Goal: Task Accomplishment & Management: Use online tool/utility

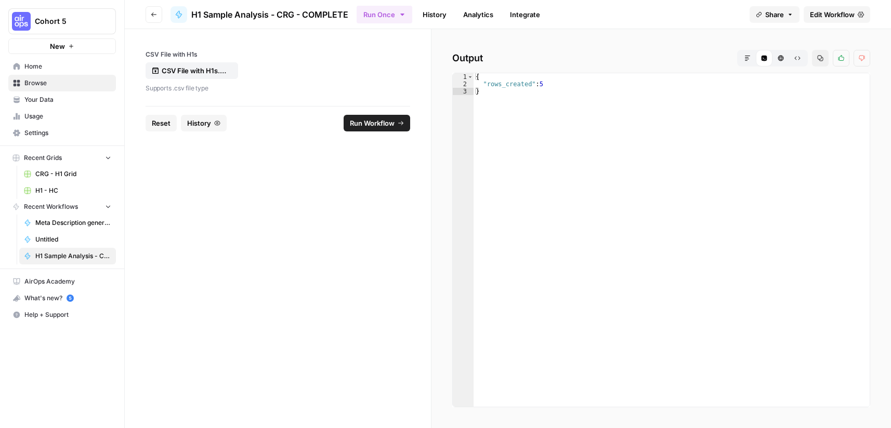
click at [822, 11] on span "Edit Workflow" at bounding box center [832, 14] width 45 height 10
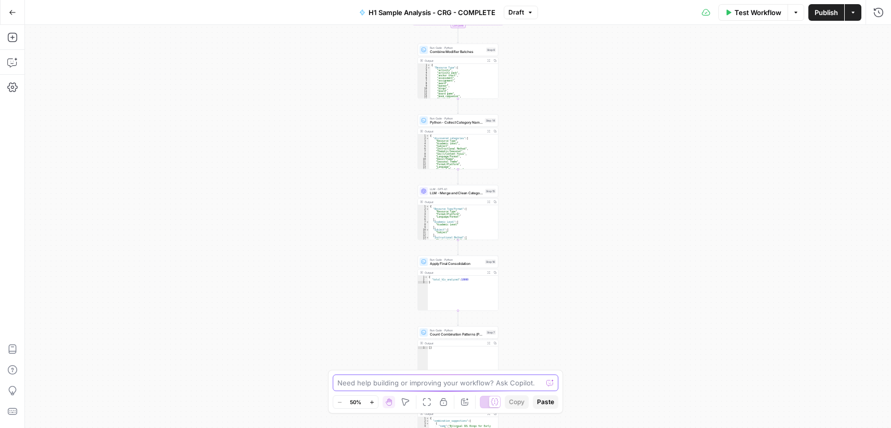
click at [433, 380] on textarea at bounding box center [439, 383] width 205 height 10
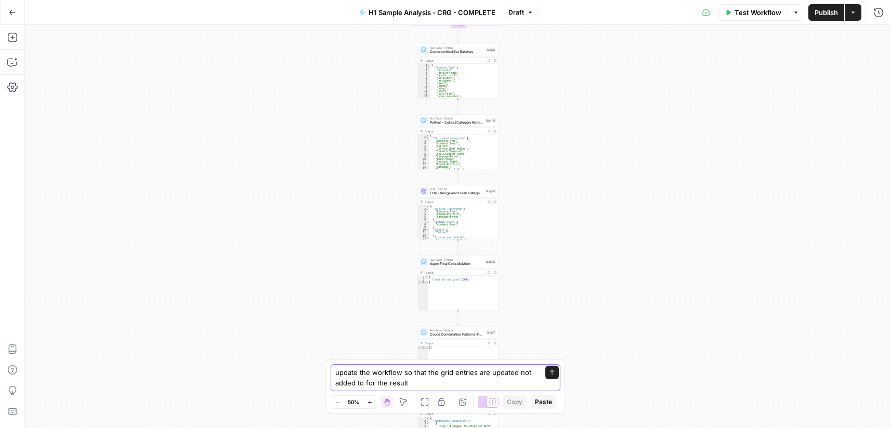
type textarea "update the workflow so that the grid entries are updated not added to for the r…"
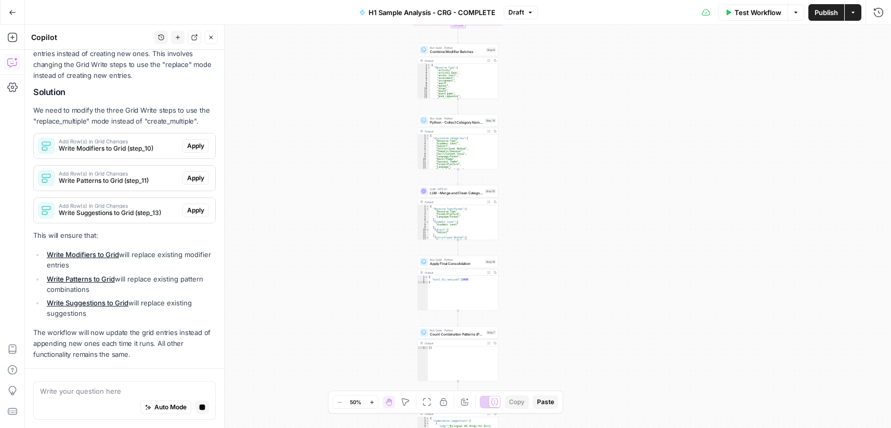
scroll to position [169, 0]
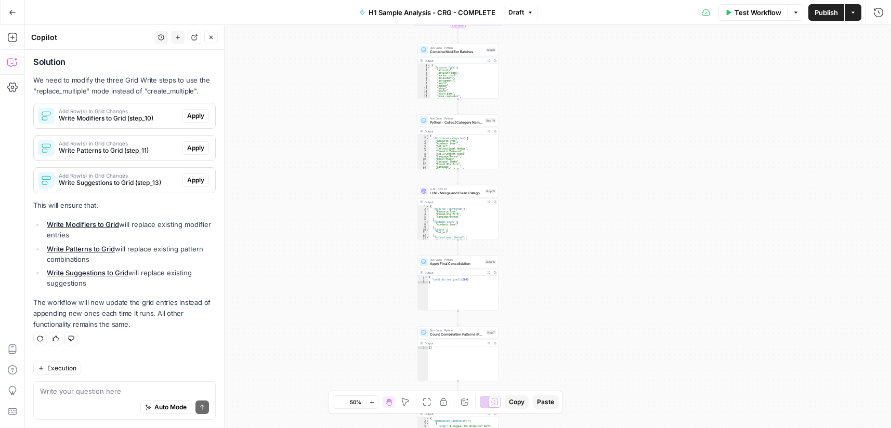
click at [193, 111] on span "Apply" at bounding box center [195, 115] width 17 height 9
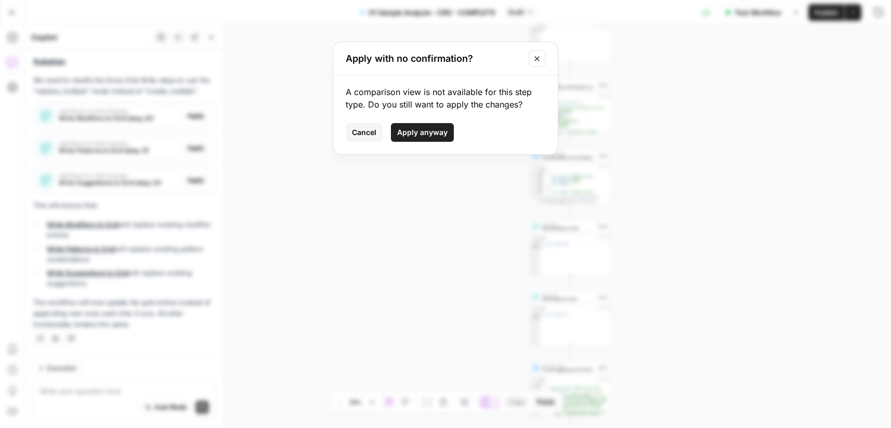
drag, startPoint x: 431, startPoint y: 138, endPoint x: 183, endPoint y: 132, distance: 247.5
click at [430, 138] on button "Apply anyway" at bounding box center [422, 132] width 63 height 19
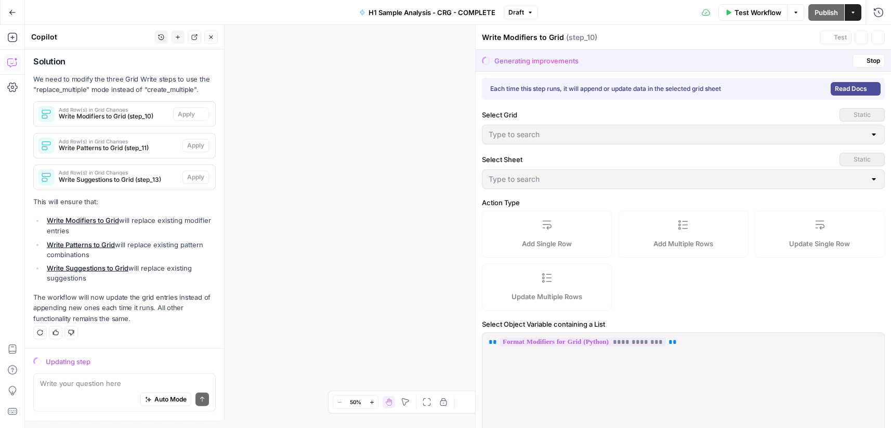
type input "H1 - HC"
type input "All Modifiers"
type input "col_category"
type input "col_value"
type input "col_frequency"
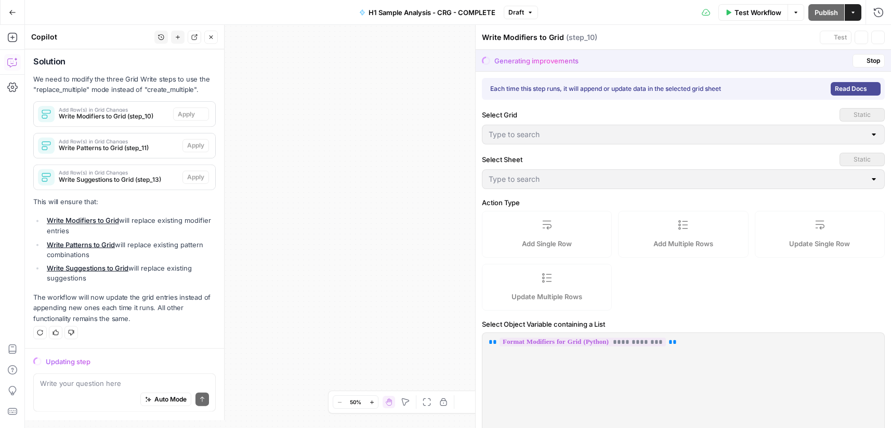
type input "col_examples"
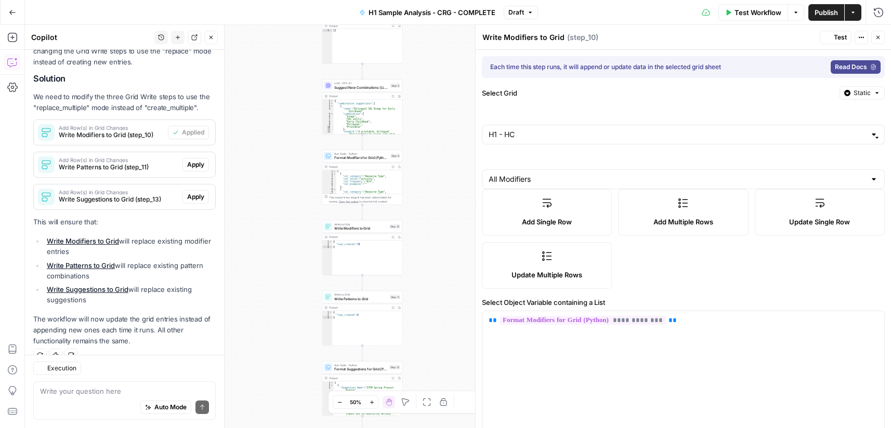
scroll to position [186, 0]
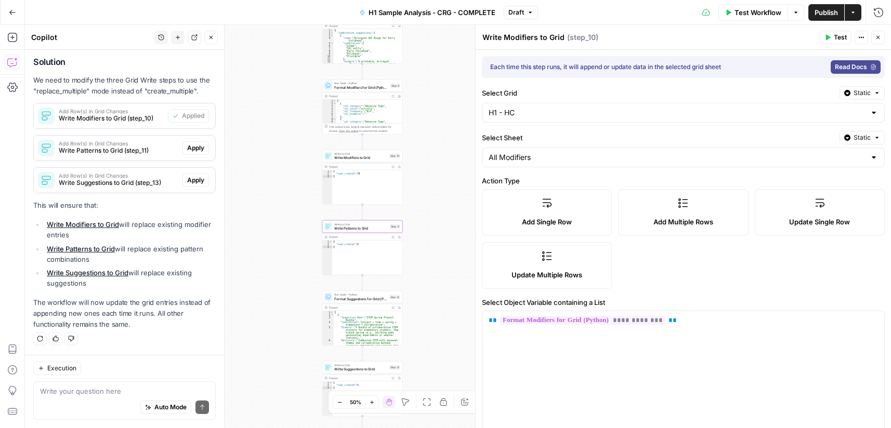
click at [190, 147] on span "Apply" at bounding box center [195, 147] width 17 height 9
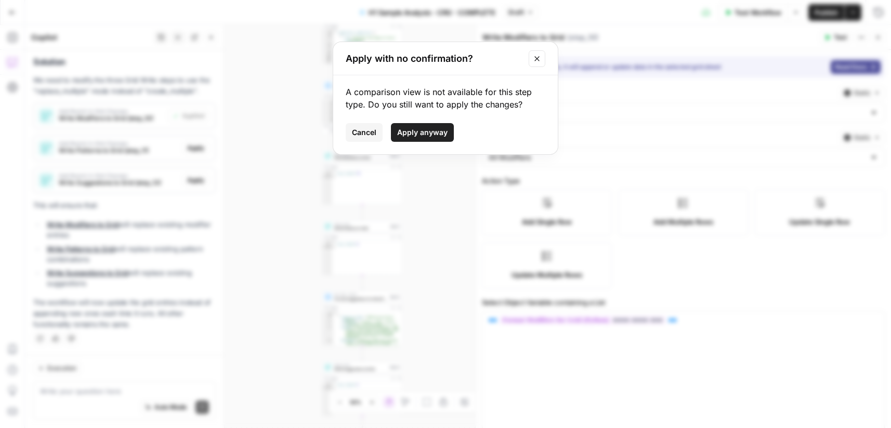
click at [417, 129] on span "Apply anyway" at bounding box center [422, 132] width 50 height 10
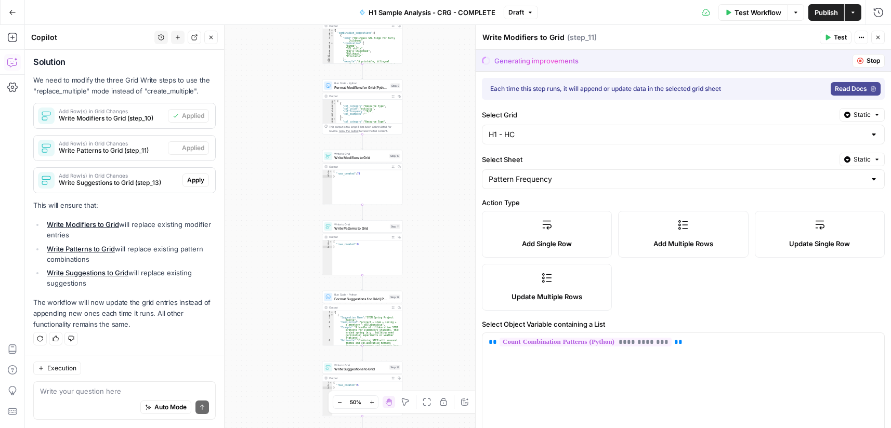
type textarea "Write Patterns to Grid"
type input "Combination Pattern"
type input "Frequency"
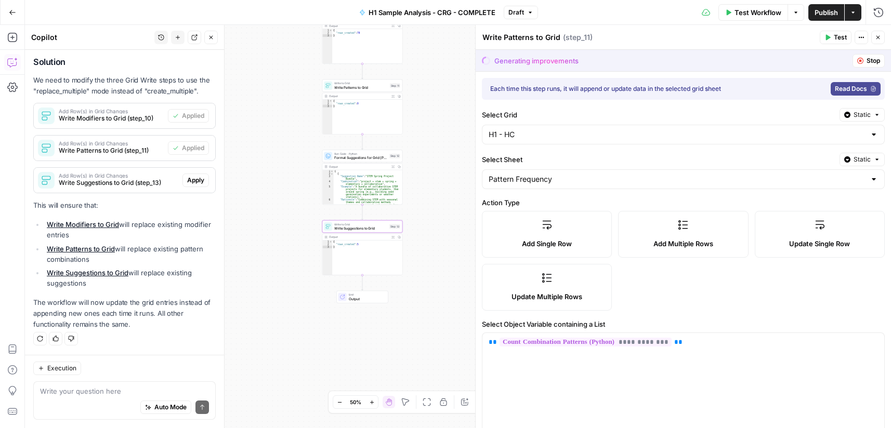
click at [187, 176] on span "Apply" at bounding box center [195, 180] width 17 height 9
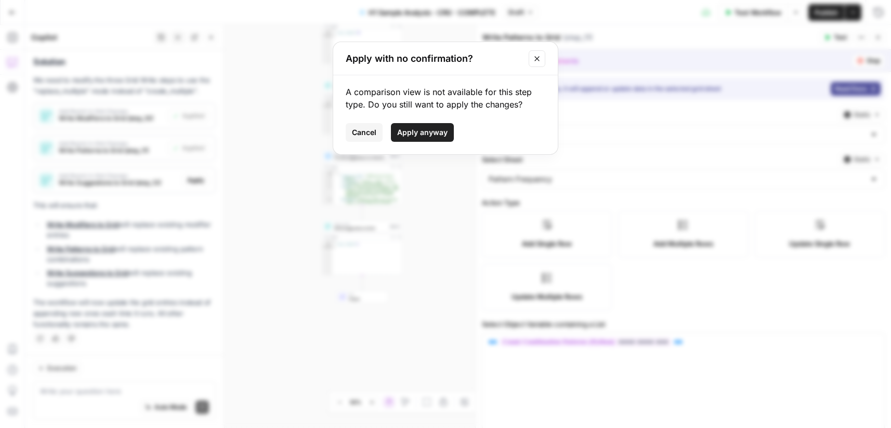
click at [410, 132] on span "Apply anyway" at bounding box center [422, 132] width 50 height 10
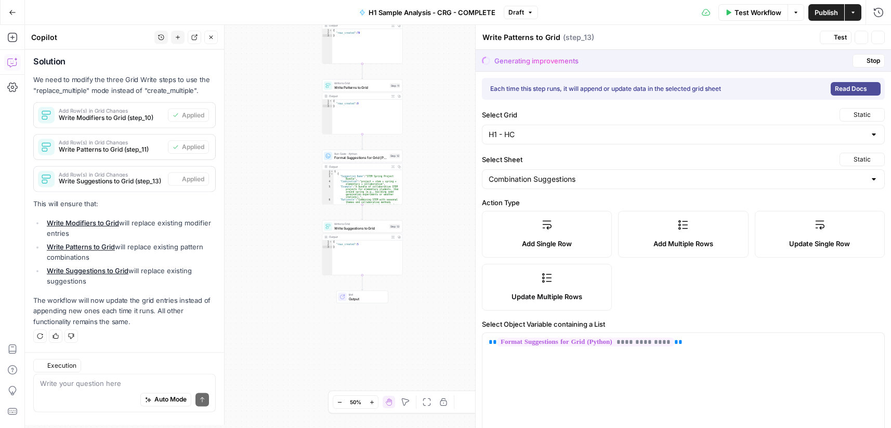
type textarea "Write Suggestions to Grid"
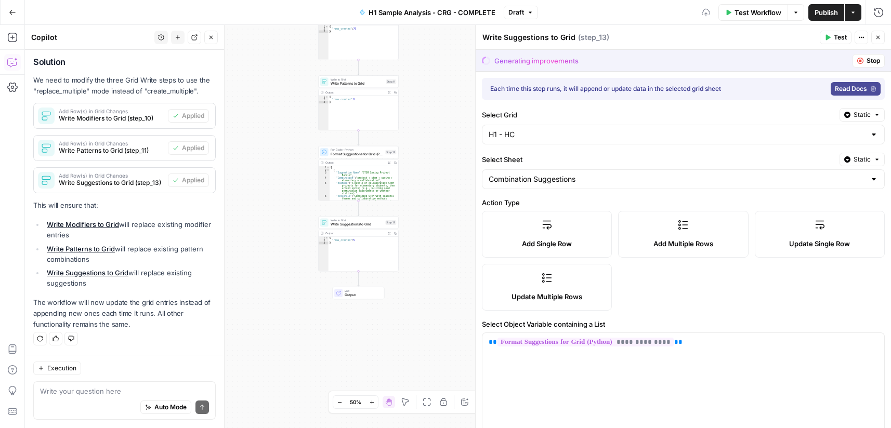
type input "Suggestion Name"
type input "Combination"
type input "Example"
type input "Rationale"
click at [830, 18] on button "Publish" at bounding box center [826, 12] width 36 height 17
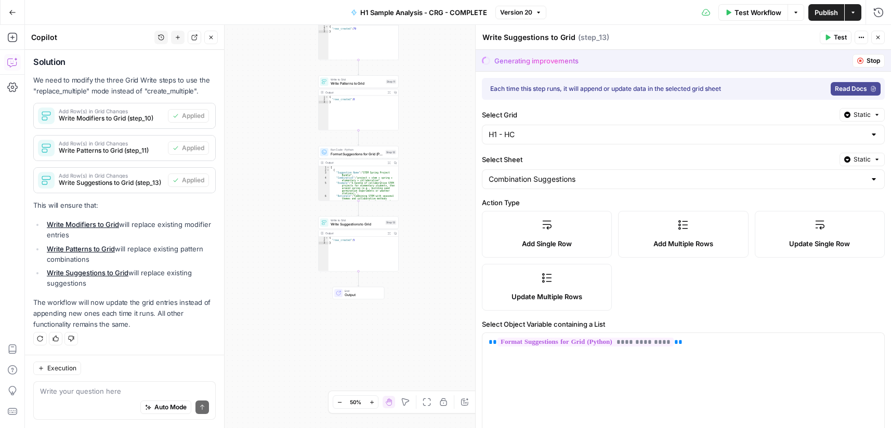
click at [881, 38] on button "Close" at bounding box center [878, 38] width 14 height 14
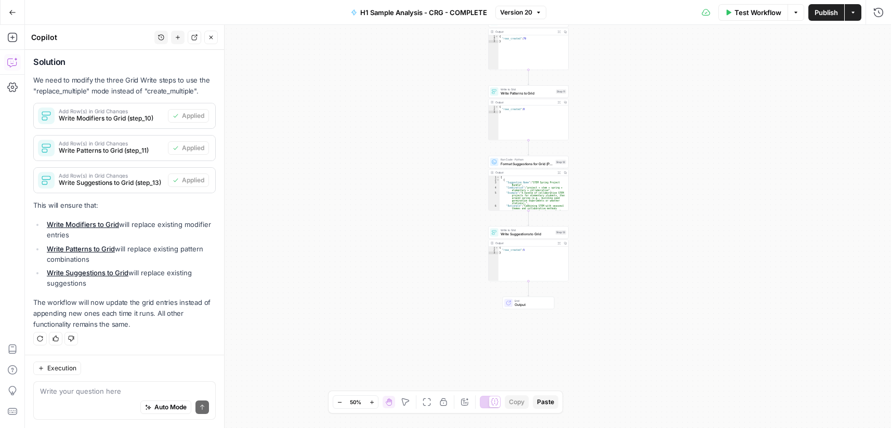
drag, startPoint x: 465, startPoint y: 109, endPoint x: 645, endPoint y: 118, distance: 181.1
click at [645, 118] on div "Workflow Set Inputs Inputs Run Code · Python Process & Batch CSV Data Step 1 Ou…" at bounding box center [458, 226] width 866 height 403
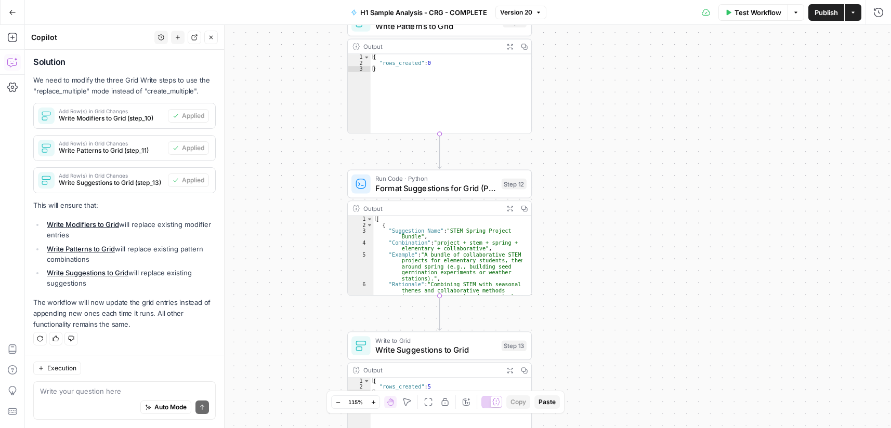
drag, startPoint x: 570, startPoint y: 91, endPoint x: 646, endPoint y: 215, distance: 145.7
click at [648, 217] on div "Workflow Set Inputs Inputs Run Code · Python Process & Batch CSV Data Step 1 Ou…" at bounding box center [458, 226] width 866 height 403
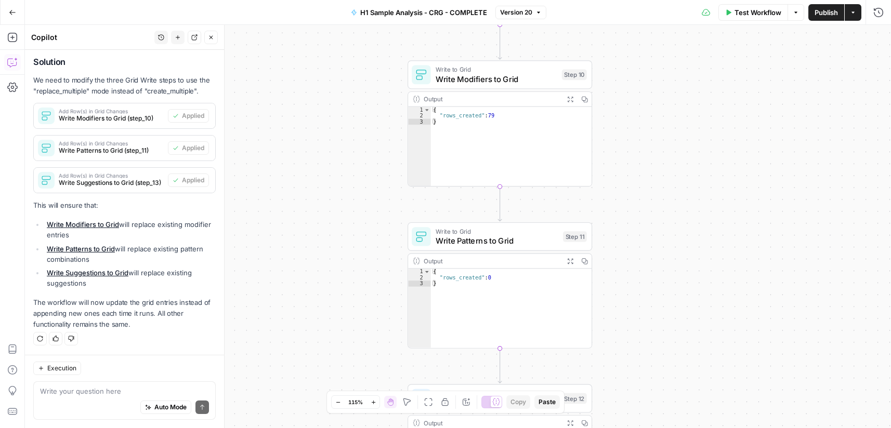
drag, startPoint x: 631, startPoint y: 72, endPoint x: 636, endPoint y: 173, distance: 100.9
click at [629, 187] on div "Workflow Set Inputs Inputs Run Code · Python Process & Batch CSV Data Step 1 Ou…" at bounding box center [458, 226] width 866 height 403
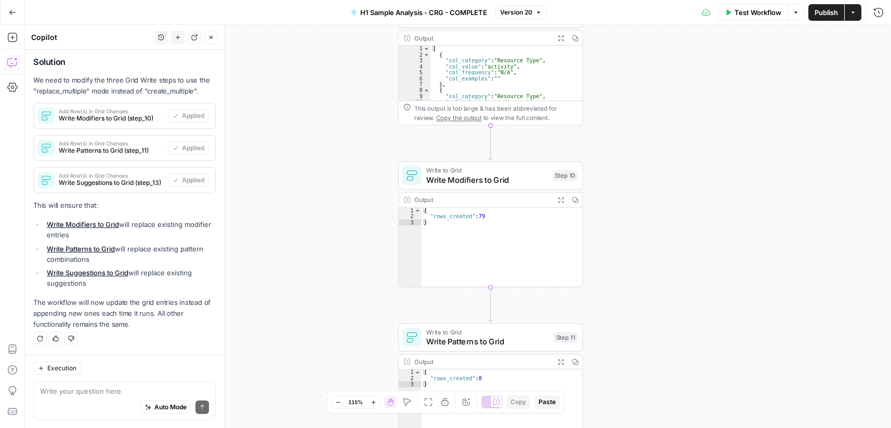
drag, startPoint x: 636, startPoint y: 200, endPoint x: 651, endPoint y: 151, distance: 50.8
click at [638, 214] on div "Workflow Set Inputs Inputs Run Code · Python Process & Batch CSV Data Step 1 Ou…" at bounding box center [458, 226] width 866 height 403
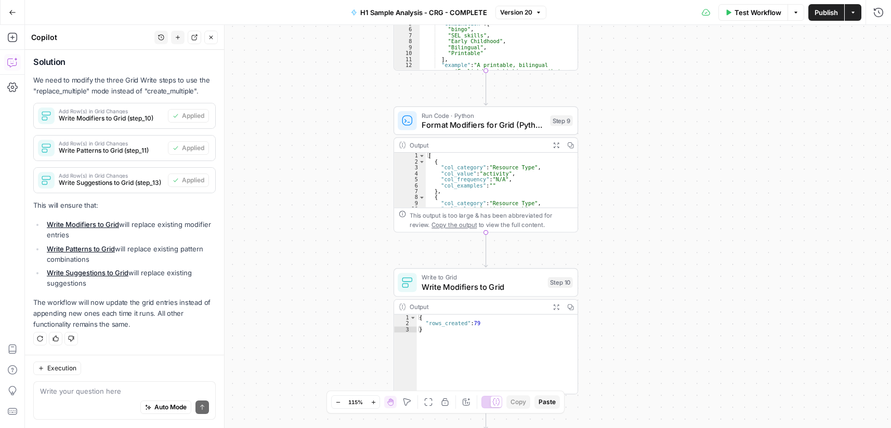
drag, startPoint x: 649, startPoint y: 113, endPoint x: 651, endPoint y: 181, distance: 68.1
click at [644, 224] on div "Workflow Set Inputs Inputs Run Code · Python Process & Batch CSV Data Step 1 Ou…" at bounding box center [458, 226] width 866 height 403
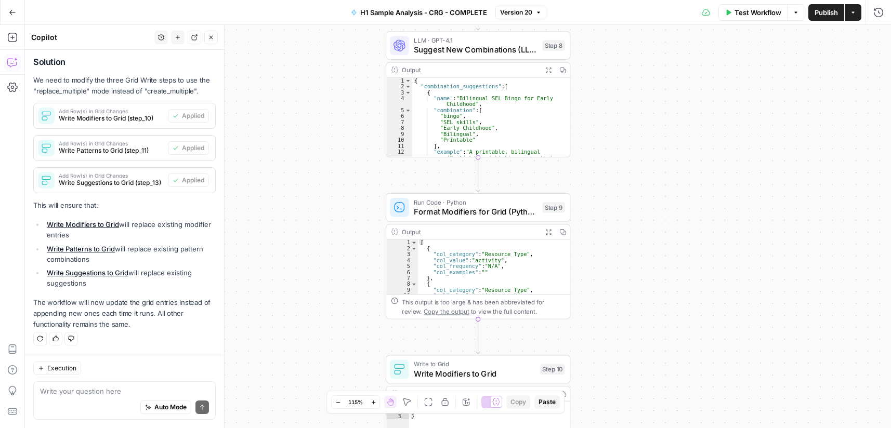
drag, startPoint x: 653, startPoint y: 108, endPoint x: 644, endPoint y: 189, distance: 81.6
click at [644, 189] on div "Workflow Set Inputs Inputs Run Code · Python Process & Batch CSV Data Step 1 Ou…" at bounding box center [458, 226] width 866 height 403
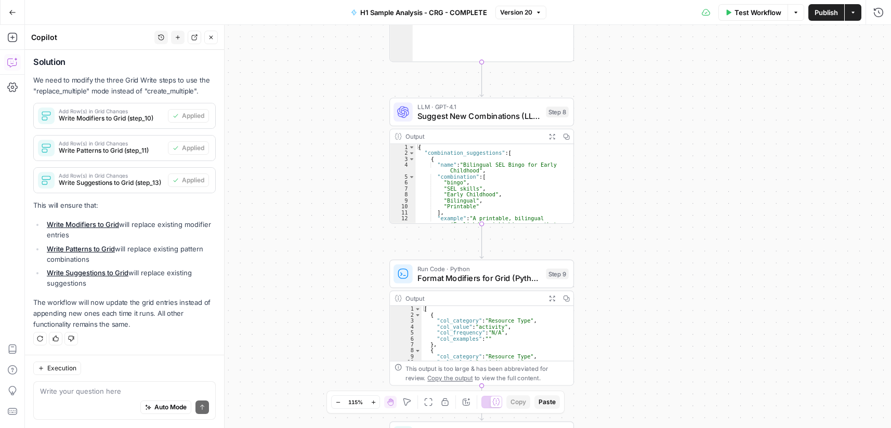
drag, startPoint x: 632, startPoint y: 104, endPoint x: 649, endPoint y: 210, distance: 107.2
click at [653, 218] on div "Workflow Set Inputs Inputs Run Code · Python Process & Batch CSV Data Step 1 Ou…" at bounding box center [458, 226] width 866 height 403
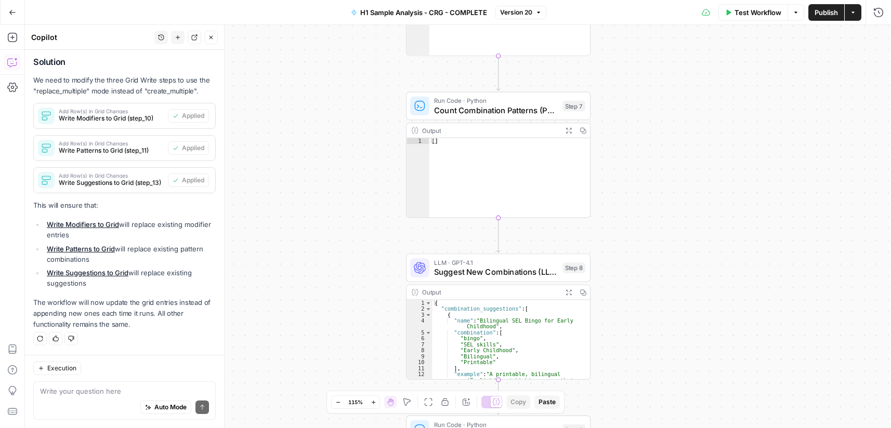
drag, startPoint x: 637, startPoint y: 93, endPoint x: 636, endPoint y: 190, distance: 97.2
click at [638, 200] on div "Workflow Set Inputs Inputs Run Code · Python Process & Batch CSV Data Step 1 Ou…" at bounding box center [458, 226] width 866 height 403
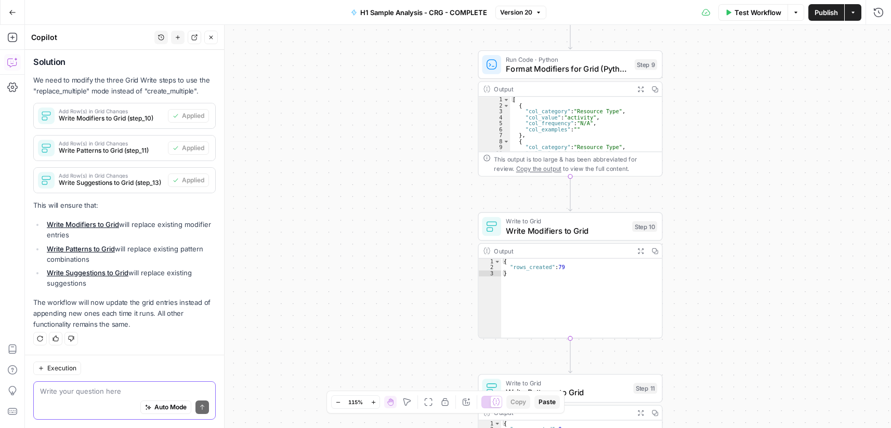
click at [122, 390] on textarea at bounding box center [124, 391] width 169 height 10
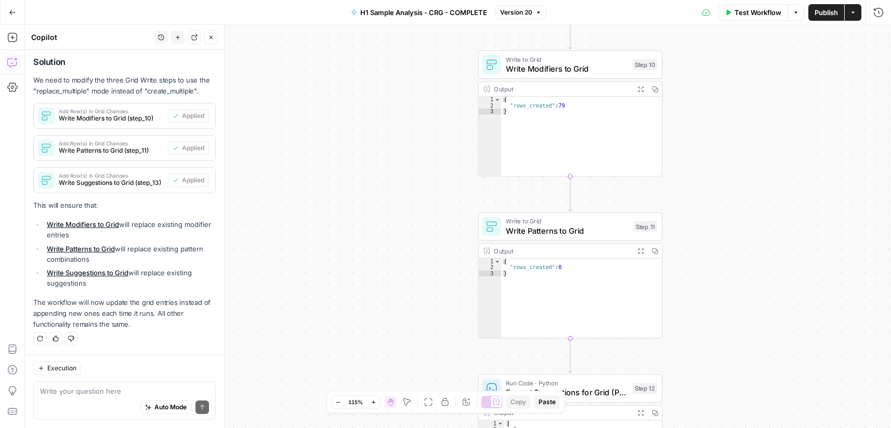
click at [120, 386] on div "Write your question here Auto Mode Send" at bounding box center [124, 400] width 182 height 38
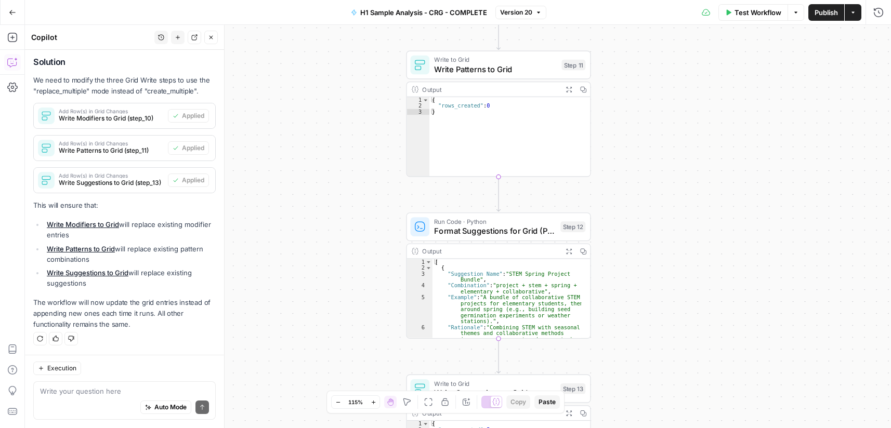
drag, startPoint x: 687, startPoint y: 244, endPoint x: 636, endPoint y: 38, distance: 212.1
click at [634, 30] on div "Workflow Set Inputs Inputs Run Code · Python Process & Batch CSV Data Step 1 Ou…" at bounding box center [458, 226] width 866 height 403
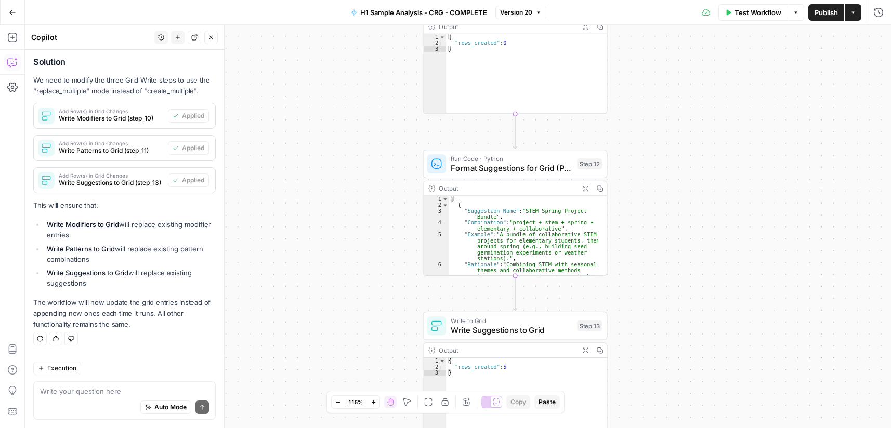
drag, startPoint x: 643, startPoint y: 153, endPoint x: 622, endPoint y: 24, distance: 130.2
click at [622, 24] on div "Go Back H1 Sample Analysis - CRG - COMPLETE Version 20 Test Workflow Options Pu…" at bounding box center [445, 214] width 891 height 428
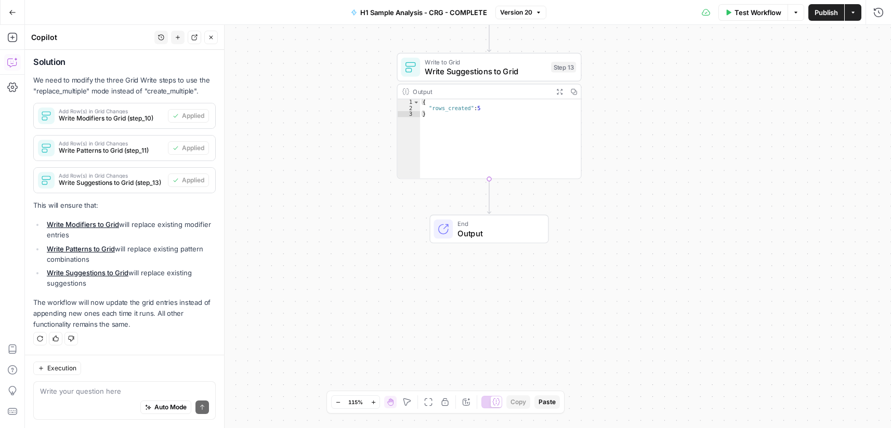
drag, startPoint x: 628, startPoint y: 238, endPoint x: 624, endPoint y: 190, distance: 48.0
click at [624, 108] on div "Workflow Set Inputs Inputs Run Code · Python Process & Batch CSV Data Step 1 Ou…" at bounding box center [458, 226] width 866 height 403
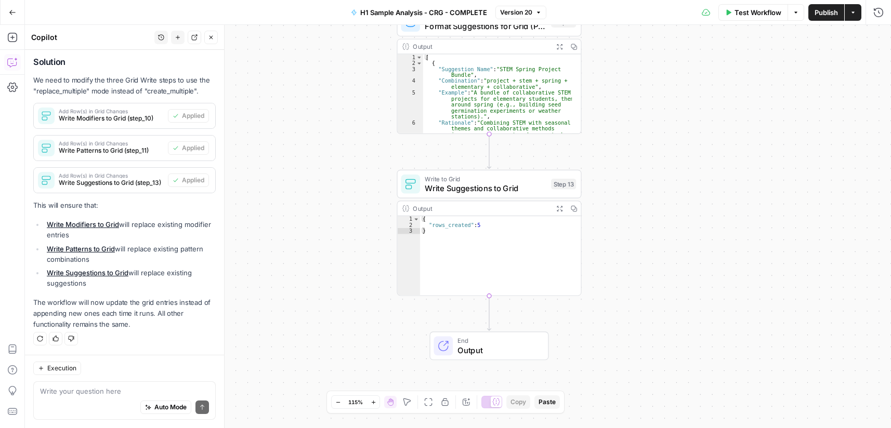
drag, startPoint x: 623, startPoint y: 190, endPoint x: 649, endPoint y: 226, distance: 43.9
click at [624, 428] on html "Cohort 5 New Home Browse Your Data Usage Settings Recent Grids CRG - H1 Grid H1…" at bounding box center [445, 214] width 891 height 428
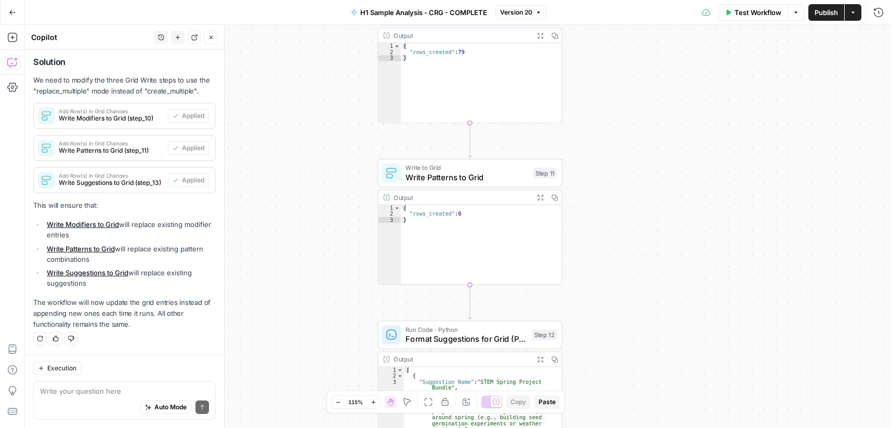
drag, startPoint x: 637, startPoint y: 186, endPoint x: 626, endPoint y: 305, distance: 119.0
click at [623, 316] on div "Workflow Set Inputs Inputs Run Code · Python Process & Batch CSV Data Step 1 Ou…" at bounding box center [458, 226] width 866 height 403
drag, startPoint x: 603, startPoint y: 116, endPoint x: 607, endPoint y: 301, distance: 184.5
click at [600, 323] on div "Workflow Set Inputs Inputs Run Code · Python Process & Batch CSV Data Step 1 Ou…" at bounding box center [458, 226] width 866 height 403
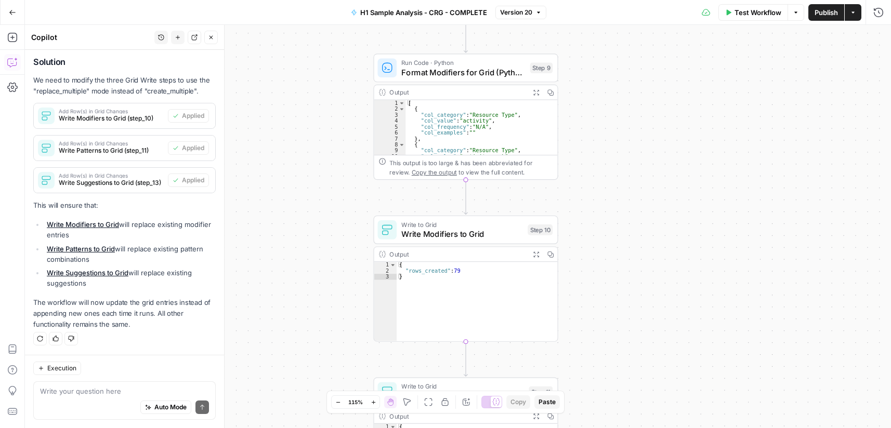
drag, startPoint x: 584, startPoint y: 114, endPoint x: 588, endPoint y: 273, distance: 158.6
click at [590, 273] on div "Workflow Set Inputs Inputs Run Code · Python Process & Batch CSV Data Step 1 Ou…" at bounding box center [458, 226] width 866 height 403
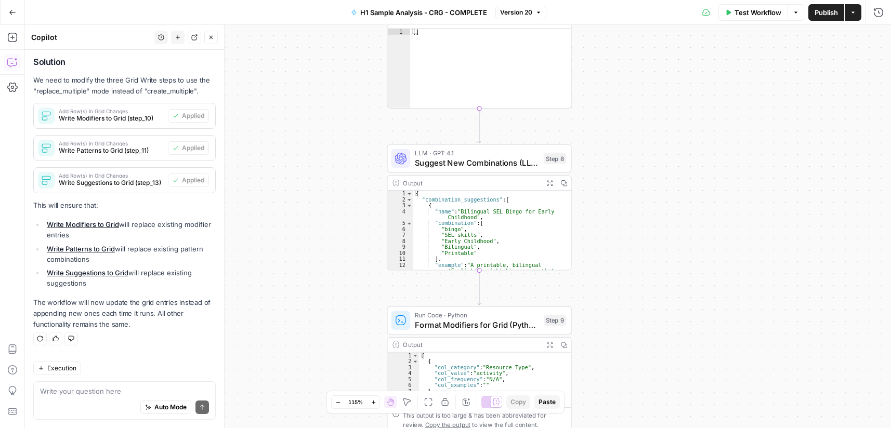
drag, startPoint x: 588, startPoint y: 161, endPoint x: 589, endPoint y: 206, distance: 45.2
click at [589, 213] on div "Workflow Set Inputs Inputs Run Code · Python Process & Batch CSV Data Step 1 Ou…" at bounding box center [458, 226] width 866 height 403
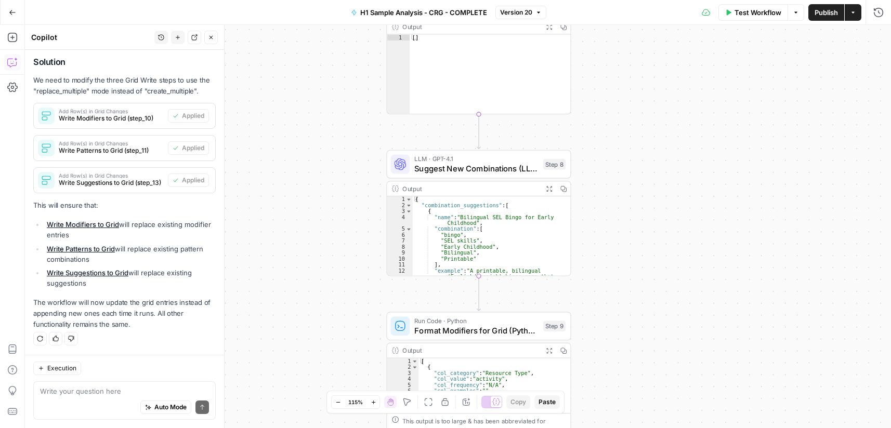
drag, startPoint x: 617, startPoint y: 72, endPoint x: 614, endPoint y: 288, distance: 216.2
click at [611, 297] on div "Workflow Set Inputs Inputs Run Code · Python Process & Batch CSV Data Step 1 Ou…" at bounding box center [458, 226] width 866 height 403
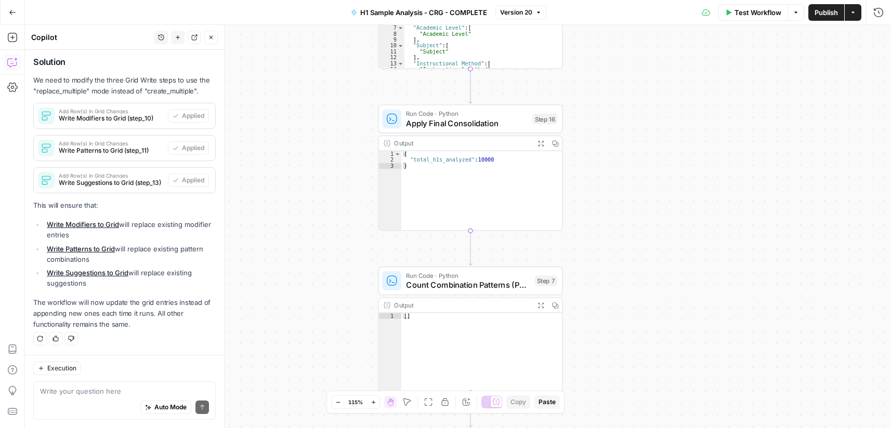
drag, startPoint x: 604, startPoint y: 171, endPoint x: 584, endPoint y: 191, distance: 27.9
click at [583, 342] on div "Workflow Set Inputs Inputs Run Code · Python Process & Batch CSV Data Step 1 Ou…" at bounding box center [458, 226] width 866 height 403
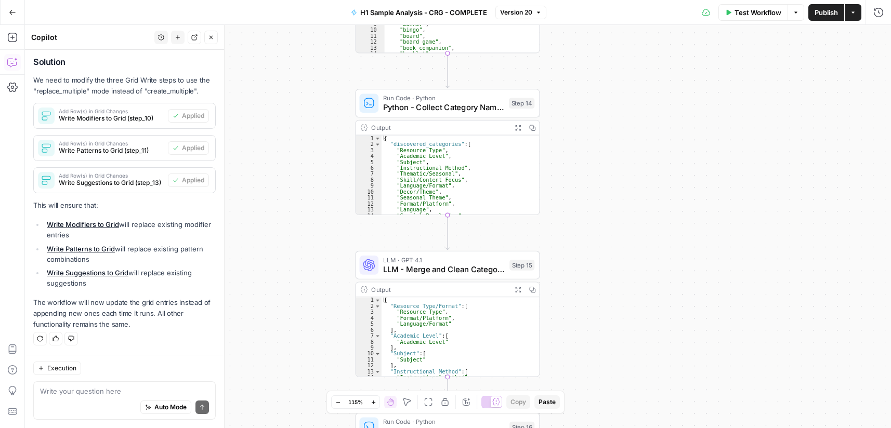
drag, startPoint x: 587, startPoint y: 297, endPoint x: 571, endPoint y: 164, distance: 134.0
click at [586, 297] on div "Workflow Set Inputs Inputs Run Code · Python Process & Batch CSV Data Step 1 Ou…" at bounding box center [458, 226] width 866 height 403
drag, startPoint x: 582, startPoint y: 118, endPoint x: 584, endPoint y: 232, distance: 113.8
click at [585, 234] on div "Workflow Set Inputs Inputs Run Code · Python Process & Batch CSV Data Step 1 Ou…" at bounding box center [458, 226] width 866 height 403
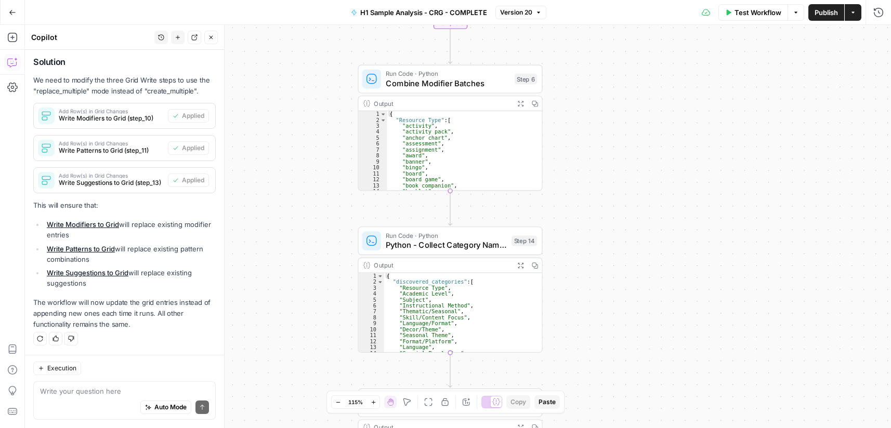
drag, startPoint x: 576, startPoint y: 79, endPoint x: 559, endPoint y: 245, distance: 166.7
click at [562, 286] on div "Workflow Set Inputs Inputs Run Code · Python Process & Batch CSV Data Step 1 Ou…" at bounding box center [458, 226] width 866 height 403
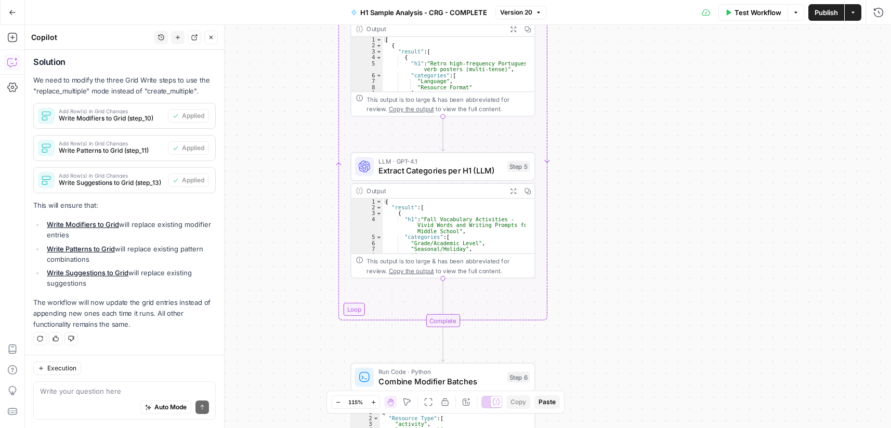
drag, startPoint x: 559, startPoint y: 206, endPoint x: 566, endPoint y: 247, distance: 42.2
click at [566, 247] on div "Workflow Set Inputs Inputs Run Code · Python Process & Batch CSV Data Step 1 Ou…" at bounding box center [458, 226] width 866 height 403
click at [451, 171] on span "Extract Categories per H1 (LLM)" at bounding box center [440, 171] width 124 height 12
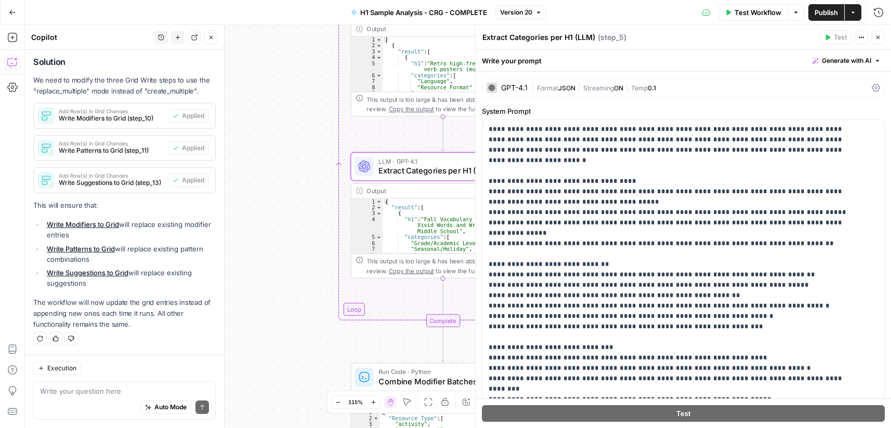
click at [874, 39] on button "Close" at bounding box center [878, 38] width 14 height 14
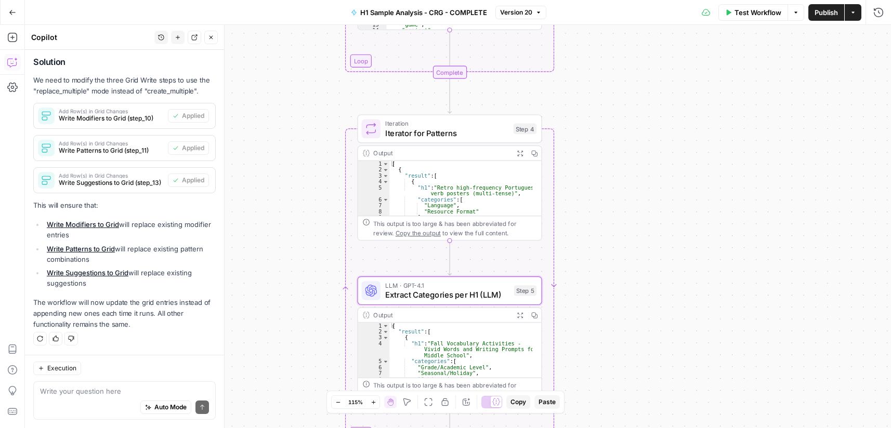
drag, startPoint x: 656, startPoint y: 93, endPoint x: 673, endPoint y: 222, distance: 131.0
click at [677, 249] on div "Workflow Set Inputs Inputs Run Code · Python Process & Batch CSV Data Step 1 Ou…" at bounding box center [458, 226] width 866 height 403
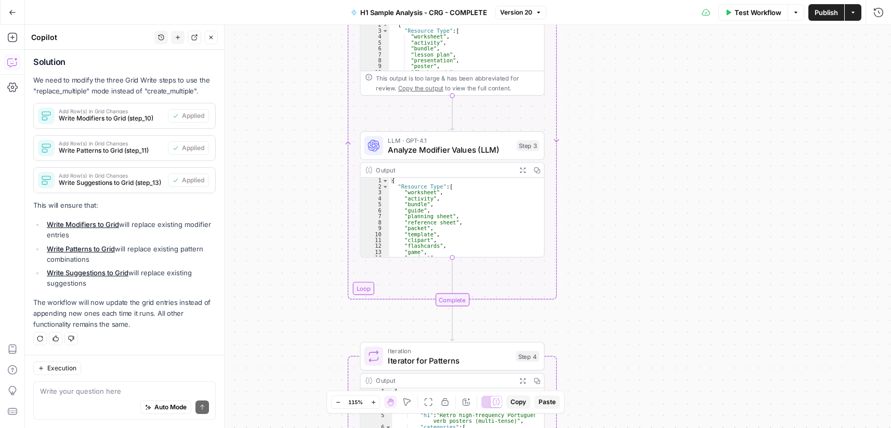
drag, startPoint x: 629, startPoint y: 179, endPoint x: 628, endPoint y: 311, distance: 132.0
click at [627, 384] on div "Workflow Set Inputs Inputs Run Code · Python Process & Batch CSV Data Step 1 Ou…" at bounding box center [458, 226] width 866 height 403
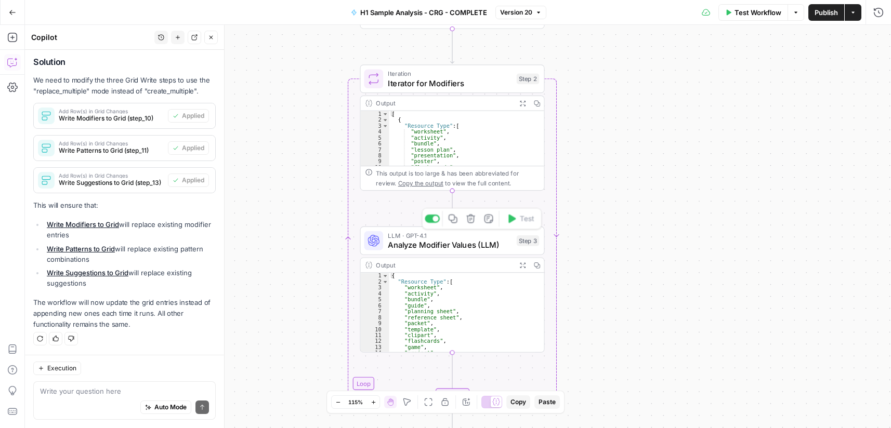
click at [445, 244] on span "Analyze Modifier Values (LLM)" at bounding box center [450, 245] width 124 height 12
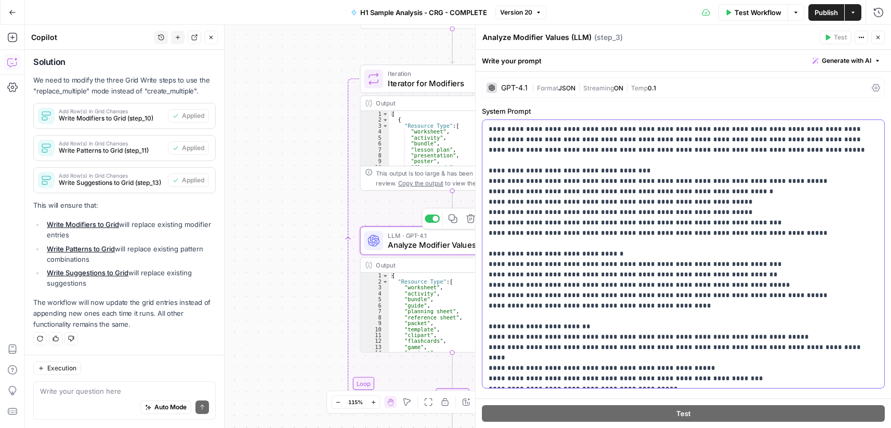
click at [594, 197] on p "**********" at bounding box center [679, 254] width 381 height 260
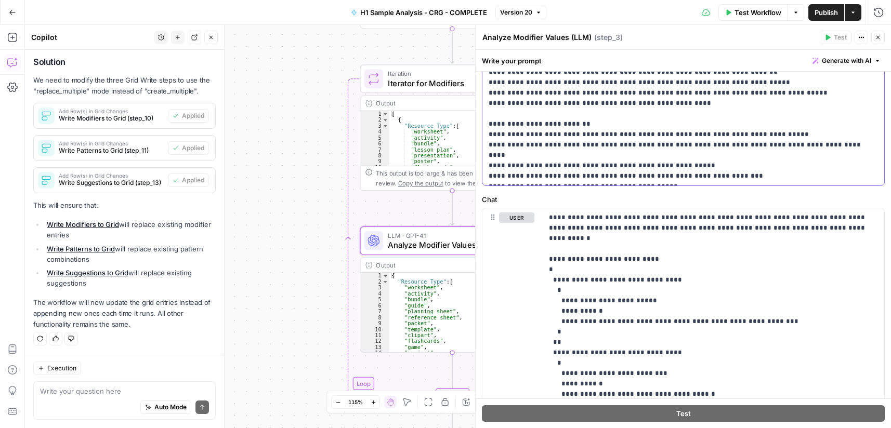
scroll to position [208, 0]
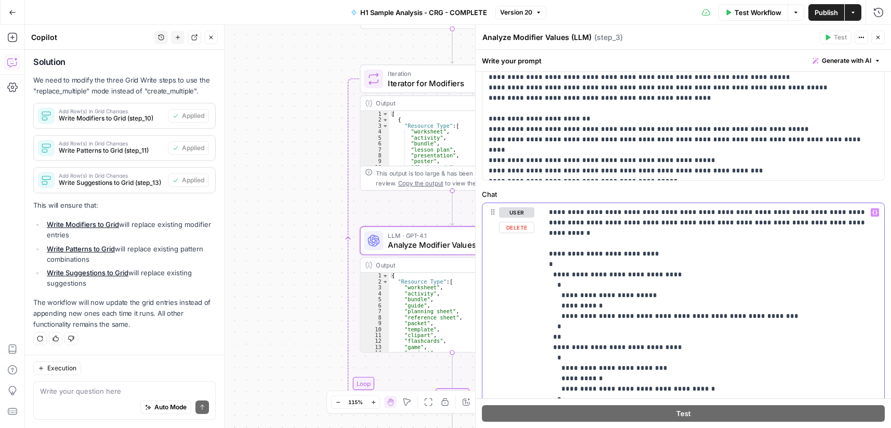
click at [603, 241] on p "**********" at bounding box center [709, 326] width 321 height 239
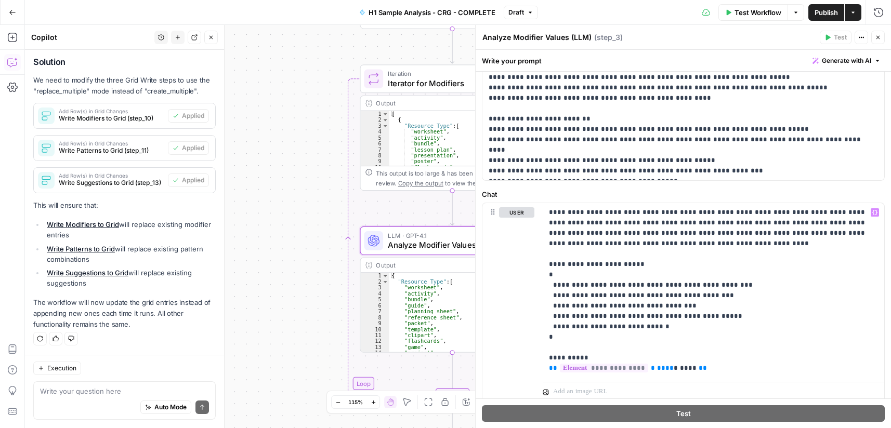
click at [875, 40] on icon "button" at bounding box center [878, 37] width 6 height 6
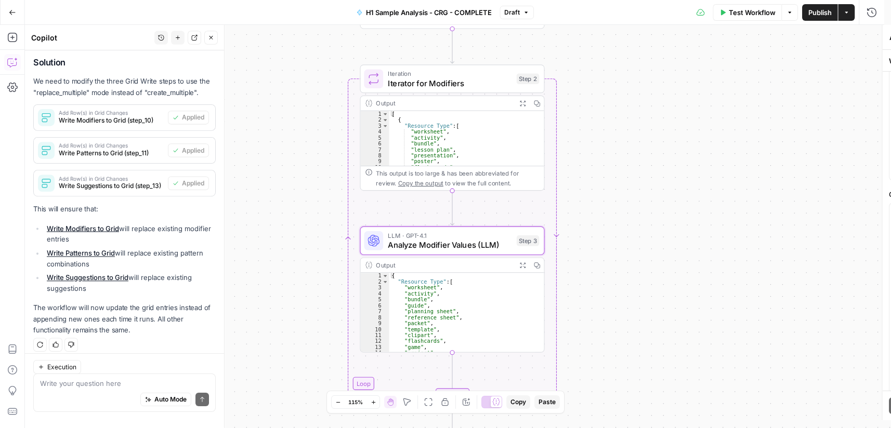
scroll to position [186, 0]
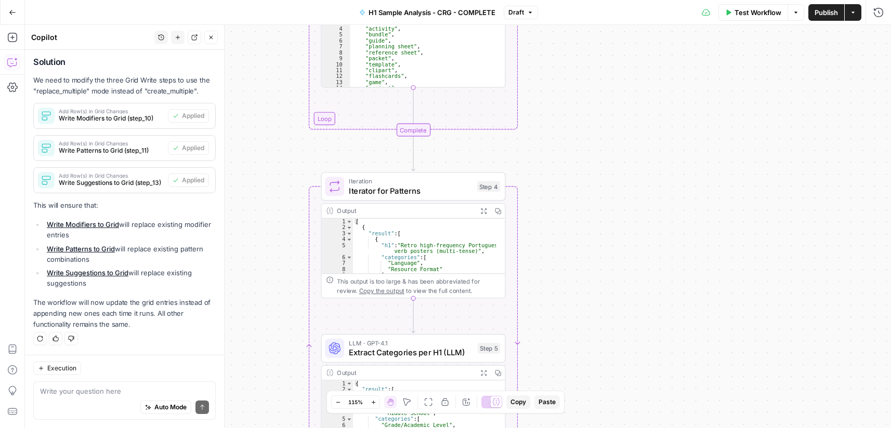
drag, startPoint x: 636, startPoint y: 310, endPoint x: 601, endPoint y: 174, distance: 140.5
click at [601, 64] on div "Workflow Set Inputs Inputs Run Code · Python Process & Batch CSV Data Step 1 Ou…" at bounding box center [458, 226] width 866 height 403
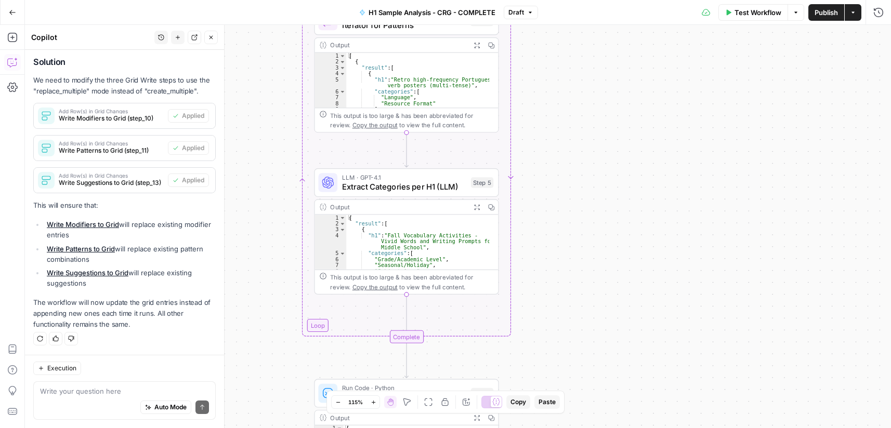
drag, startPoint x: 600, startPoint y: 305, endPoint x: 592, endPoint y: 143, distance: 161.8
click at [592, 143] on div "Workflow Set Inputs Inputs Run Code · Python Process & Batch CSV Data Step 1 Ou…" at bounding box center [458, 226] width 866 height 403
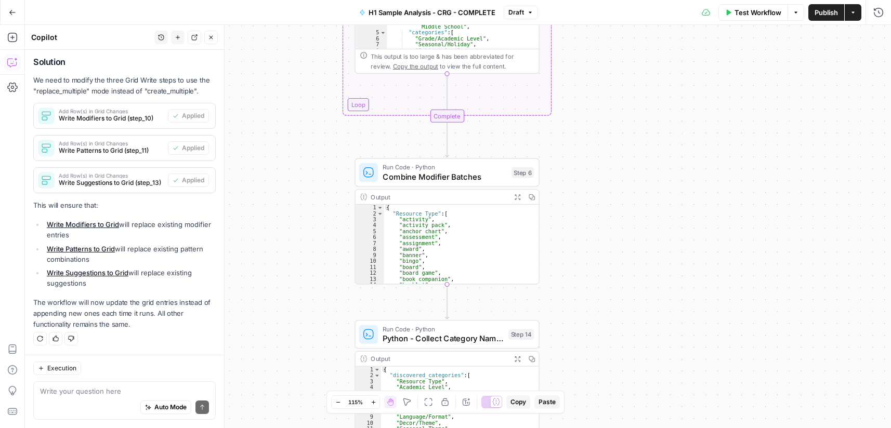
drag, startPoint x: 609, startPoint y: 240, endPoint x: 553, endPoint y: 182, distance: 80.1
click at [641, 117] on div "Workflow Set Inputs Inputs Run Code · Python Process & Batch CSV Data Step 1 Ou…" at bounding box center [458, 226] width 866 height 403
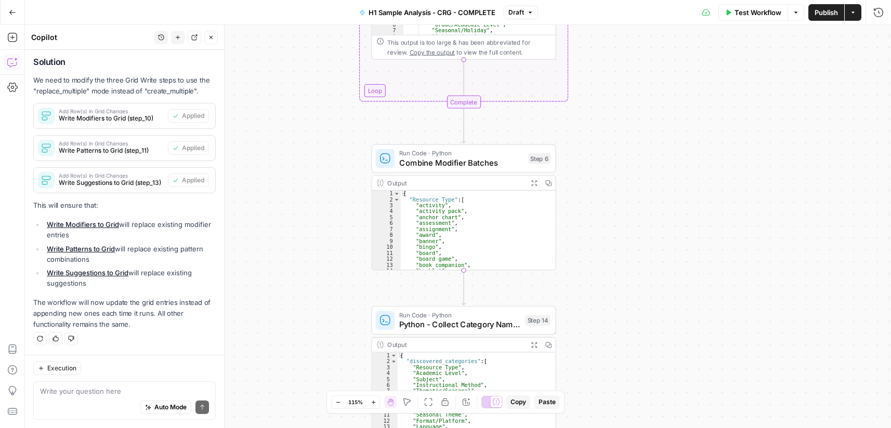
drag, startPoint x: 476, startPoint y: 156, endPoint x: 634, endPoint y: 6, distance: 218.7
click at [476, 156] on div "Run Code · Python Combine Modifier Batches" at bounding box center [461, 159] width 124 height 20
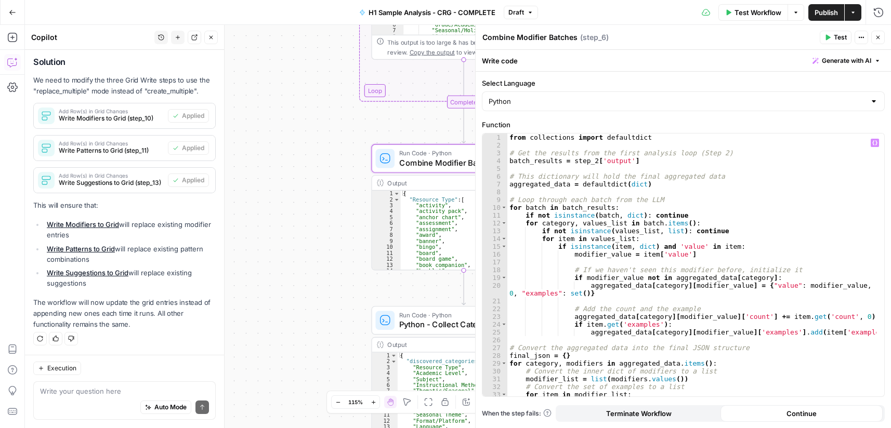
click at [608, 202] on div "from collections import defaultdict # Get the results from the first analysis l…" at bounding box center [691, 273] width 369 height 279
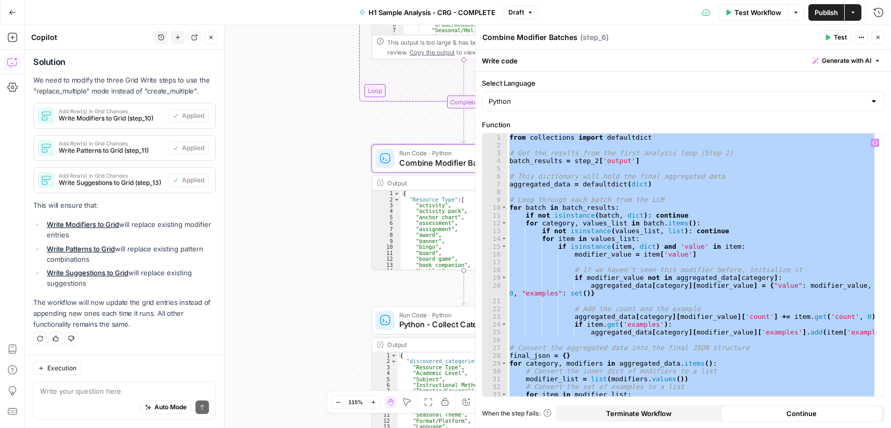
paste textarea
type textarea "**********"
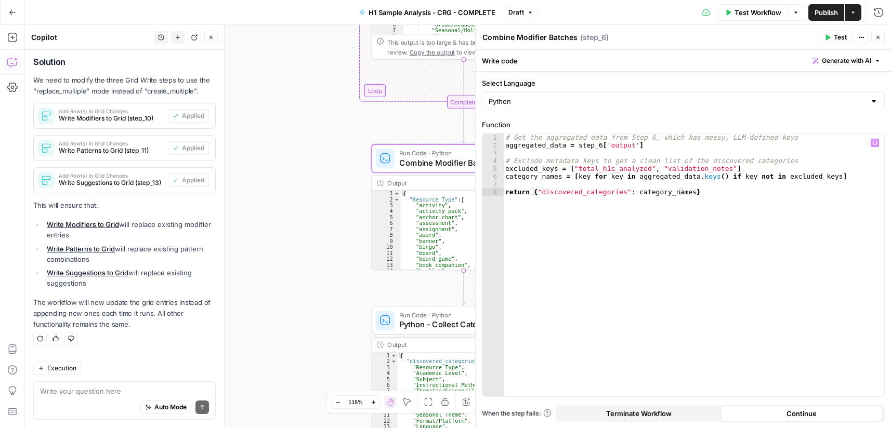
drag, startPoint x: 883, startPoint y: 39, endPoint x: 686, endPoint y: 209, distance: 260.1
click at [882, 40] on button "Close" at bounding box center [878, 38] width 14 height 14
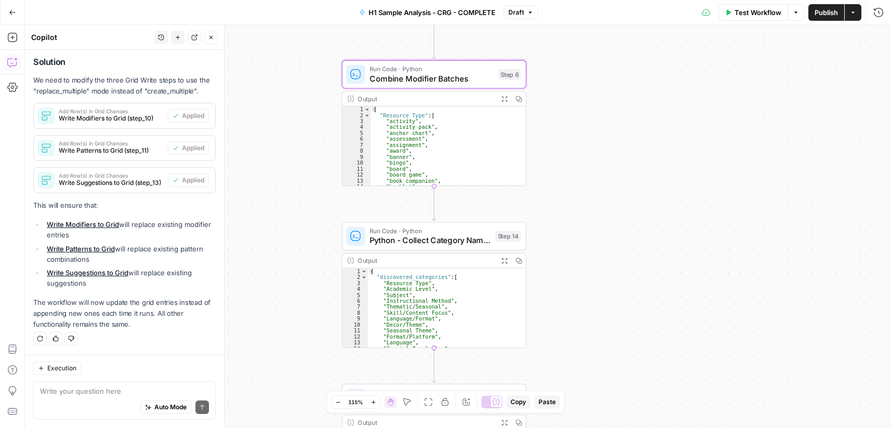
drag, startPoint x: 639, startPoint y: 252, endPoint x: 612, endPoint y: 179, distance: 77.8
click at [612, 179] on div "Workflow Set Inputs Inputs Run Code · Python Process & Batch CSV Data Step 1 Ou…" at bounding box center [458, 226] width 866 height 403
click at [451, 243] on span "Python - Collect Category Names" at bounding box center [429, 240] width 121 height 12
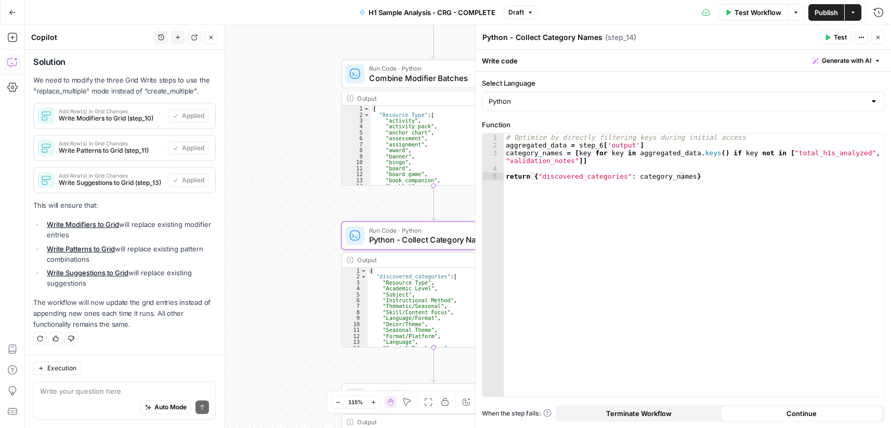
click at [751, 5] on button "Test Workflow" at bounding box center [753, 12] width 70 height 17
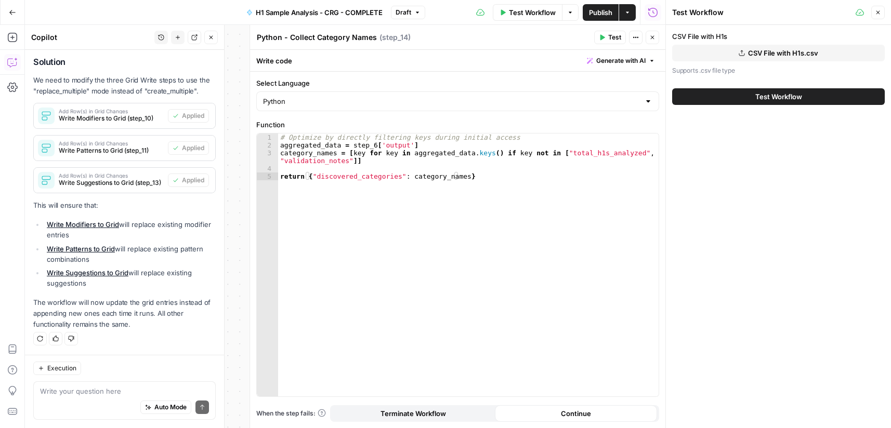
click at [742, 58] on button "CSV File with H1s.csv" at bounding box center [778, 53] width 213 height 17
click at [776, 97] on span "Test Workflow" at bounding box center [778, 96] width 47 height 10
click at [780, 98] on span "Test Workflow" at bounding box center [778, 96] width 47 height 10
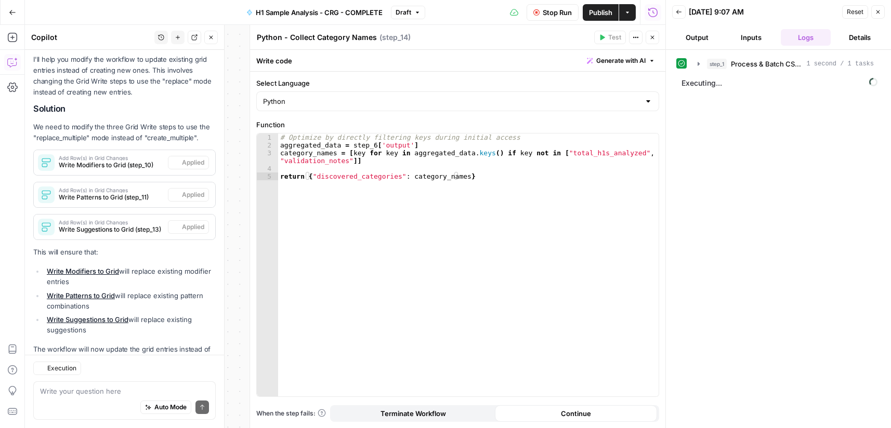
scroll to position [186, 0]
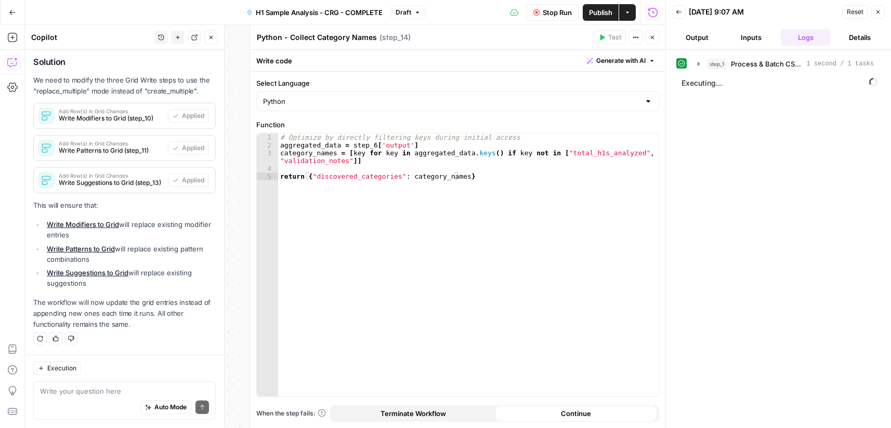
click at [559, 17] on span "Stop Run" at bounding box center [557, 12] width 29 height 10
click at [648, 35] on button "Close" at bounding box center [652, 38] width 14 height 14
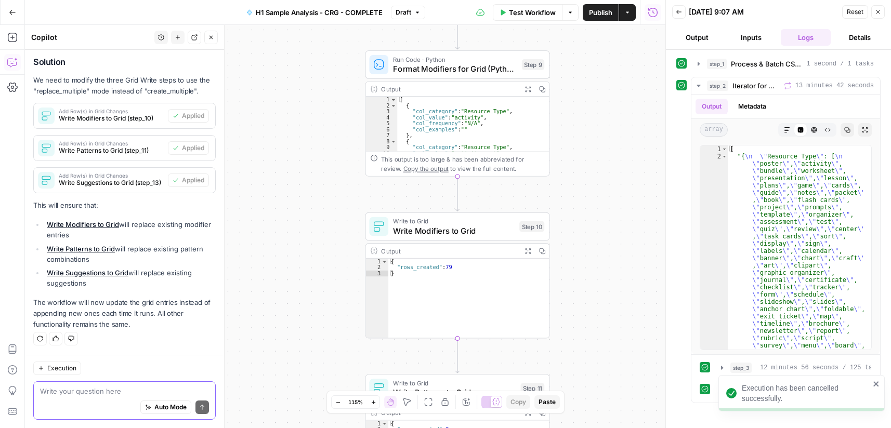
click at [91, 388] on textarea at bounding box center [124, 391] width 169 height 10
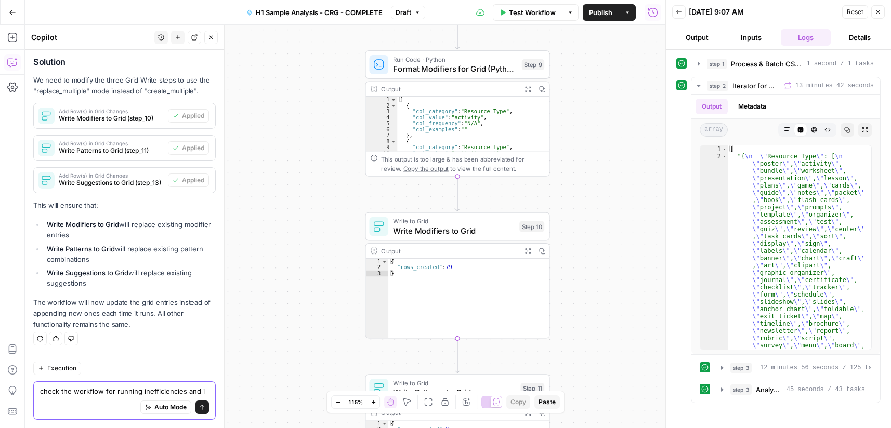
scroll to position [196, 0]
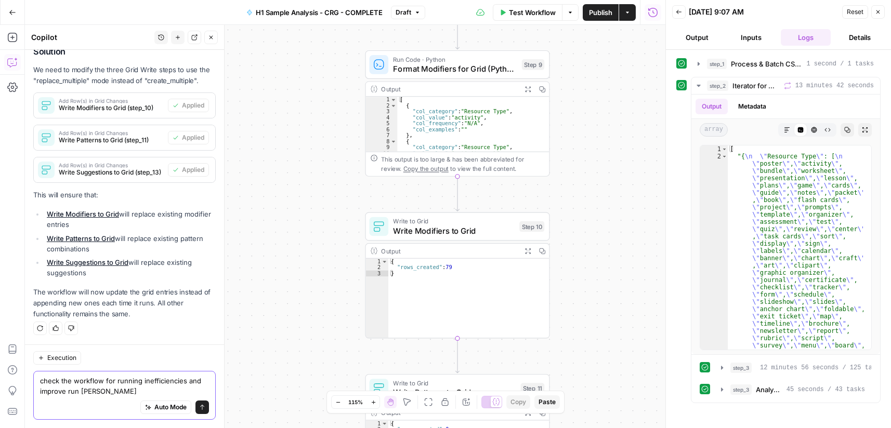
type textarea "check the workflow for running inefficiencies and improve run time"
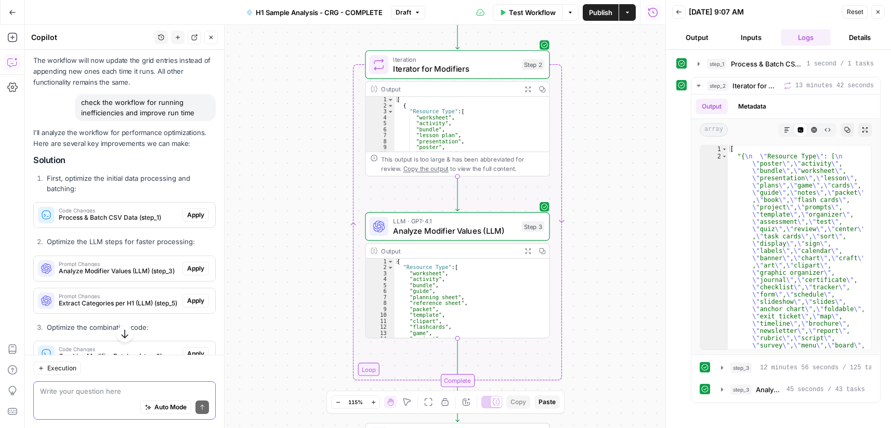
scroll to position [401, 0]
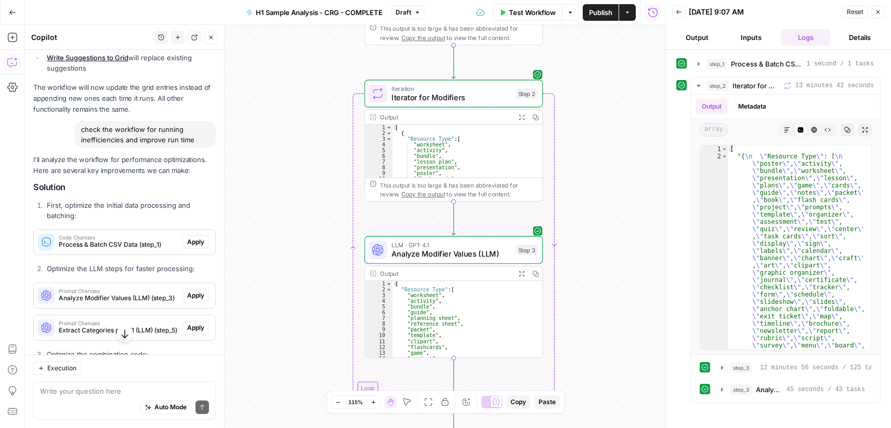
click at [187, 243] on span "Apply" at bounding box center [195, 241] width 17 height 9
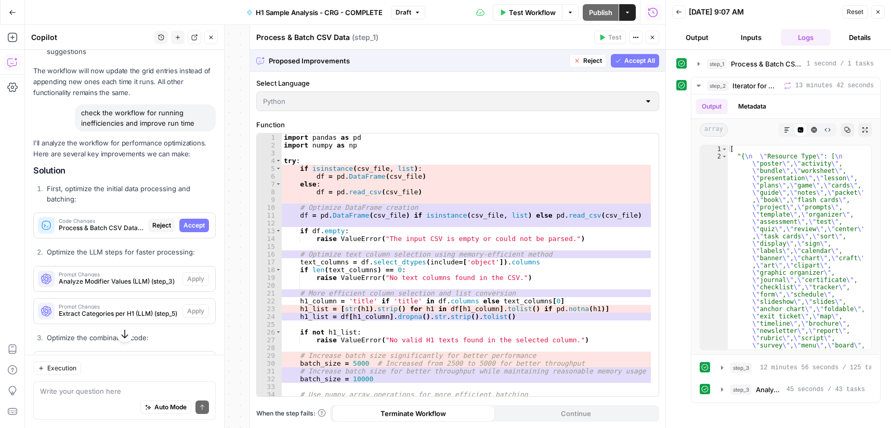
scroll to position [385, 0]
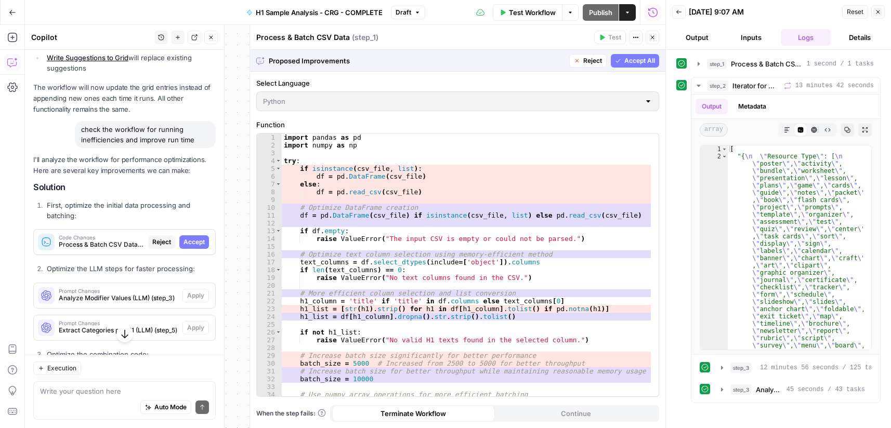
click at [193, 242] on span "Accept" at bounding box center [193, 241] width 21 height 9
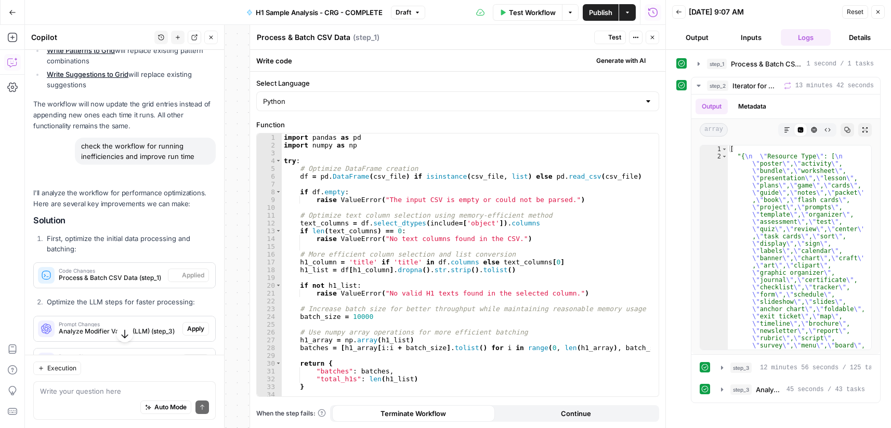
scroll to position [401, 0]
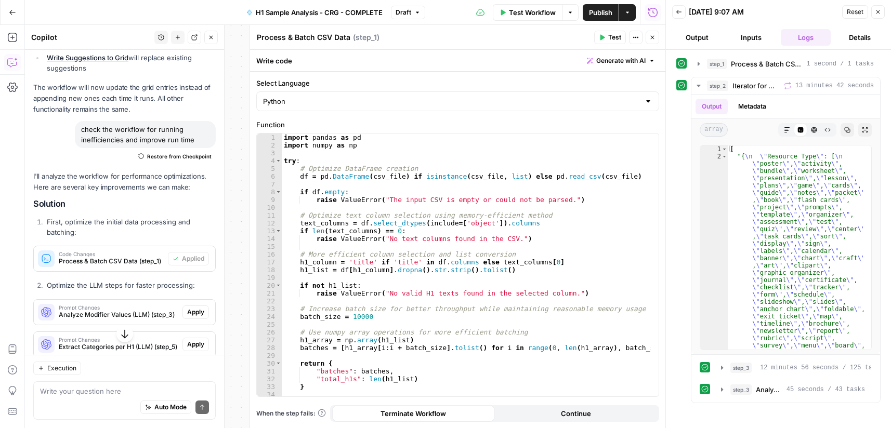
click at [187, 312] on span "Apply" at bounding box center [195, 312] width 17 height 9
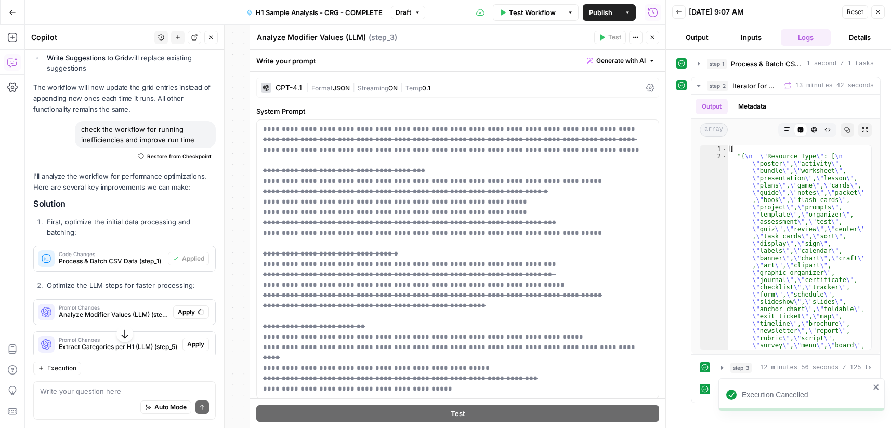
click at [189, 345] on span "Apply" at bounding box center [195, 344] width 17 height 9
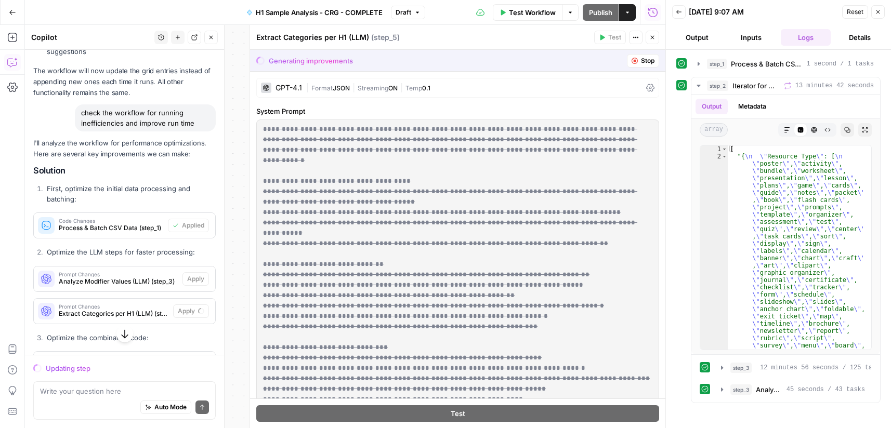
scroll to position [385, 0]
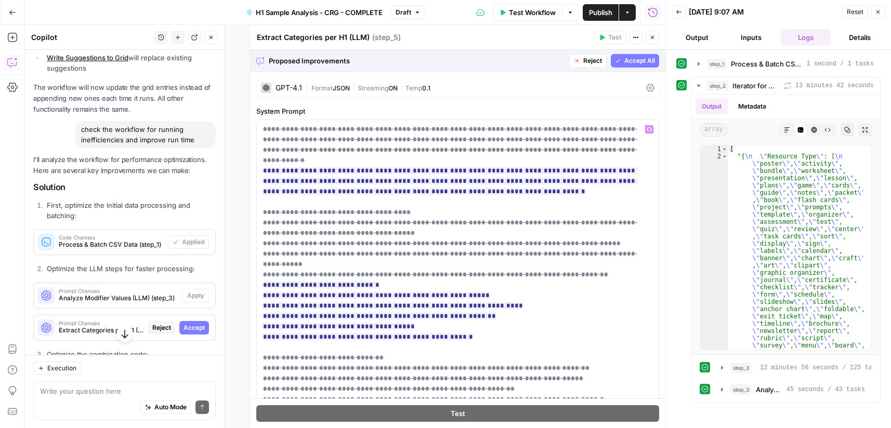
click at [189, 329] on span "Accept" at bounding box center [193, 327] width 21 height 9
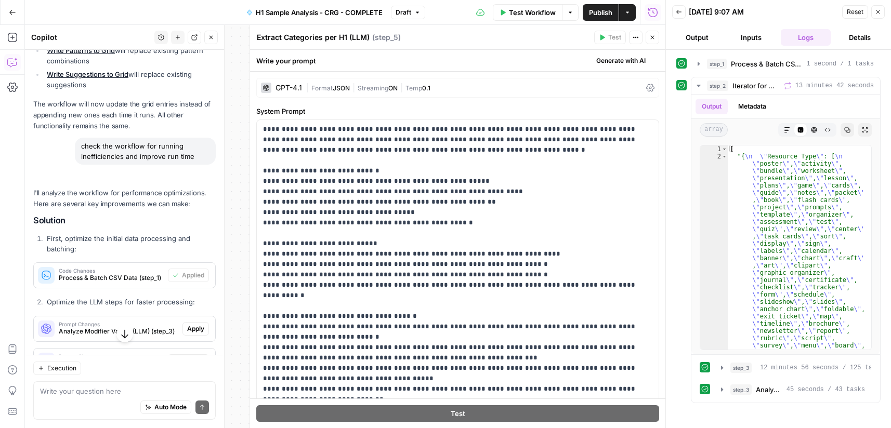
scroll to position [401, 0]
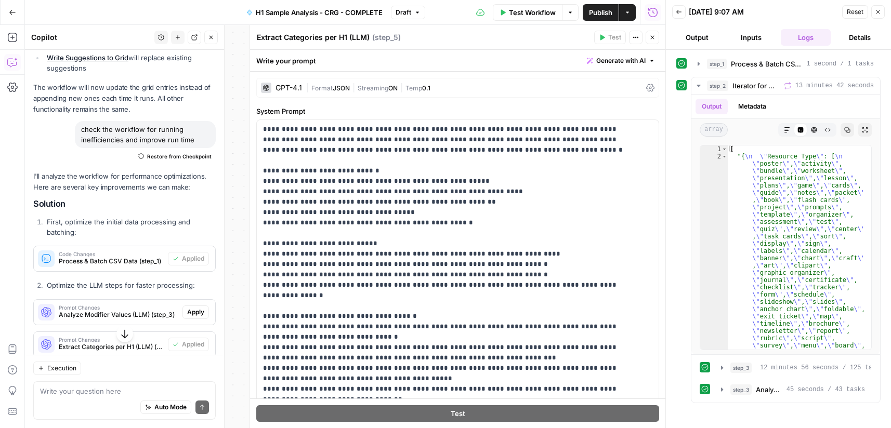
drag, startPoint x: 187, startPoint y: 313, endPoint x: 139, endPoint y: 214, distance: 110.2
click at [187, 313] on span "Apply" at bounding box center [195, 312] width 17 height 9
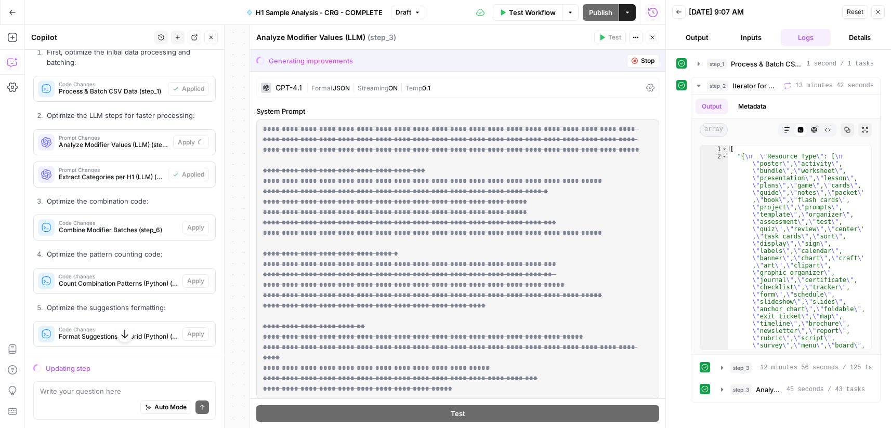
scroll to position [592, 0]
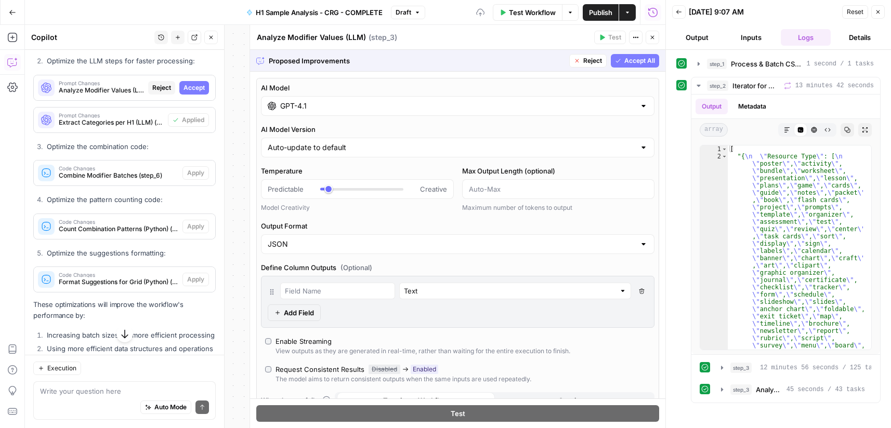
click at [187, 86] on span "Accept" at bounding box center [193, 87] width 21 height 9
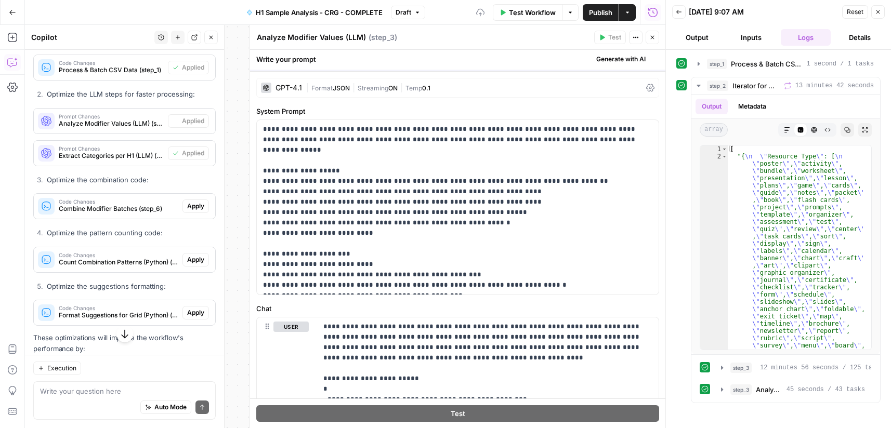
scroll to position [626, 0]
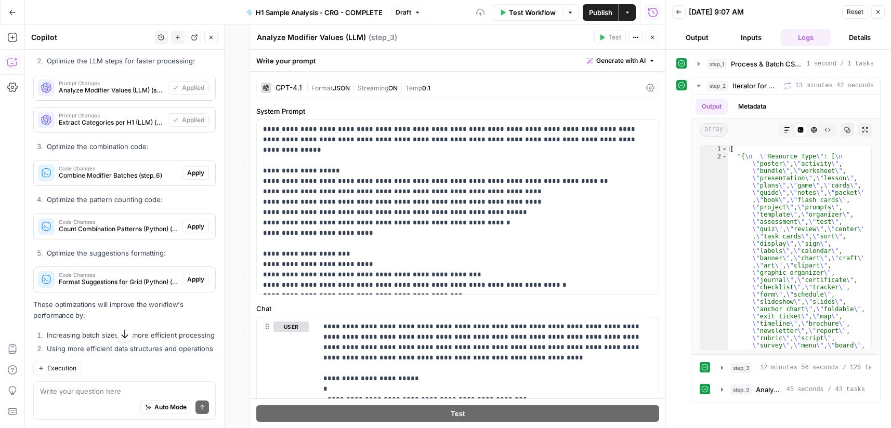
click at [189, 171] on span "Apply" at bounding box center [195, 172] width 17 height 9
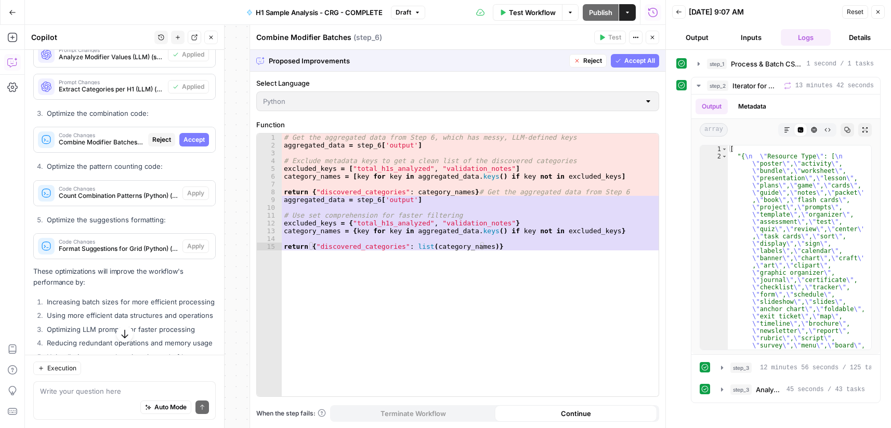
scroll to position [592, 0]
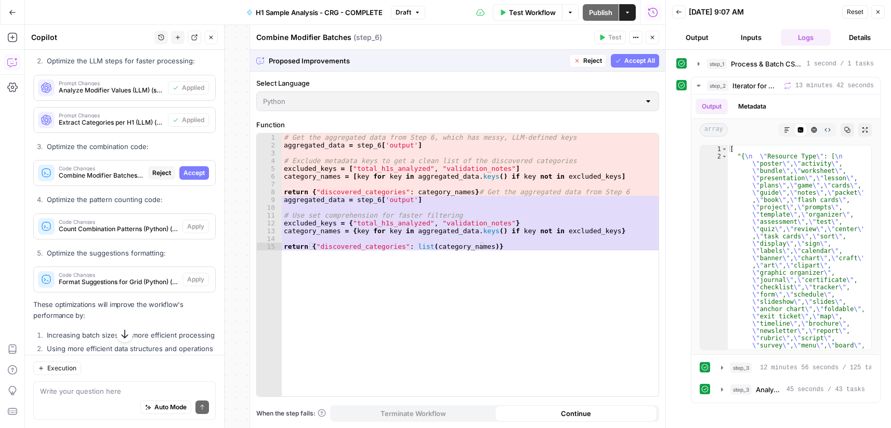
click at [199, 172] on button "Accept" at bounding box center [194, 173] width 30 height 14
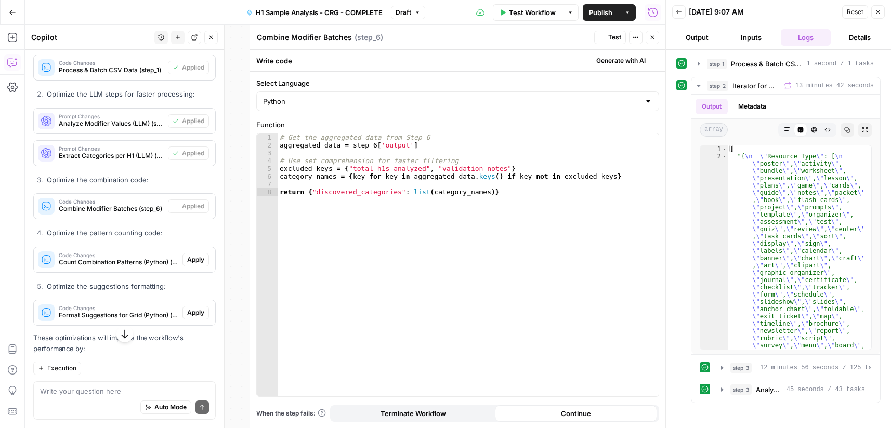
scroll to position [626, 0]
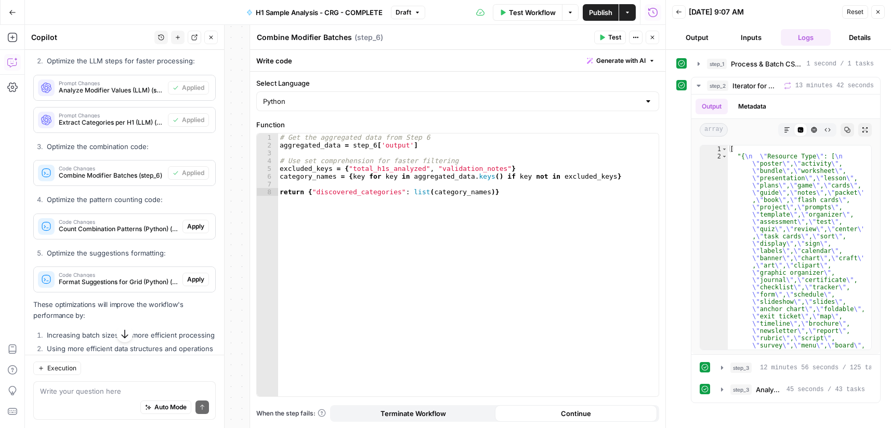
click at [192, 223] on span "Apply" at bounding box center [195, 226] width 17 height 9
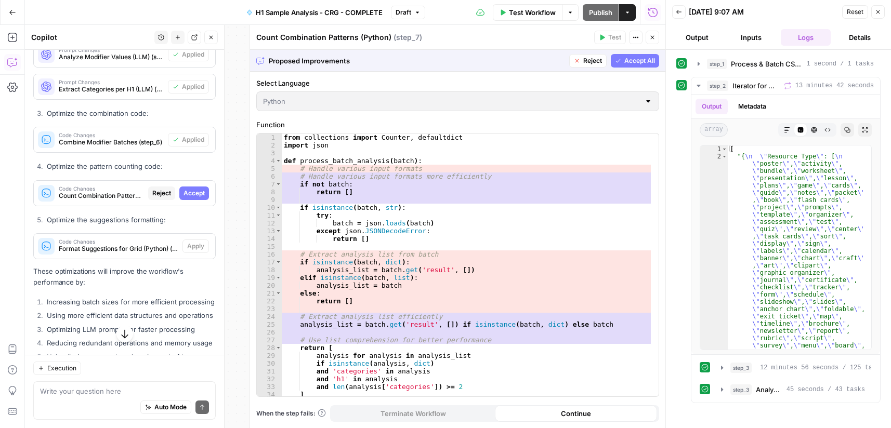
scroll to position [592, 0]
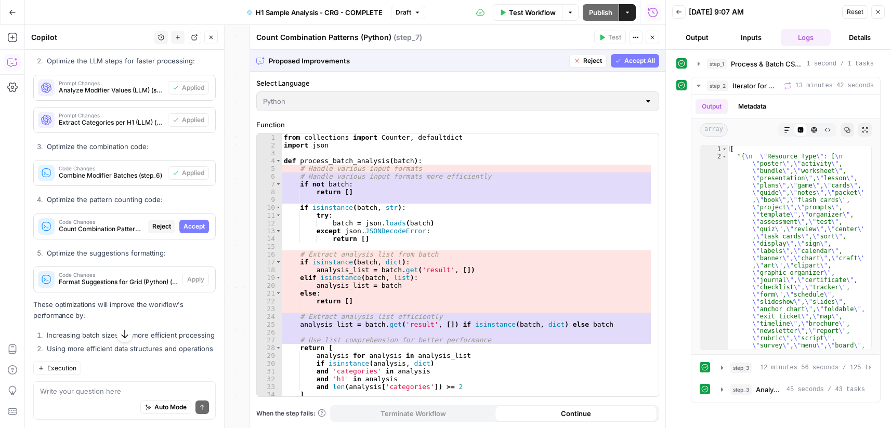
click at [194, 224] on span "Accept" at bounding box center [193, 226] width 21 height 9
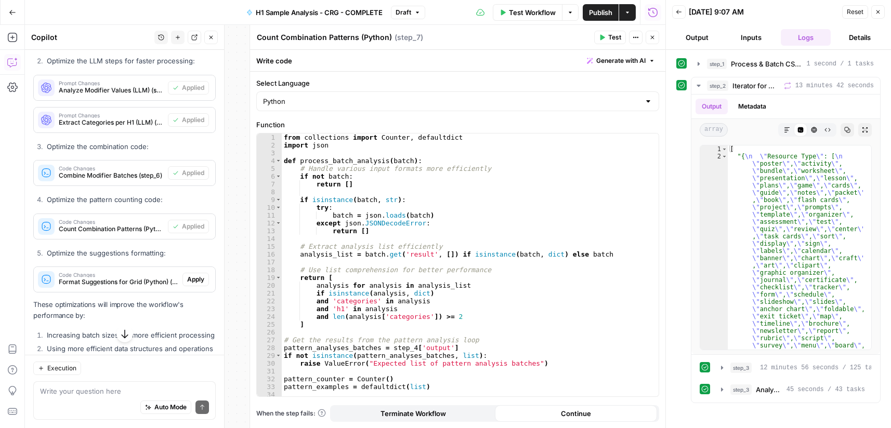
scroll to position [678, 0]
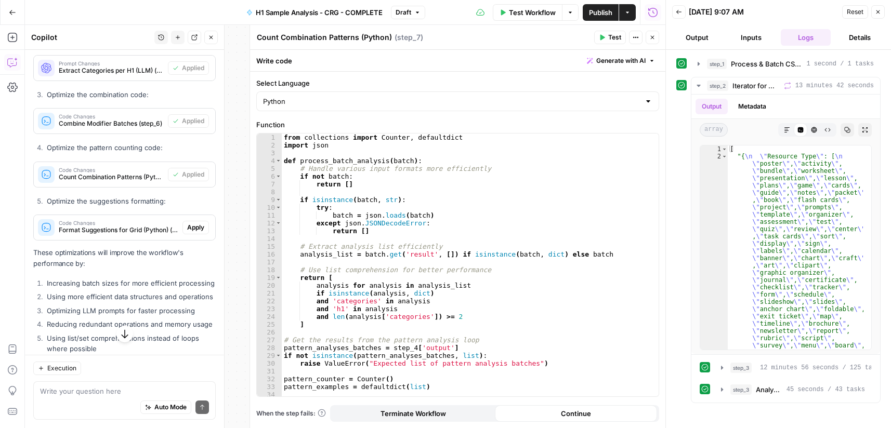
click at [186, 281] on li "Increasing batch sizes for more efficient processing" at bounding box center [129, 283] width 171 height 10
click at [189, 228] on span "Apply" at bounding box center [195, 227] width 17 height 9
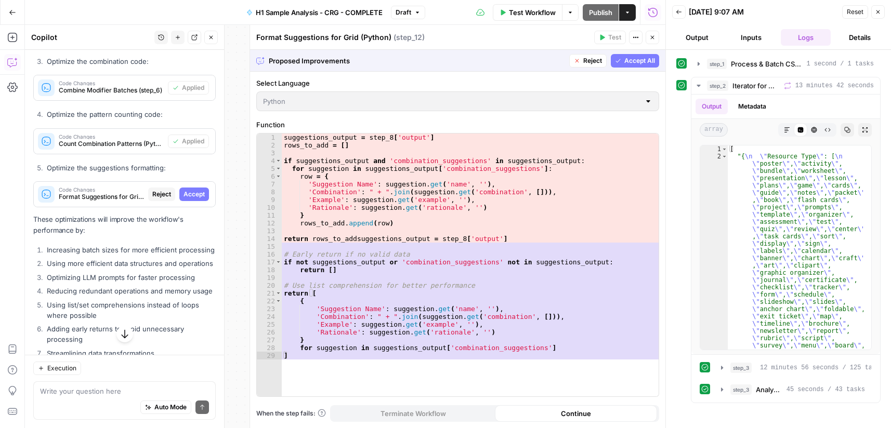
scroll to position [644, 0]
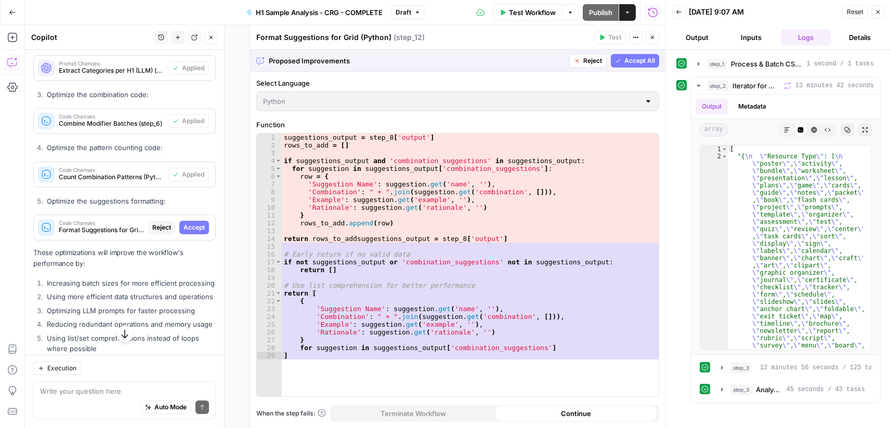
click at [190, 228] on span "Accept" at bounding box center [193, 227] width 21 height 9
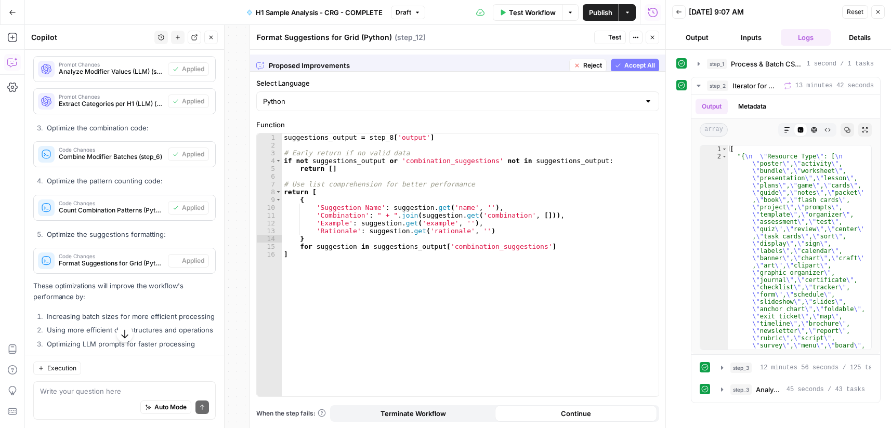
scroll to position [678, 0]
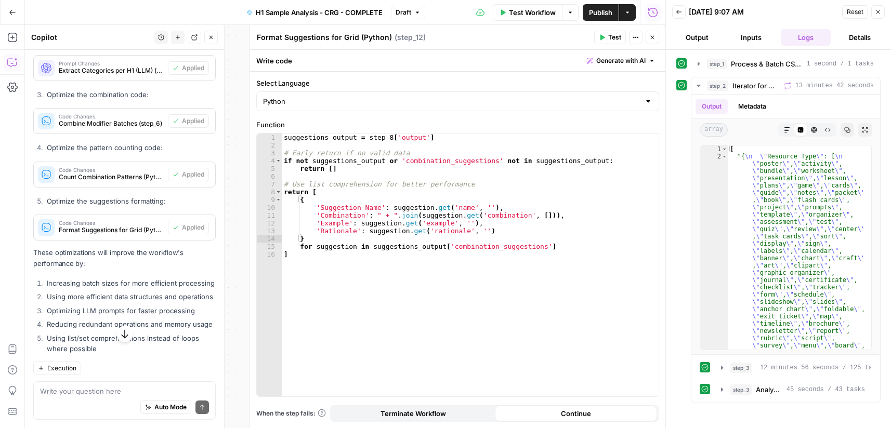
click at [100, 400] on div "Auto Mode Send" at bounding box center [124, 408] width 169 height 23
paste textarea "how can I adjust the LLM prompt for Pattern Frequency to read to H1s off the cs…"
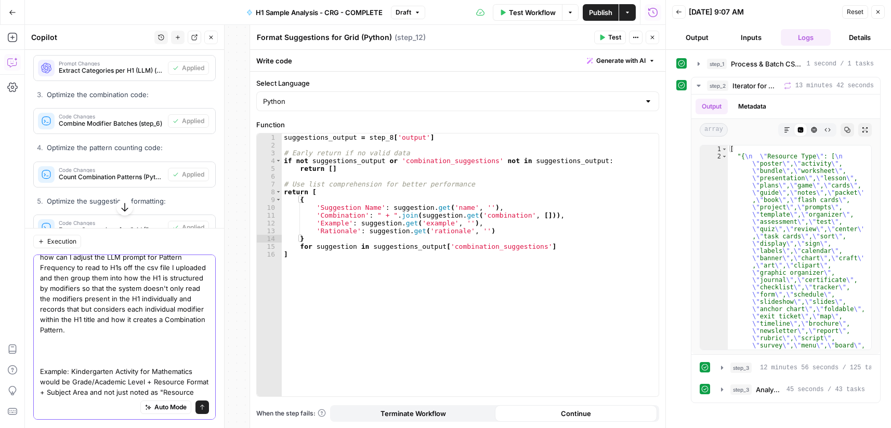
click at [101, 359] on textarea "how can I adjust the LLM prompt for Pattern Frequency to read to H1s off the cs…" at bounding box center [124, 335] width 169 height 166
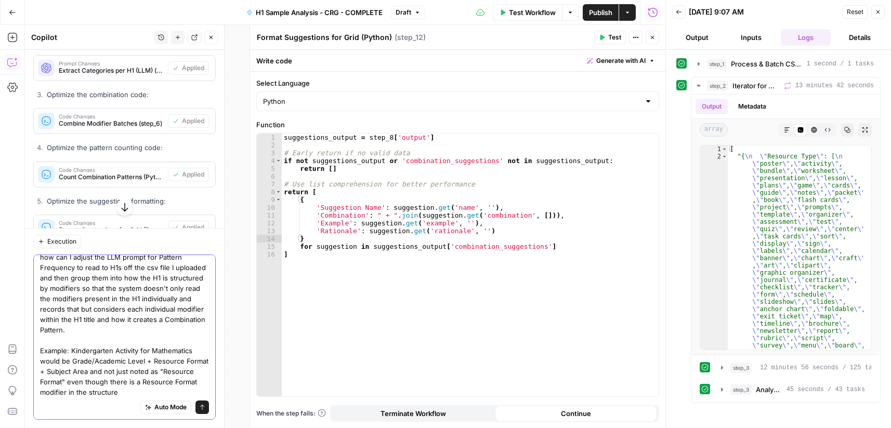
scroll to position [0, 0]
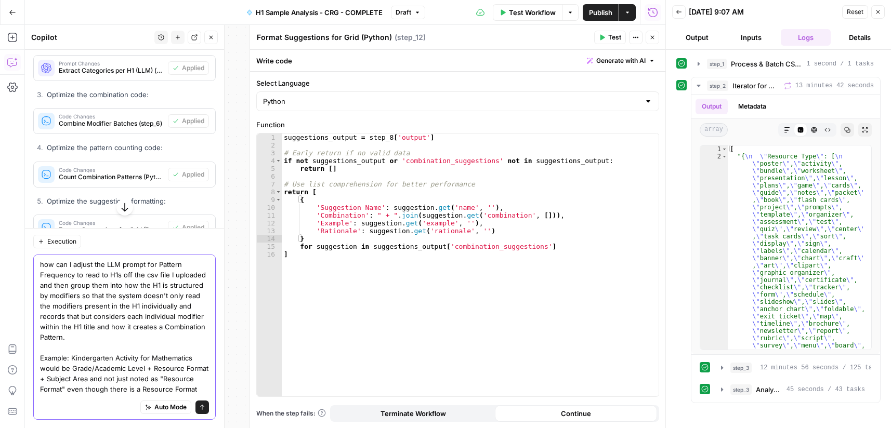
drag, startPoint x: 117, startPoint y: 258, endPoint x: 105, endPoint y: 259, distance: 12.0
click at [105, 259] on textarea "how can I adjust the LLM prompt for Pattern Frequency to read to H1s off the cs…" at bounding box center [124, 332] width 169 height 146
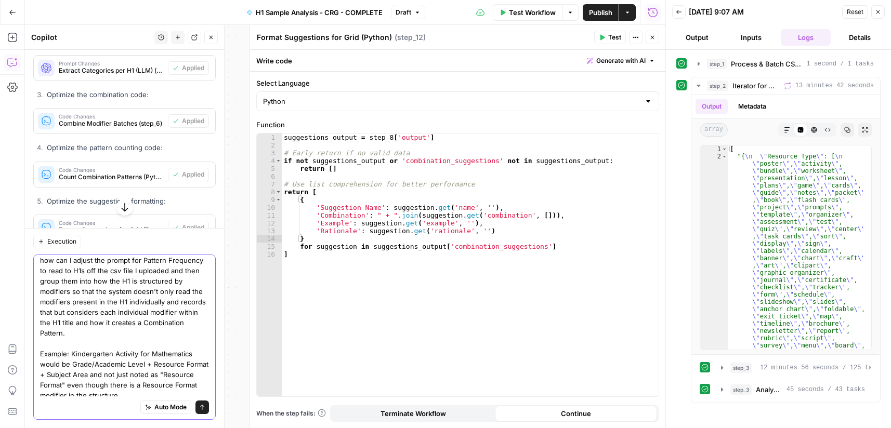
scroll to position [8, 0]
type textarea "how can I adjust the prompt for Pattern Frequency to read to H1s off the csv fi…"
drag, startPoint x: 188, startPoint y: 410, endPoint x: 451, endPoint y: 1, distance: 485.5
click at [199, 408] on icon "submit" at bounding box center [202, 407] width 6 height 6
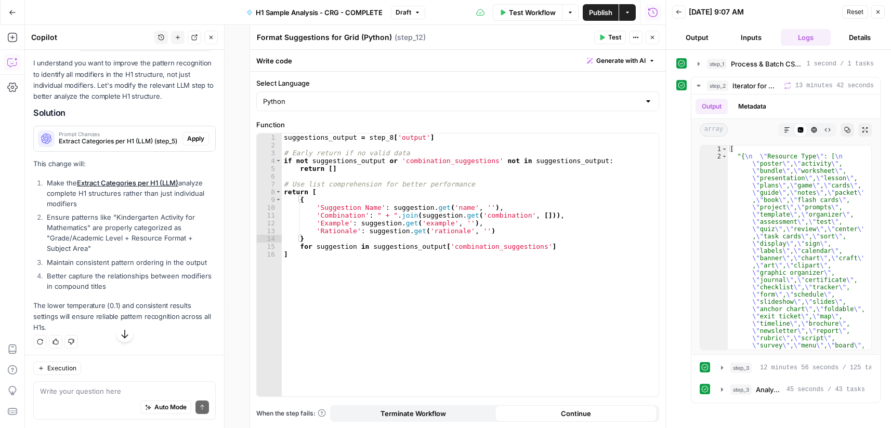
scroll to position [1301, 0]
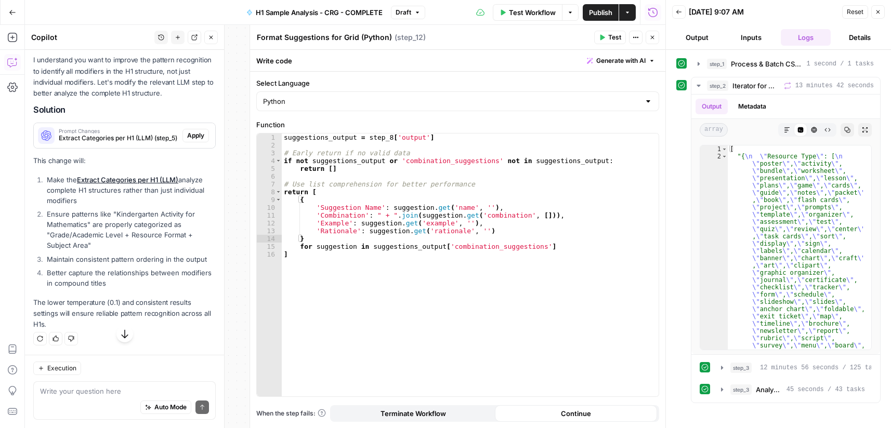
click at [187, 140] on span "Apply" at bounding box center [195, 135] width 17 height 9
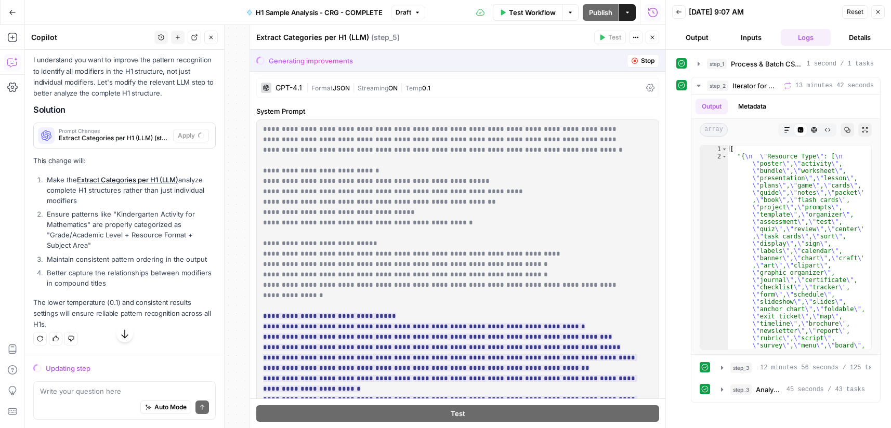
scroll to position [1292, 0]
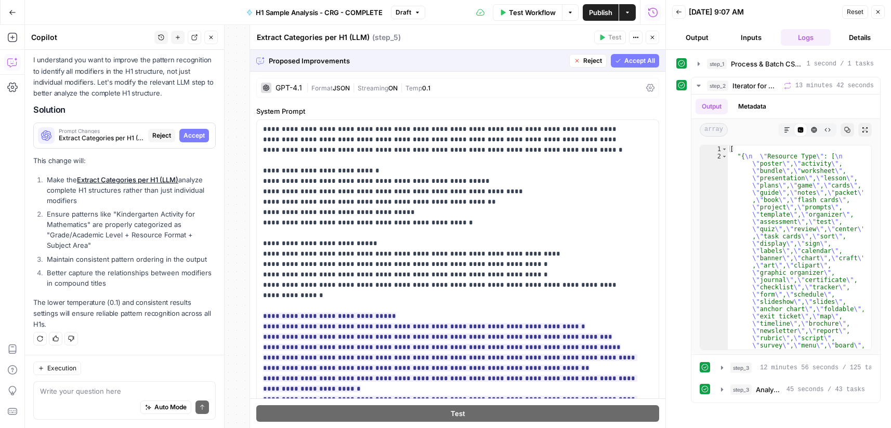
click at [190, 134] on span "Accept" at bounding box center [193, 135] width 21 height 9
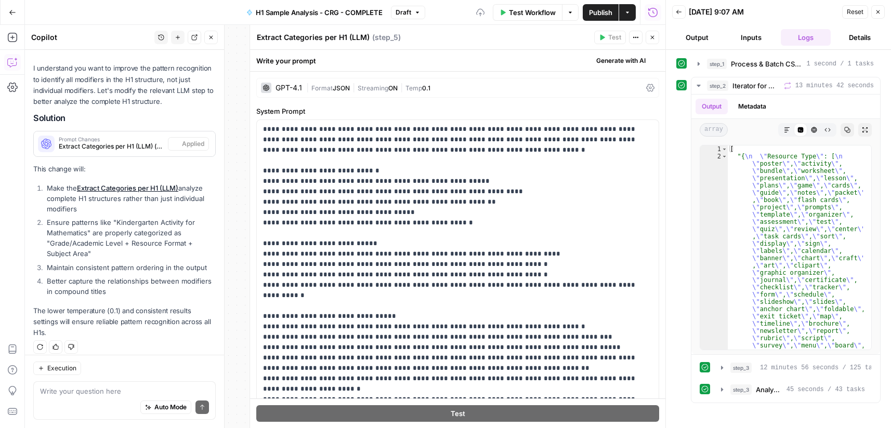
scroll to position [1342, 0]
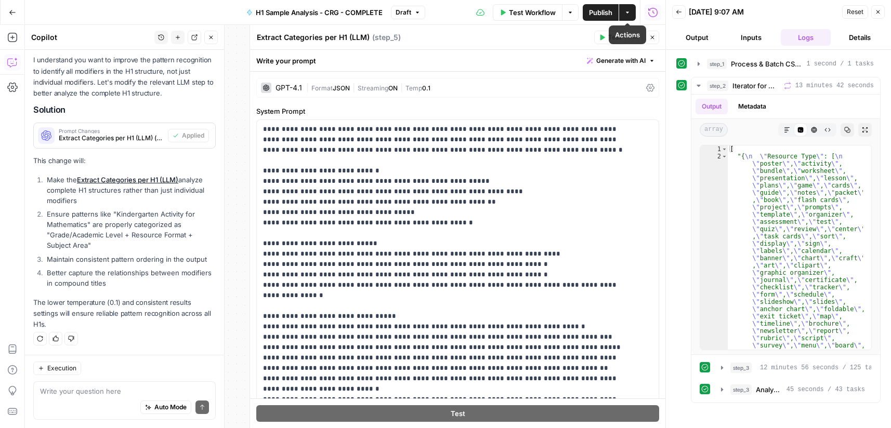
drag, startPoint x: 595, startPoint y: 10, endPoint x: 600, endPoint y: 97, distance: 87.5
click at [593, 10] on span "Publish" at bounding box center [600, 12] width 23 height 10
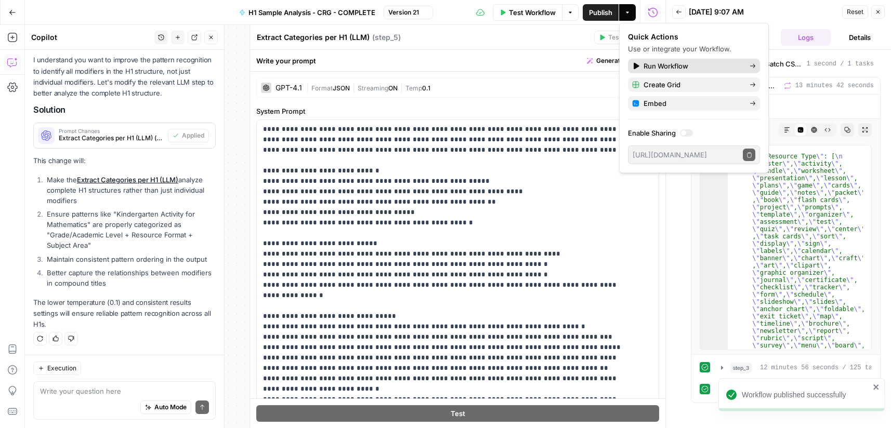
click at [664, 61] on span "Run Workflow" at bounding box center [692, 66] width 98 height 10
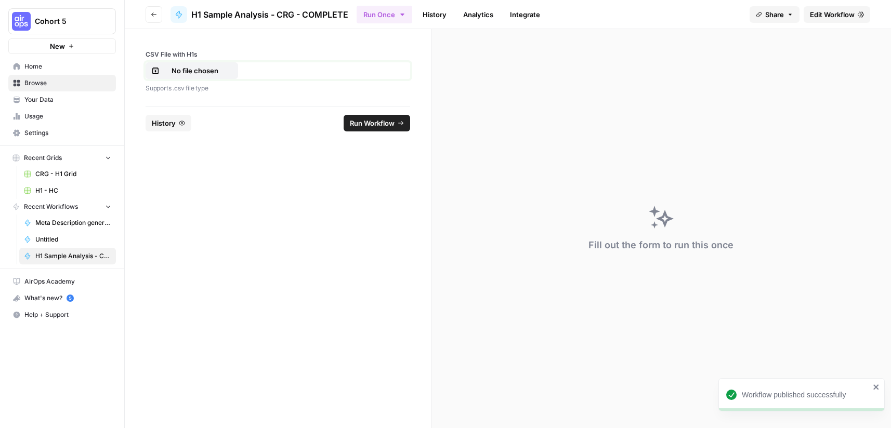
click at [216, 71] on p "No file chosen" at bounding box center [195, 70] width 67 height 10
click at [382, 120] on span "Run Workflow" at bounding box center [372, 123] width 45 height 10
click at [758, 386] on div "Error: 'str' object has no attribute 'items' File "code", line 12, in for final…" at bounding box center [806, 388] width 128 height 31
click at [442, 20] on link "History" at bounding box center [434, 14] width 36 height 17
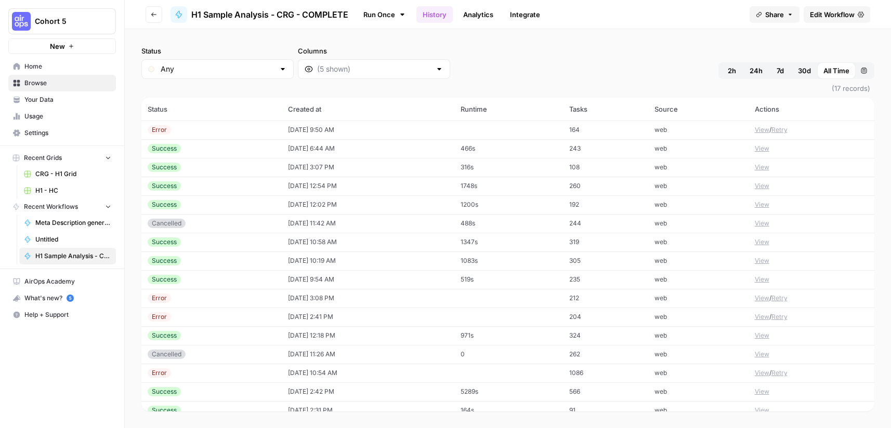
click at [162, 131] on div "Error" at bounding box center [159, 129] width 23 height 9
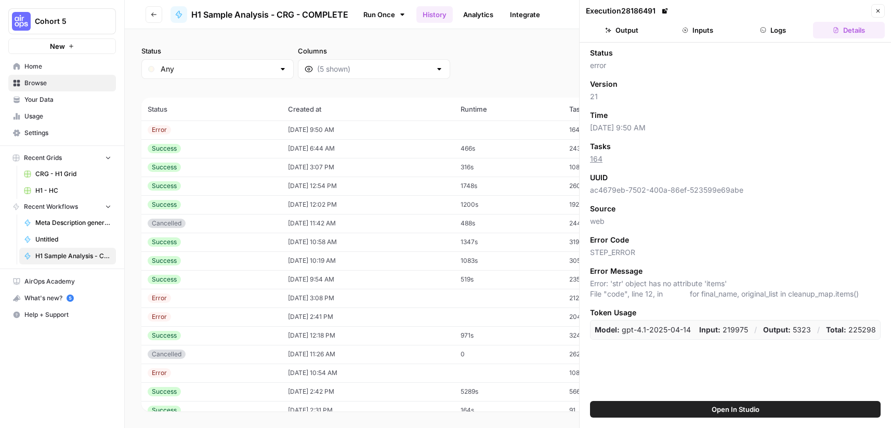
click at [768, 22] on header "Execution 28186491 Close Output Inputs Logs Details" at bounding box center [734, 21] width 311 height 43
click at [770, 32] on button "Logs" at bounding box center [773, 30] width 72 height 17
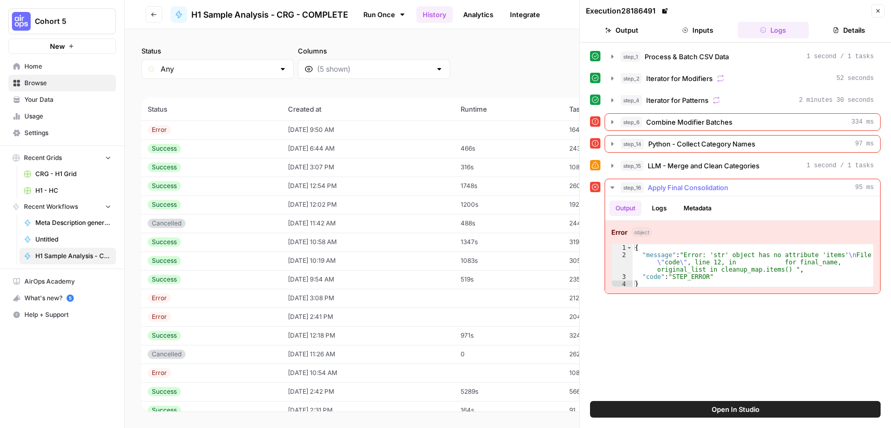
click at [724, 262] on div "{ "message" : "Error: 'str' object has no attribute 'items' \n File \" code \" …" at bounding box center [752, 273] width 241 height 58
type textarea "**********"
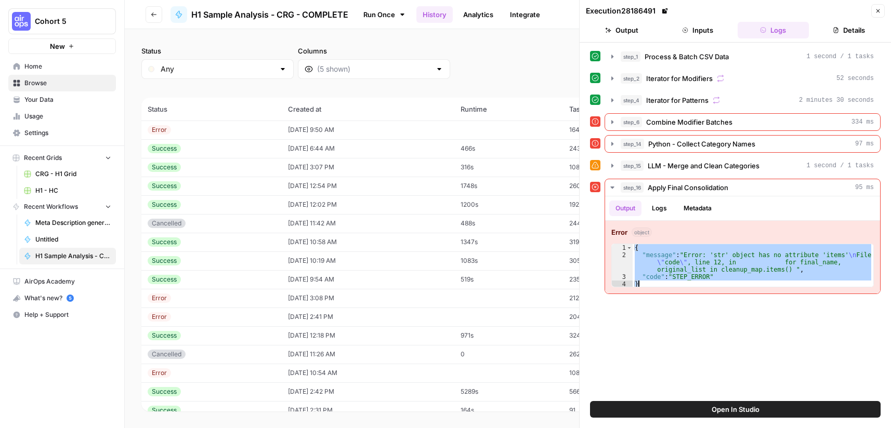
click at [876, 12] on icon "button" at bounding box center [878, 11] width 6 height 6
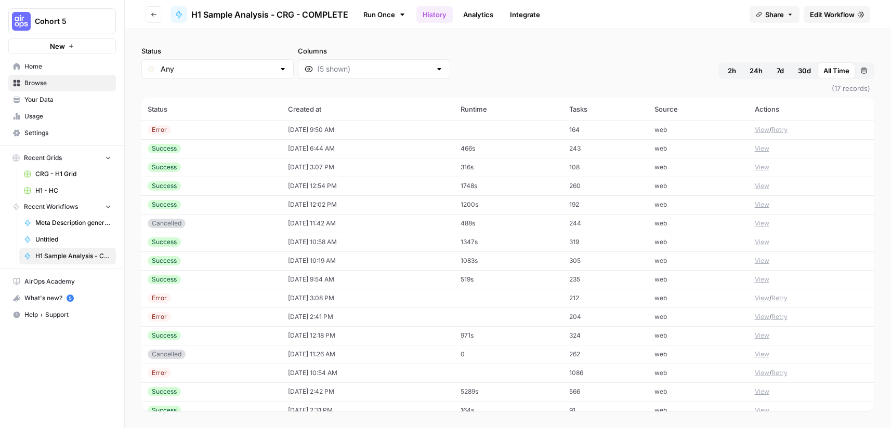
click at [823, 11] on span "Edit Workflow" at bounding box center [832, 14] width 45 height 10
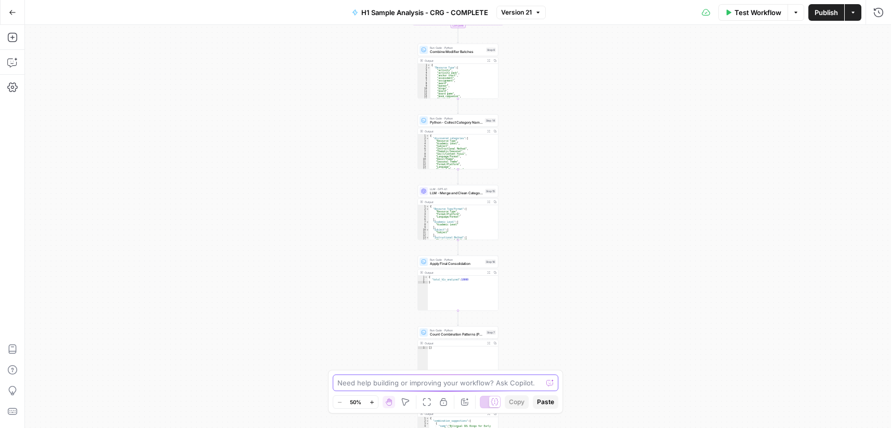
drag, startPoint x: 426, startPoint y: 387, endPoint x: 431, endPoint y: 389, distance: 5.8
click at [426, 388] on textarea at bounding box center [439, 383] width 205 height 10
paste textarea "{ "message": "Error: 'str' object has no attribute 'items'\nFile \"code\", line…"
type textarea "can you fix this error: { "message": "Error: 'str' object has no attribute 'ite…"
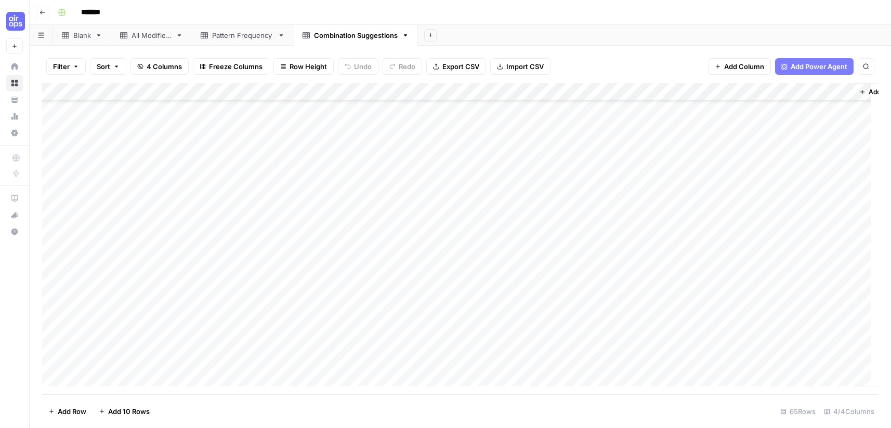
scroll to position [879, 0]
click at [260, 39] on div "Pattern Frequency" at bounding box center [242, 35] width 61 height 10
click at [247, 38] on div "Pattern Frequency" at bounding box center [242, 35] width 61 height 10
click at [247, 38] on input "**********" at bounding box center [242, 36] width 61 height 14
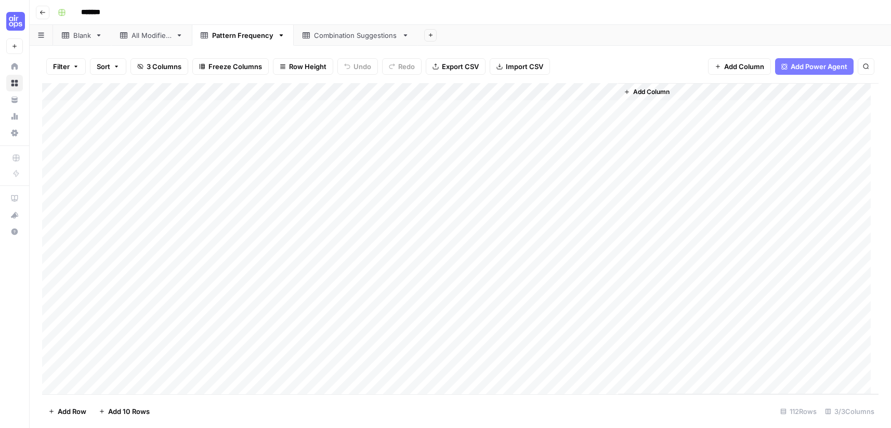
click at [152, 92] on div "Add Column" at bounding box center [460, 238] width 836 height 311
click at [152, 92] on div at bounding box center [198, 93] width 240 height 21
click at [129, 113] on input "Combination Pattern" at bounding box center [140, 117] width 105 height 10
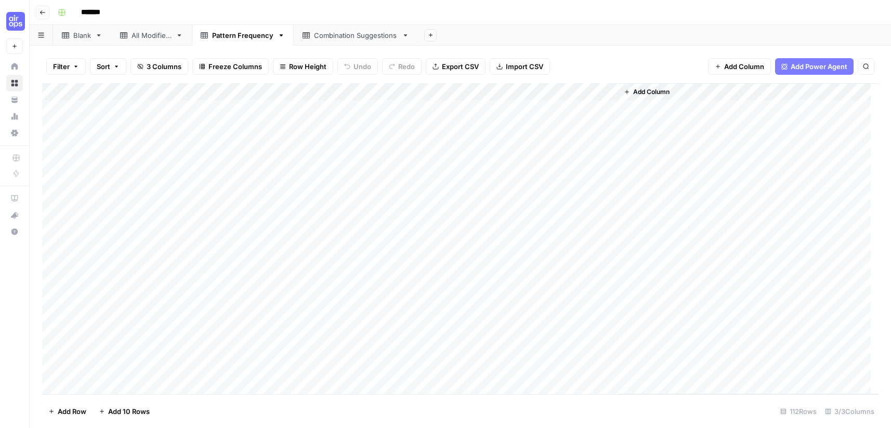
click at [144, 284] on div "Add Column" at bounding box center [460, 238] width 836 height 311
click at [146, 284] on textarea "**********" at bounding box center [198, 286] width 241 height 15
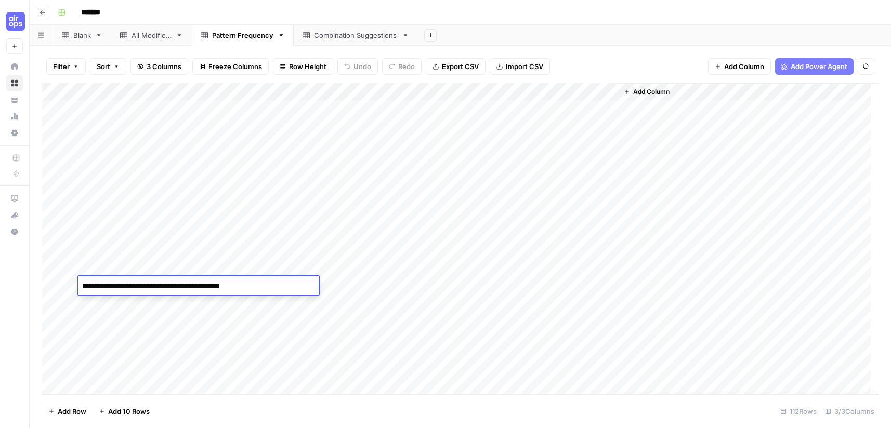
click at [138, 37] on div "All Modifiers" at bounding box center [151, 35] width 40 height 10
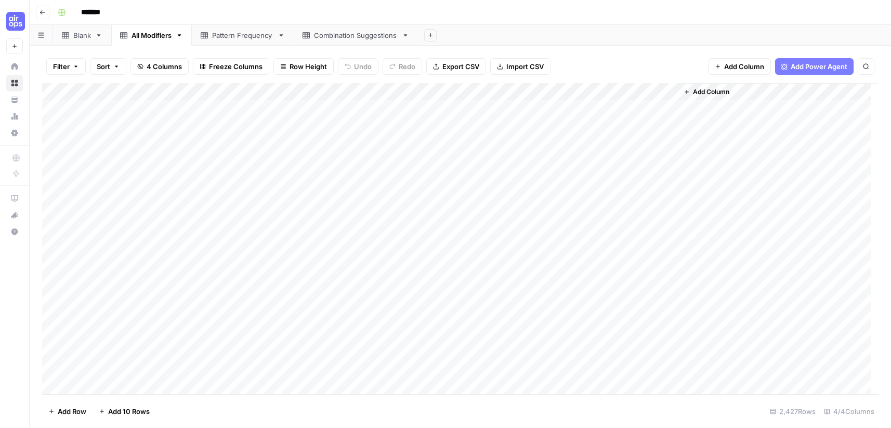
click at [334, 38] on div "Combination Suggestions" at bounding box center [356, 35] width 84 height 10
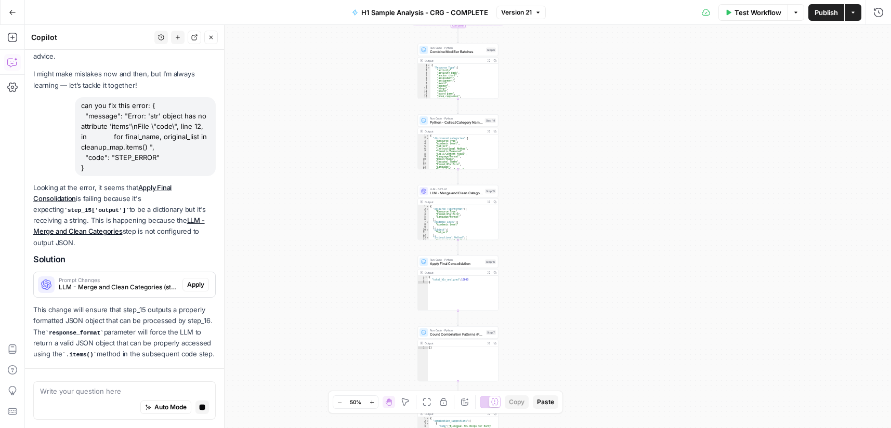
scroll to position [66, 0]
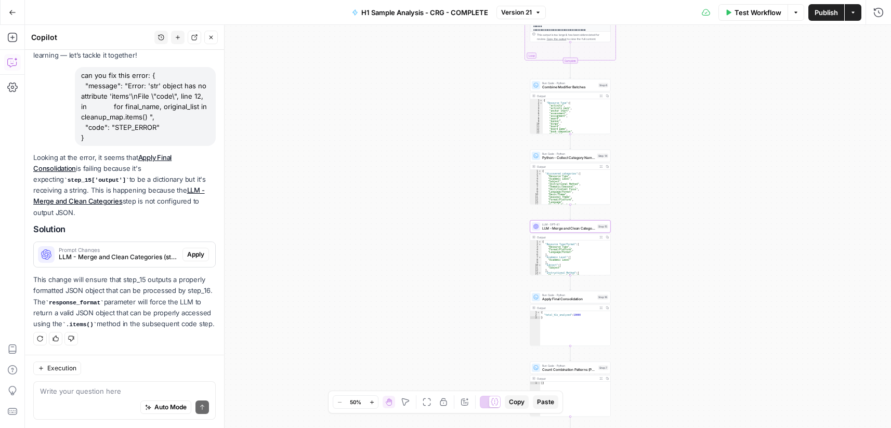
click at [187, 250] on span "Apply" at bounding box center [195, 254] width 17 height 9
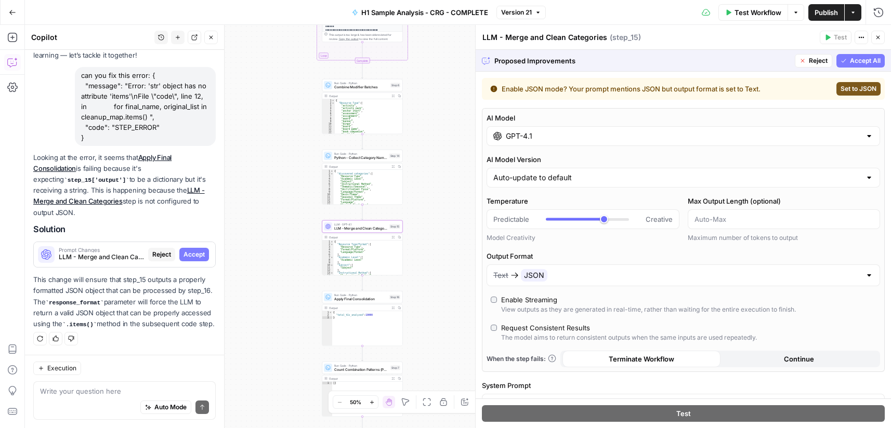
click at [190, 250] on span "Accept" at bounding box center [193, 254] width 21 height 9
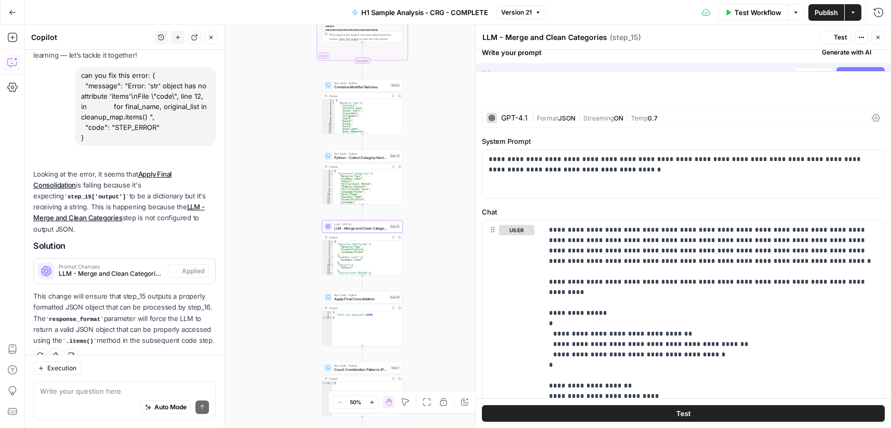
scroll to position [83, 0]
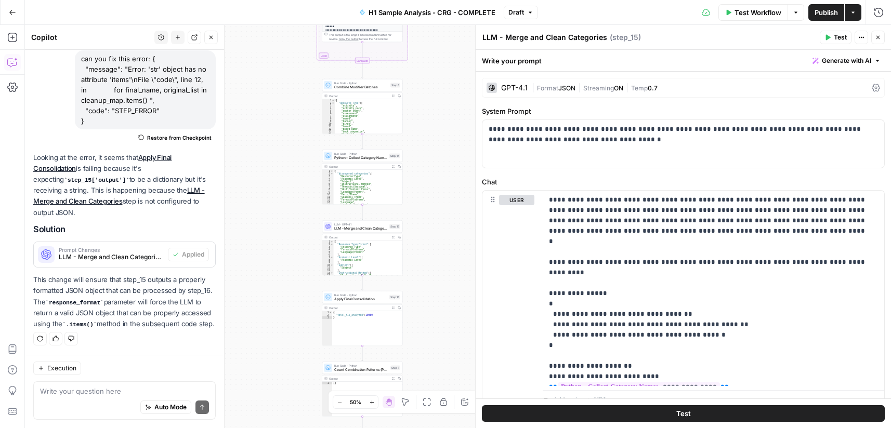
click at [748, 10] on span "Test Workflow" at bounding box center [757, 12] width 47 height 10
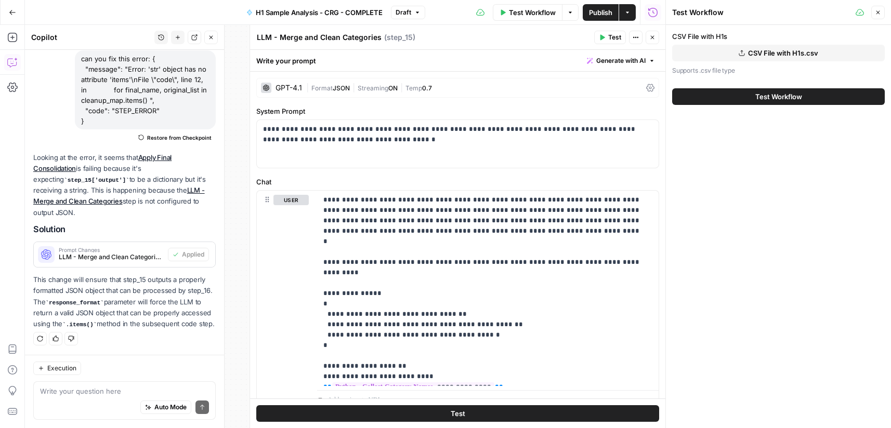
click at [760, 57] on span "CSV File with H1s.csv" at bounding box center [783, 53] width 70 height 10
click at [773, 98] on span "Test Workflow" at bounding box center [778, 95] width 47 height 10
click at [773, 100] on span "Test Workflow" at bounding box center [778, 96] width 47 height 10
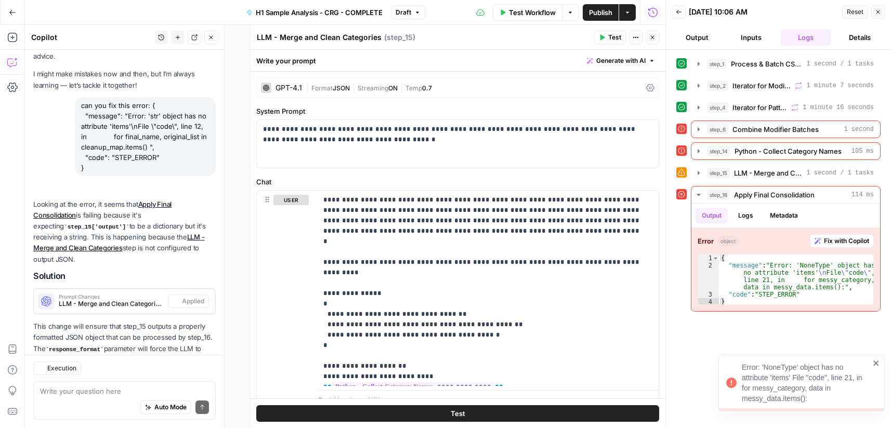
scroll to position [83, 0]
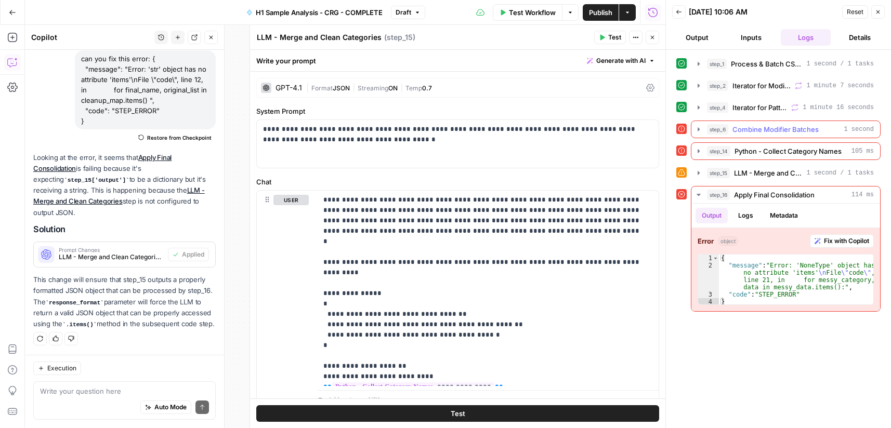
click at [702, 130] on icon "button" at bounding box center [698, 129] width 8 height 8
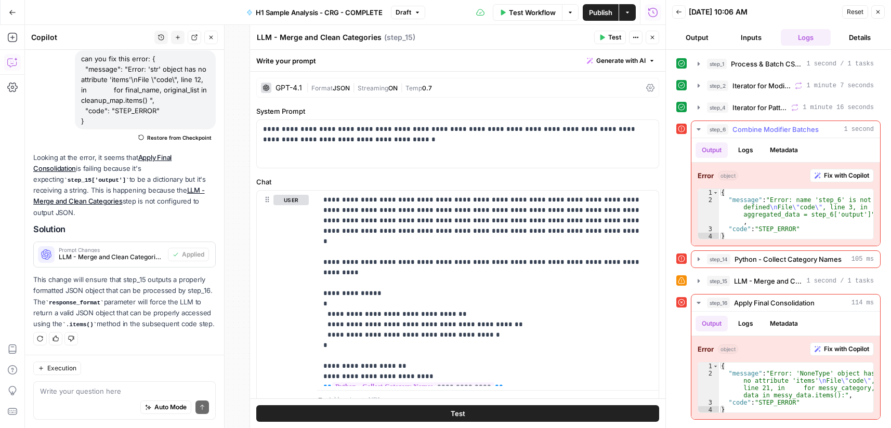
click at [789, 201] on div "{ "message" : "Error: name 'step_6' is not defined \n File \" code \" , line 3,…" at bounding box center [796, 221] width 154 height 65
type textarea "**********"
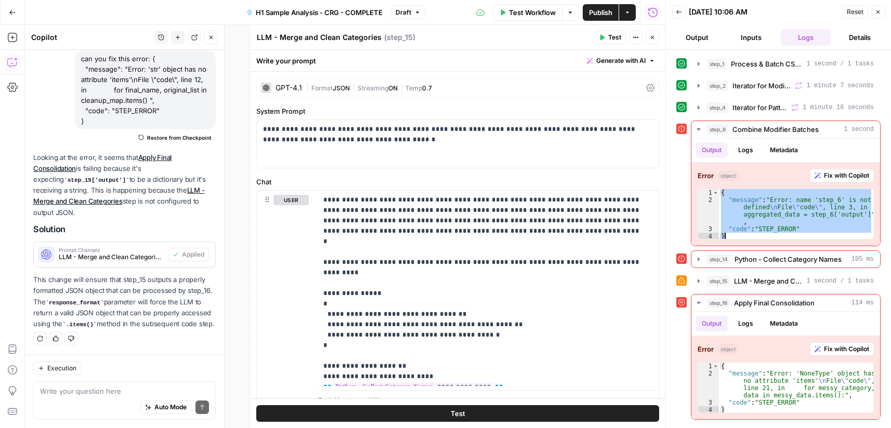
click at [648, 37] on button "Close" at bounding box center [652, 38] width 14 height 14
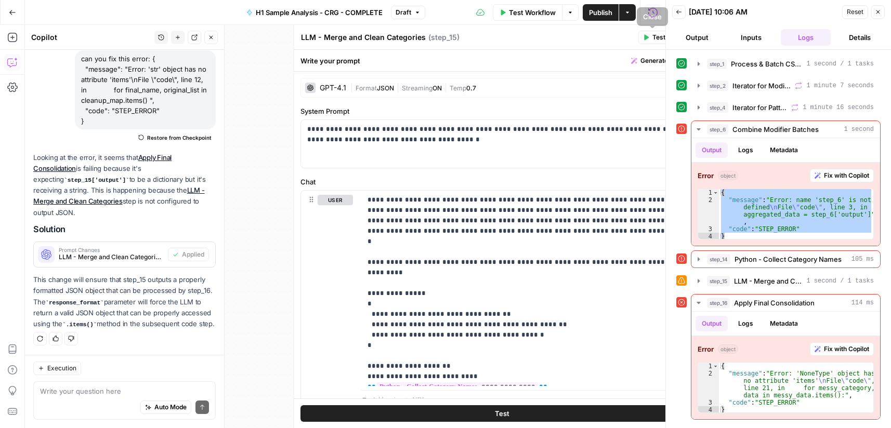
click at [95, 397] on div "Auto Mode Send" at bounding box center [124, 408] width 169 height 23
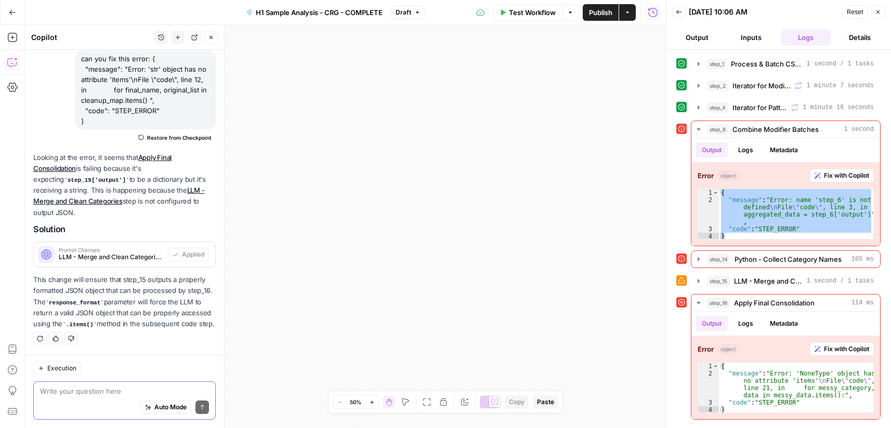
type textarea "x"
paste textarea "{ "message": "Error: name 'step_6' is not defined\nFile \"code\", line 3, in ag…"
type textarea "can you fix step 6: { "message": "Error: name 'step_6' is not defined\nFile \"c…"
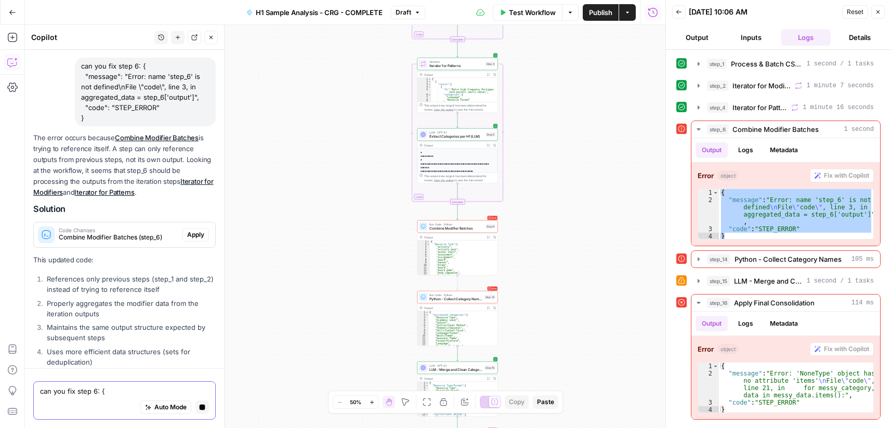
scroll to position [379, 0]
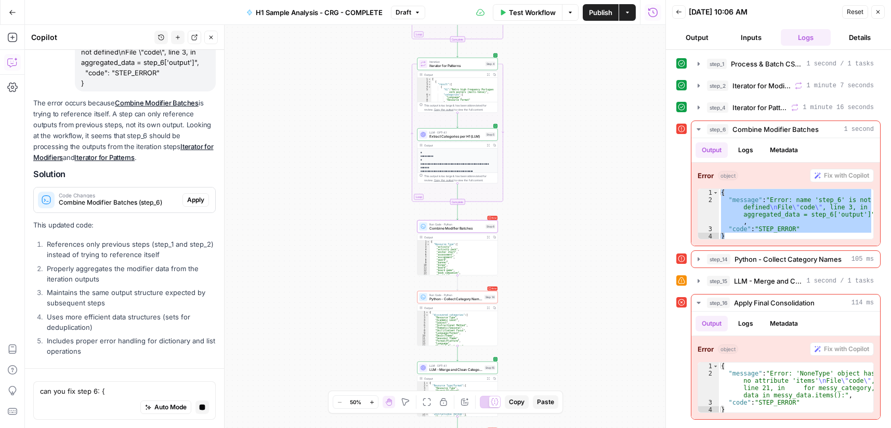
click at [192, 201] on div "The error occurs because Combine Modifier Batches is trying to reference itself…" at bounding box center [124, 229] width 182 height 262
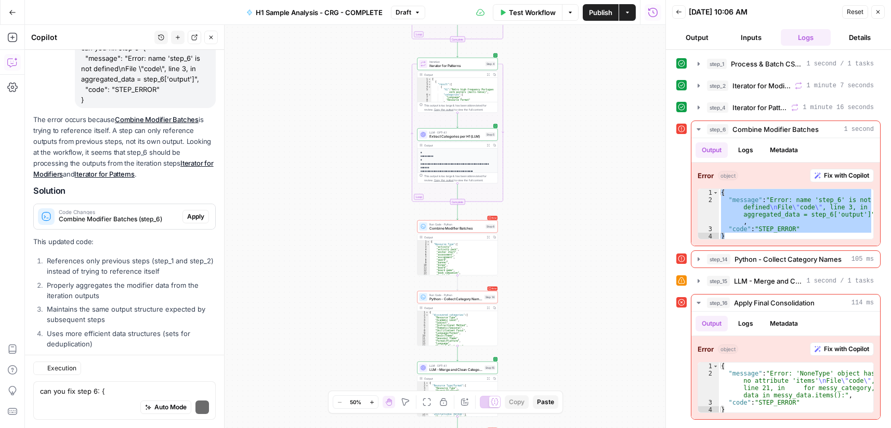
scroll to position [426, 0]
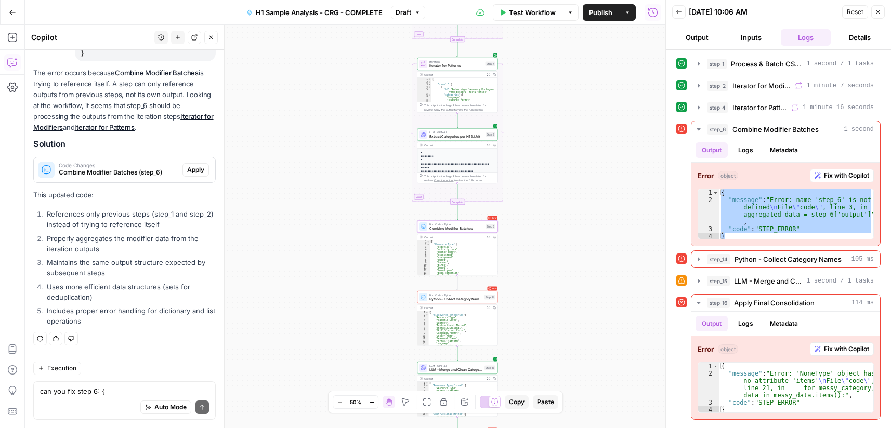
click at [187, 171] on span "Apply" at bounding box center [195, 169] width 17 height 9
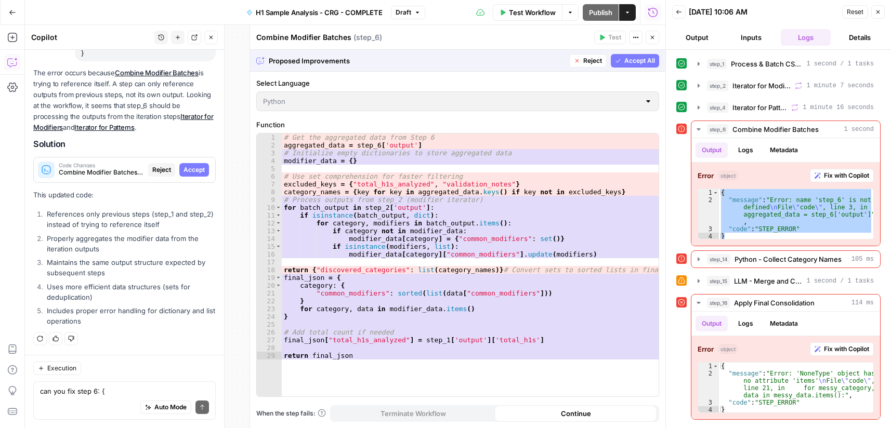
scroll to position [410, 0]
drag, startPoint x: 189, startPoint y: 172, endPoint x: 804, endPoint y: 202, distance: 616.0
click at [188, 172] on span "Accept" at bounding box center [193, 169] width 21 height 9
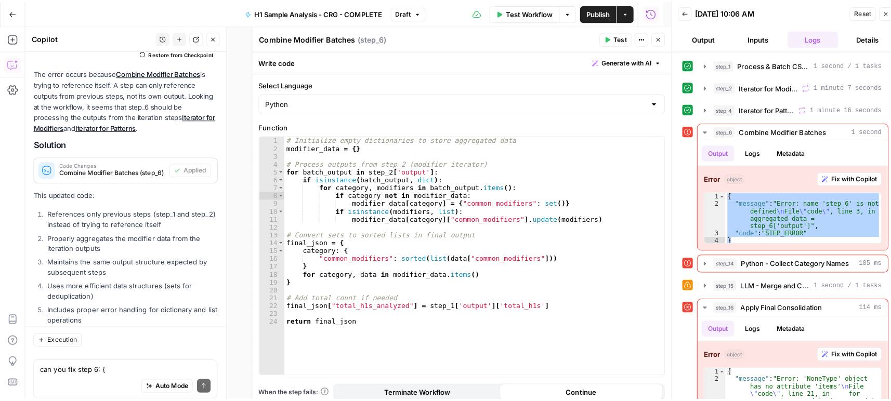
scroll to position [470, 0]
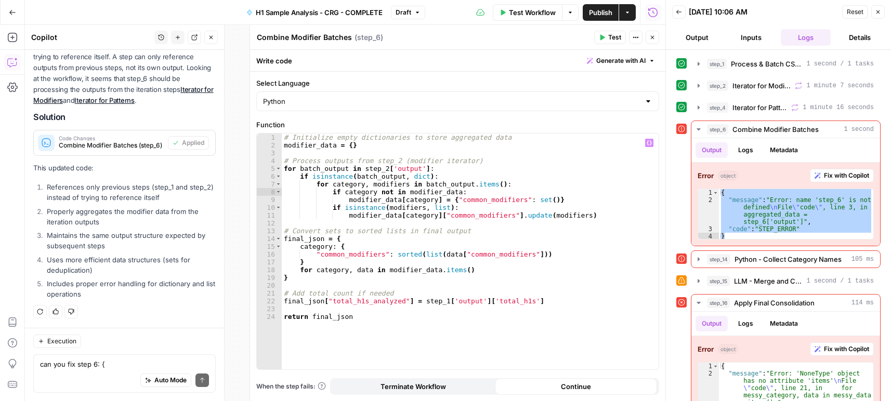
click at [167, 367] on div "can you fix step 6: { "message": "Error: name 'step_6' is not defined\nFile \"c…" at bounding box center [124, 373] width 182 height 38
click at [600, 33] on button "Test" at bounding box center [610, 38] width 32 height 14
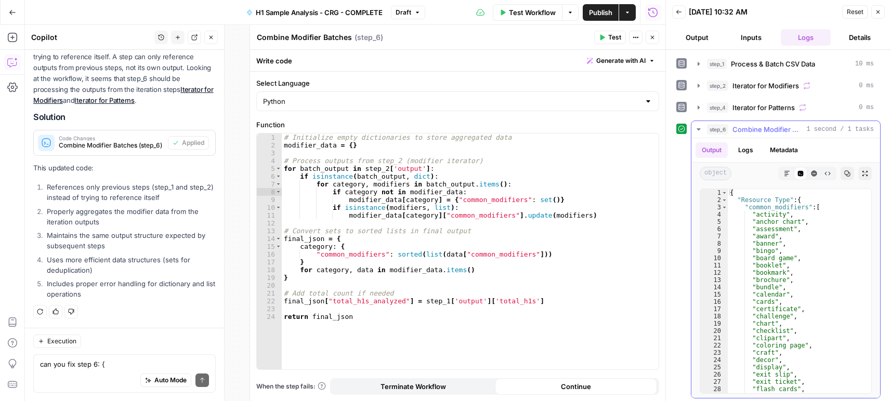
click at [700, 128] on icon "button" at bounding box center [698, 129] width 8 height 8
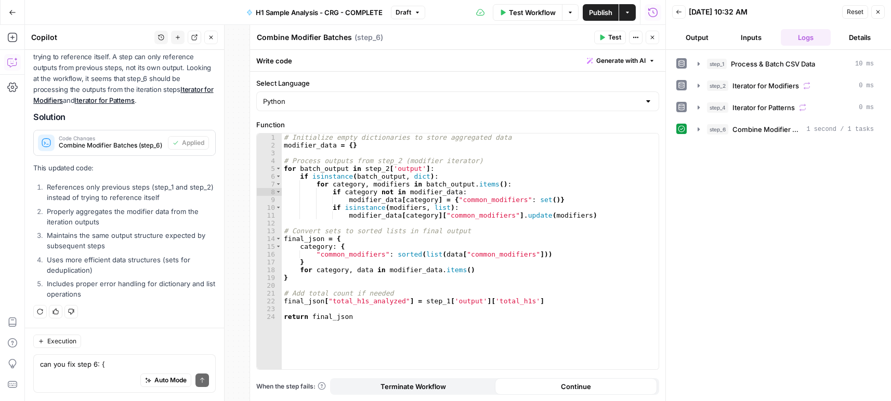
click at [535, 12] on span "Test Workflow" at bounding box center [532, 12] width 47 height 10
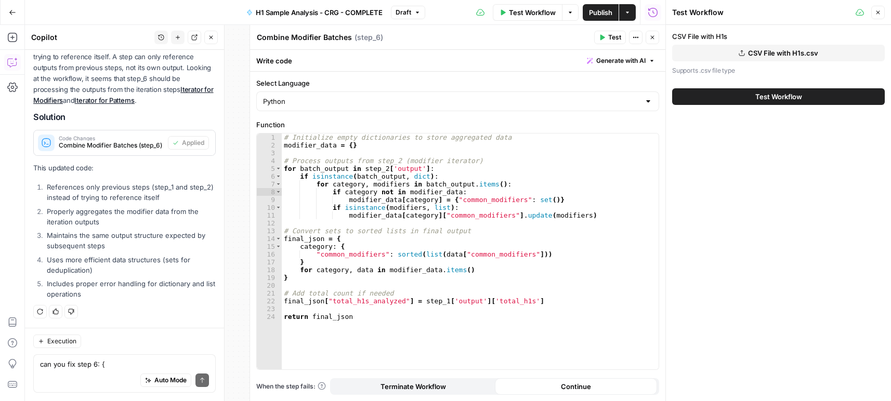
click at [772, 48] on span "CSV File with H1s.csv" at bounding box center [783, 53] width 70 height 10
click at [714, 97] on button "Test Workflow" at bounding box center [778, 96] width 213 height 17
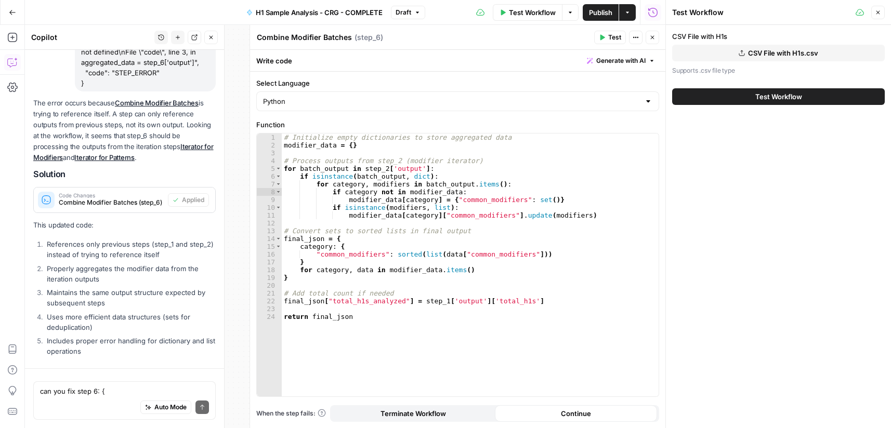
scroll to position [379, 0]
click at [773, 54] on span "CSV File with H1s.csv" at bounding box center [783, 53] width 70 height 10
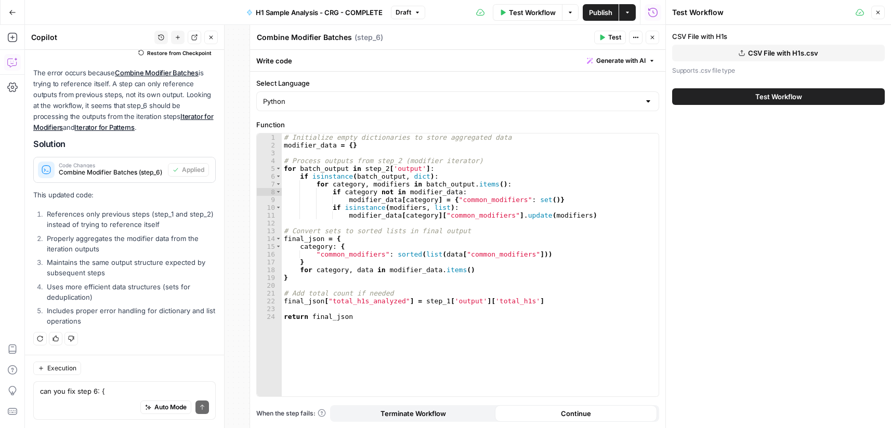
click at [754, 98] on button "Test Workflow" at bounding box center [778, 96] width 213 height 17
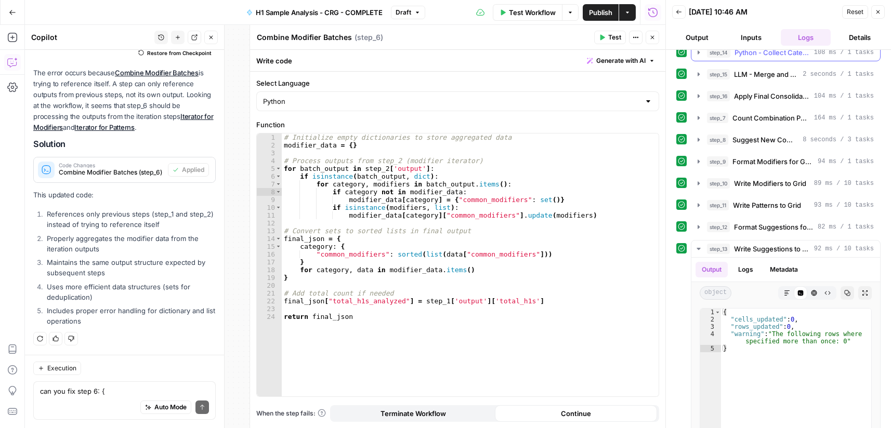
scroll to position [194, 0]
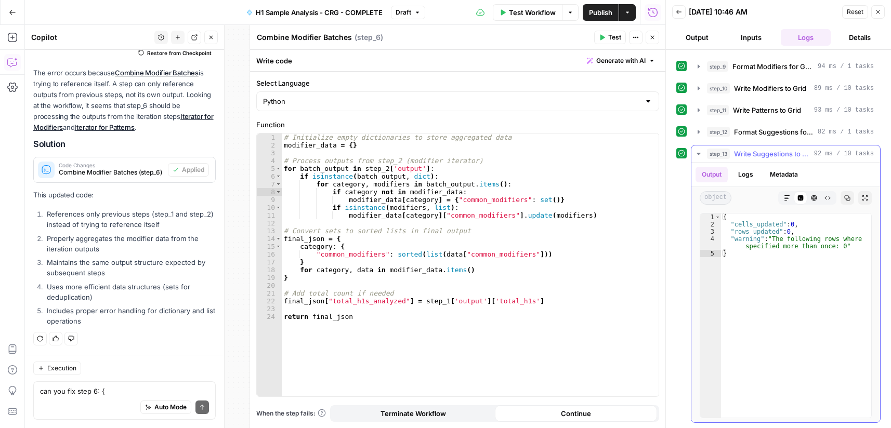
click at [703, 153] on button "step_13 Write Suggestions to Grid 92 ms / 10 tasks" at bounding box center [785, 154] width 189 height 17
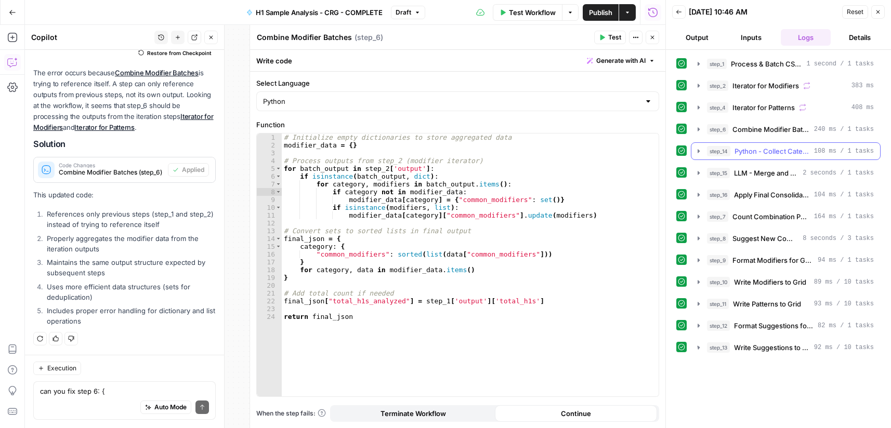
scroll to position [0, 0]
click at [694, 349] on button "step_13 Write Suggestions to Grid 92 ms / 10 tasks" at bounding box center [785, 347] width 189 height 17
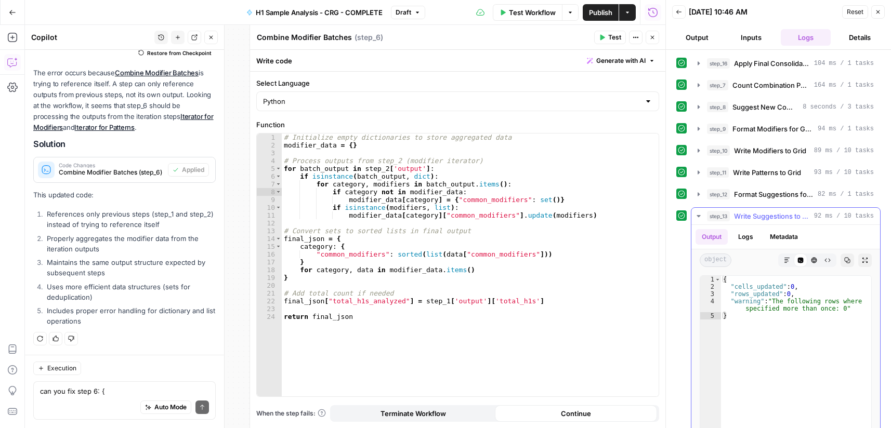
scroll to position [194, 0]
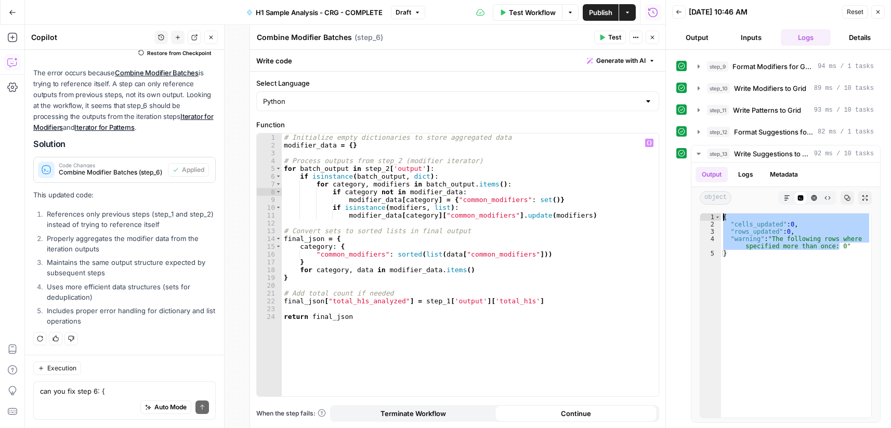
drag, startPoint x: 844, startPoint y: 247, endPoint x: 654, endPoint y: 197, distance: 196.5
click at [654, 195] on body "Cohort 5 New Home Browse Your Data Usage Settings Recent Grids CRG - H1 Grid H1…" at bounding box center [445, 214] width 891 height 428
type textarea "**********"
click at [101, 389] on textarea "can you fix step 6: { "message": "Error: name 'step_6' is not defined\nFile \"c…" at bounding box center [124, 391] width 169 height 10
paste textarea "{ "cells_updated": 0, "rows_updated": 0, "warning": "The following rows where s…"
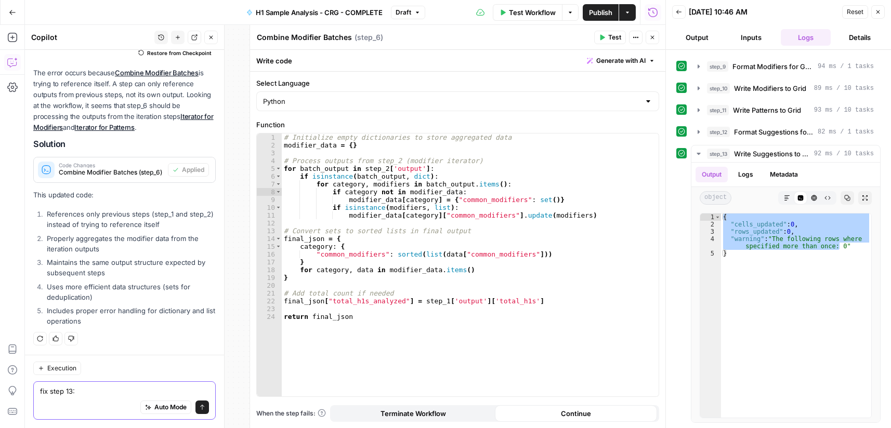
type textarea "fix step 13: { "cells_updated": 0, "rows_updated": 0, "warning": "The following…"
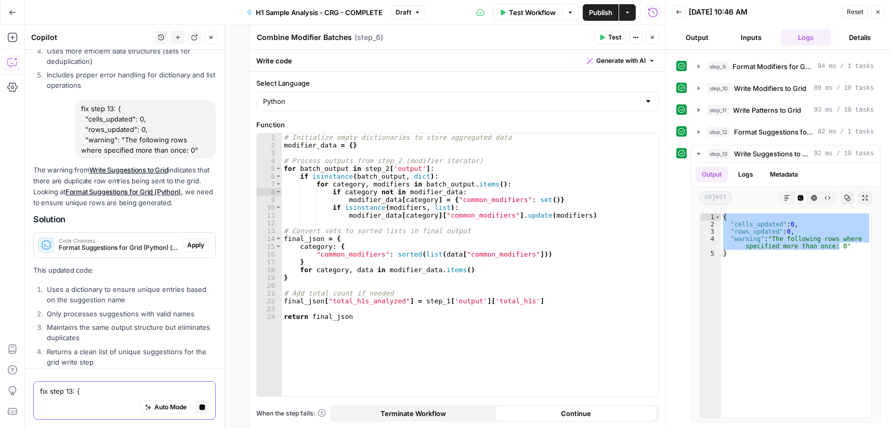
scroll to position [683, 0]
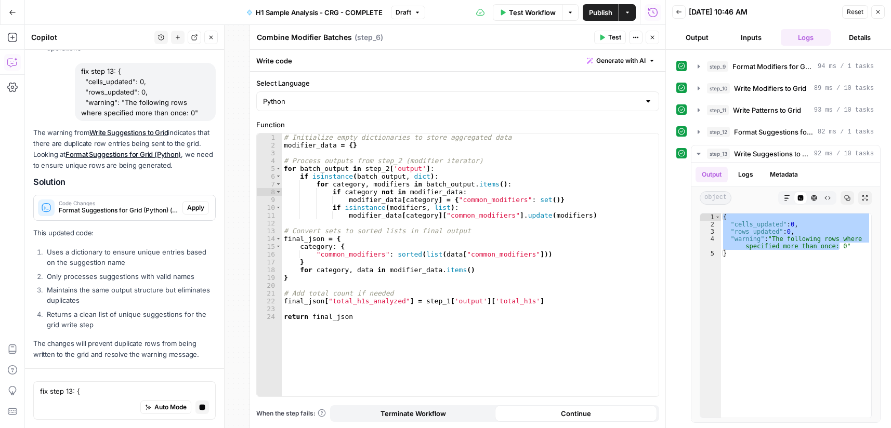
click at [187, 209] on span "Apply" at bounding box center [195, 207] width 17 height 9
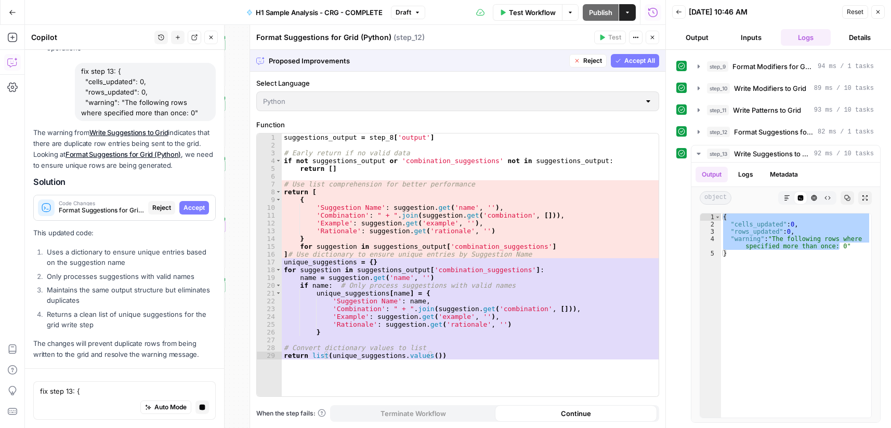
click at [189, 204] on span "Accept" at bounding box center [193, 207] width 21 height 9
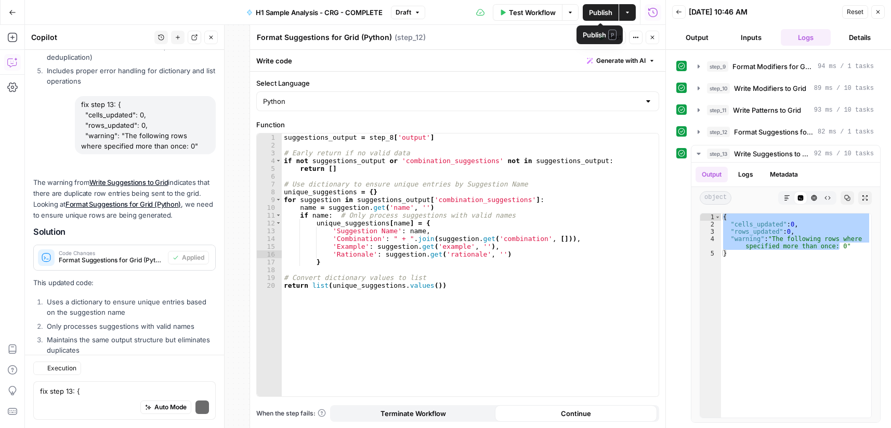
scroll to position [763, 0]
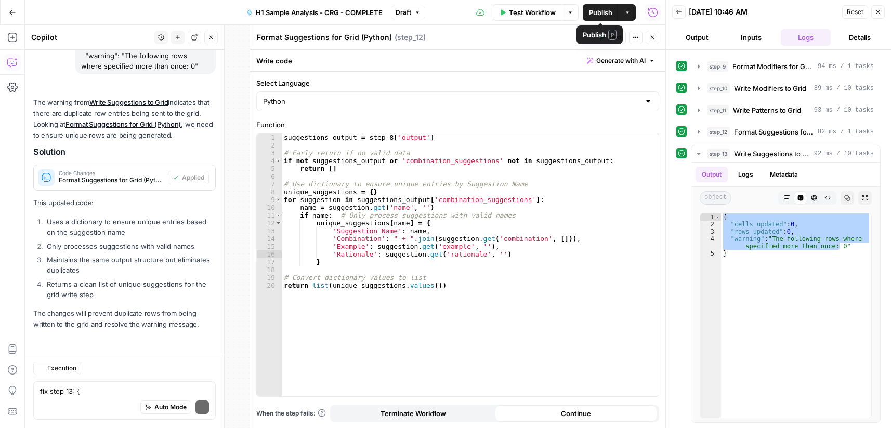
click at [603, 11] on span "Publish" at bounding box center [600, 12] width 23 height 10
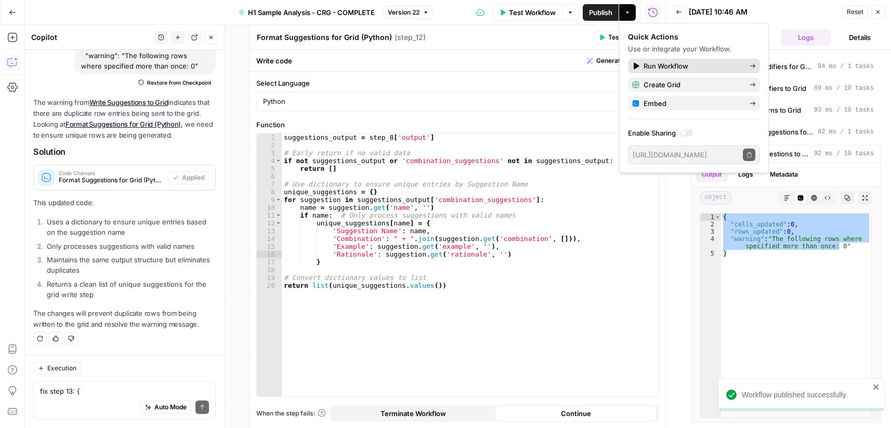
click at [676, 64] on span "Run Workflow" at bounding box center [692, 66] width 98 height 10
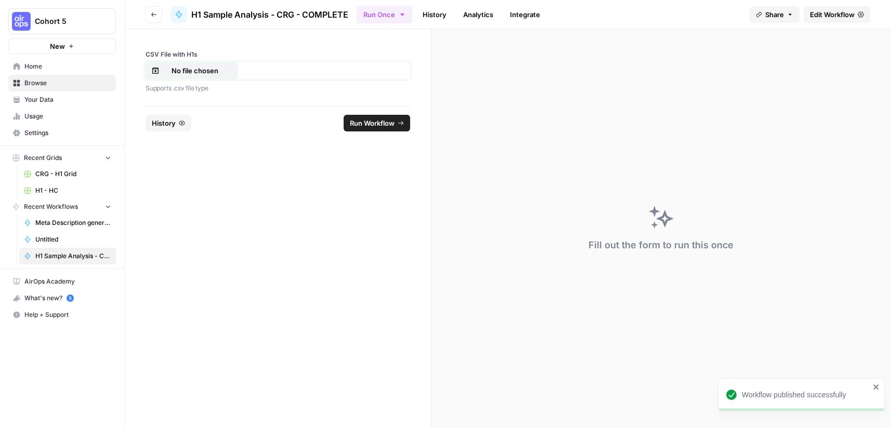
click at [213, 75] on p "No file chosen" at bounding box center [195, 70] width 67 height 10
click at [373, 125] on span "Run Workflow" at bounding box center [372, 123] width 45 height 10
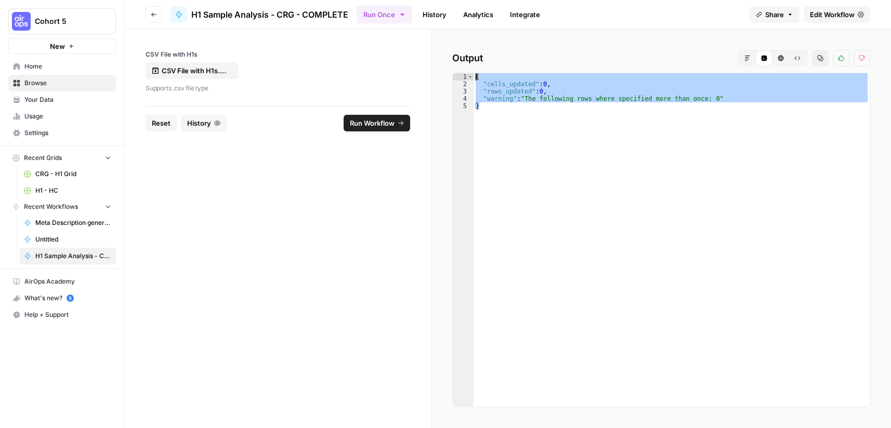
drag, startPoint x: 525, startPoint y: 118, endPoint x: 459, endPoint y: 62, distance: 86.3
click at [459, 62] on div "Output Markdown Code Editor HTML Viewer Raw Output Copy Thumbs up Thumbs down *…" at bounding box center [660, 228] width 459 height 399
type textarea "**********"
drag, startPoint x: 812, startPoint y: 15, endPoint x: 798, endPoint y: 29, distance: 19.8
click at [812, 16] on span "Edit Workflow" at bounding box center [832, 14] width 45 height 10
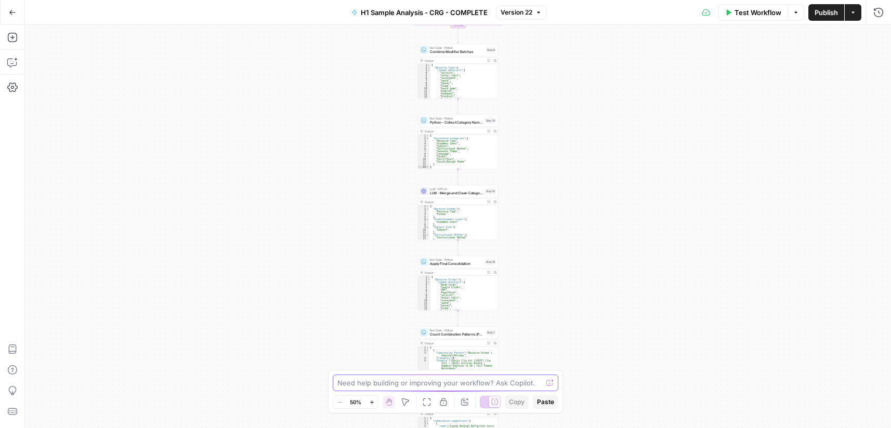
click at [383, 386] on textarea at bounding box center [439, 383] width 205 height 10
paste textarea "{ "cells_updated": 0, "rows_updated": 0, "warning": "The following rows where s…"
type textarea "can you fix the output: { "cells_updated": 0, "rows_updated": 0, "warning": "Th…"
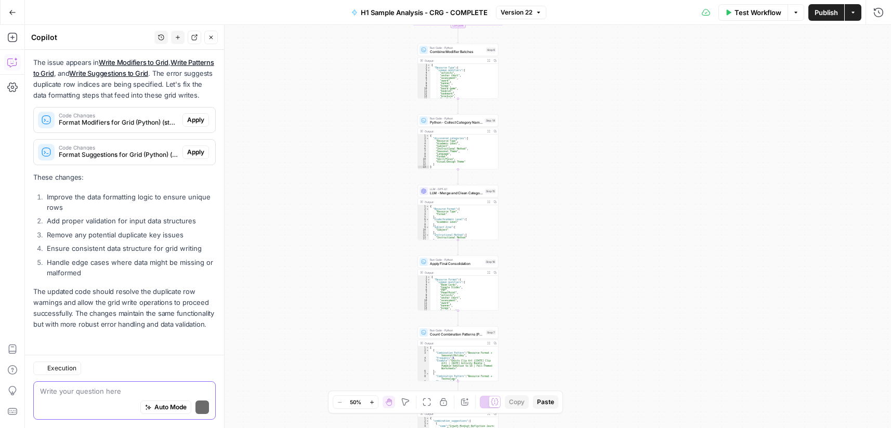
scroll to position [252, 0]
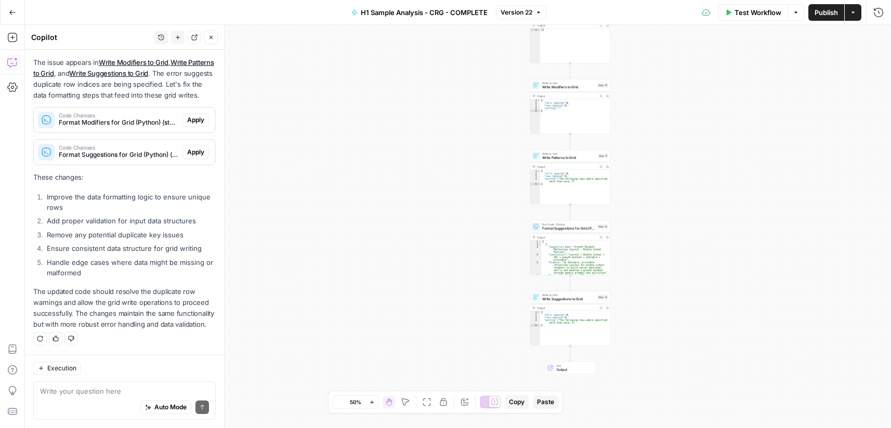
click at [188, 115] on span "Apply" at bounding box center [195, 119] width 17 height 9
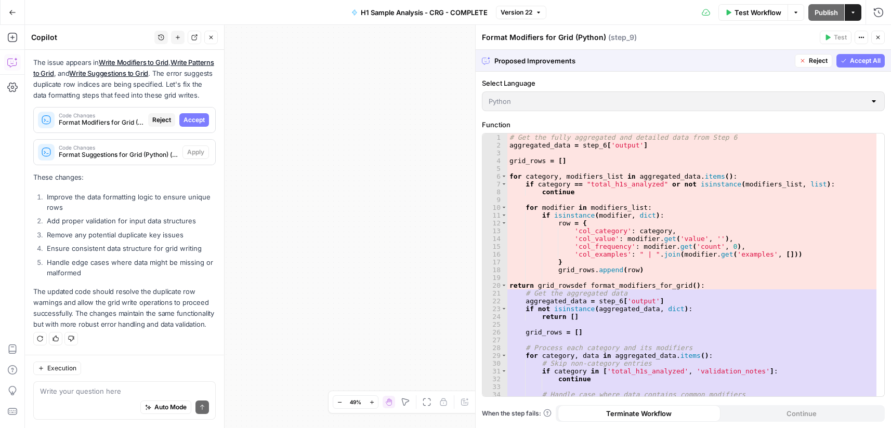
click at [194, 115] on span "Accept" at bounding box center [193, 119] width 21 height 9
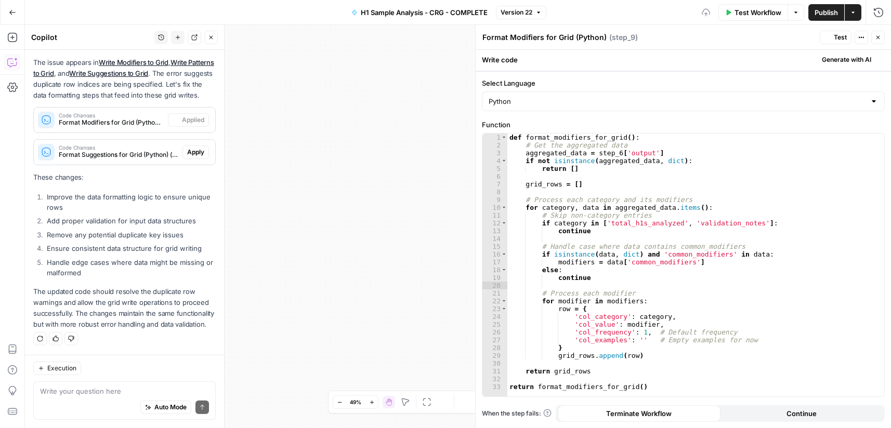
scroll to position [268, 0]
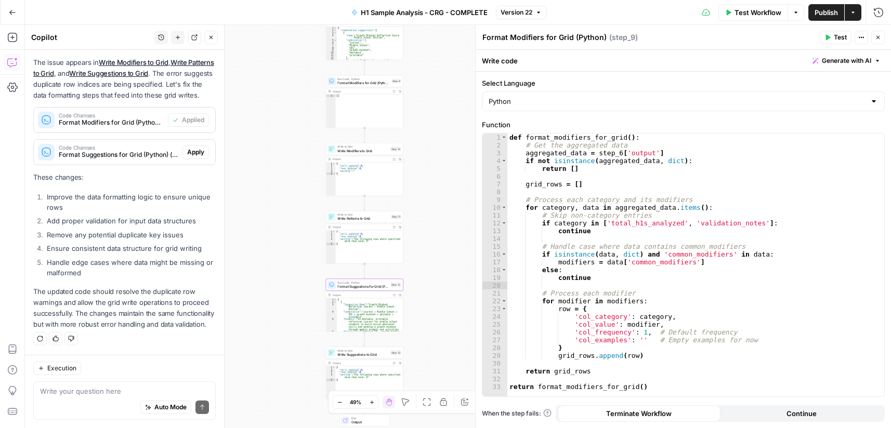
drag, startPoint x: 187, startPoint y: 139, endPoint x: 292, endPoint y: 272, distance: 169.6
click at [188, 148] on span "Apply" at bounding box center [195, 152] width 17 height 9
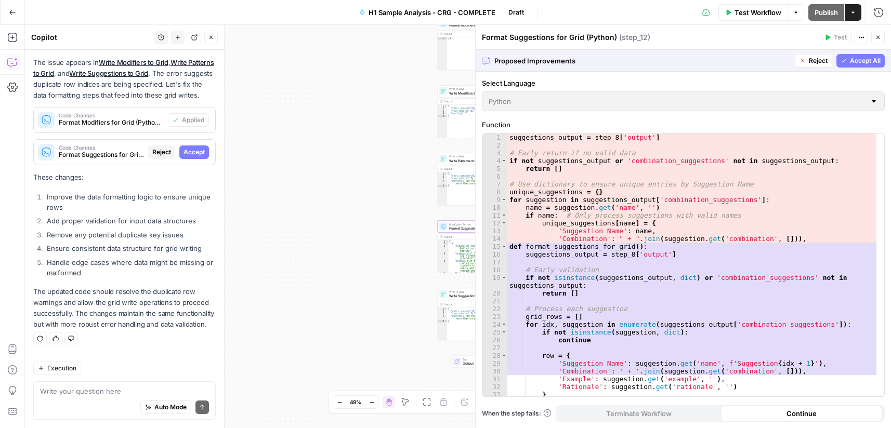
click at [186, 146] on button "Accept" at bounding box center [194, 153] width 30 height 14
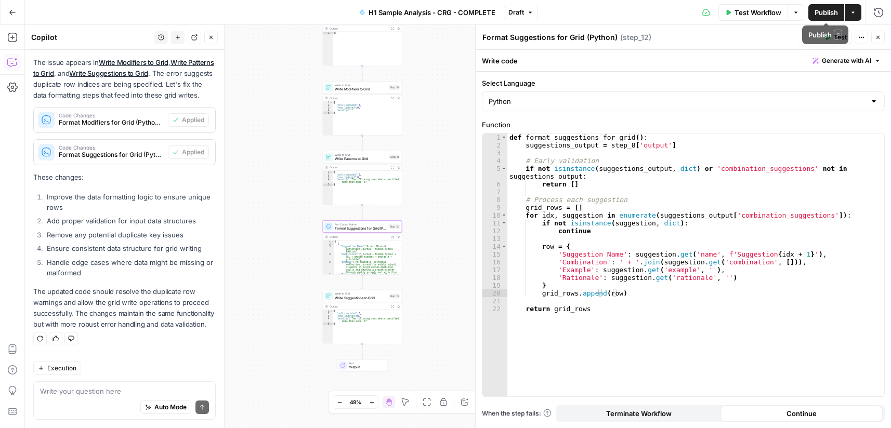
drag, startPoint x: 854, startPoint y: 12, endPoint x: 848, endPoint y: 21, distance: 11.2
click at [854, 12] on icon "button" at bounding box center [853, 12] width 6 height 6
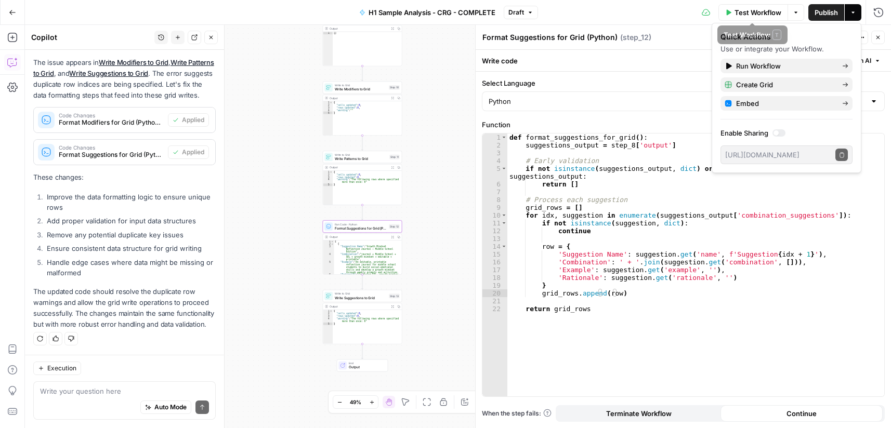
click at [829, 10] on span "Publish" at bounding box center [825, 12] width 23 height 10
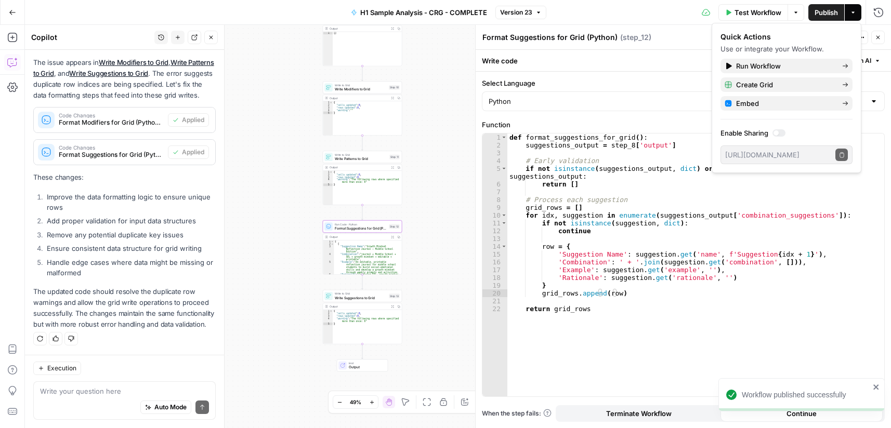
click at [855, 11] on icon "button" at bounding box center [853, 12] width 6 height 6
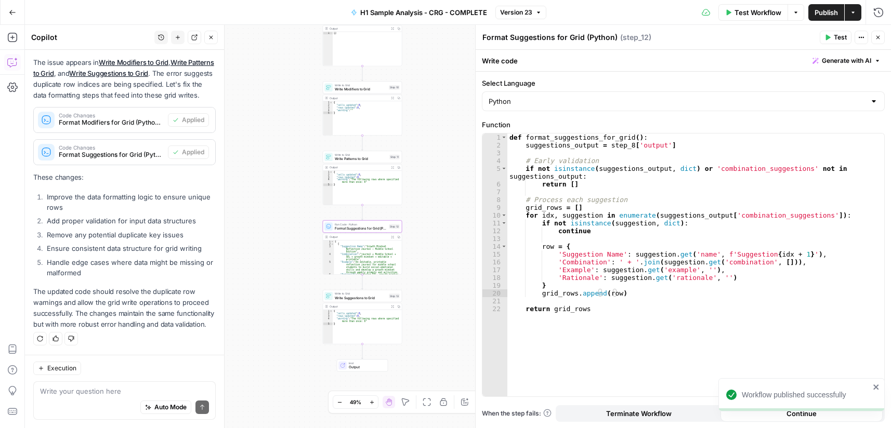
click at [856, 14] on button "Actions" at bounding box center [852, 12] width 17 height 17
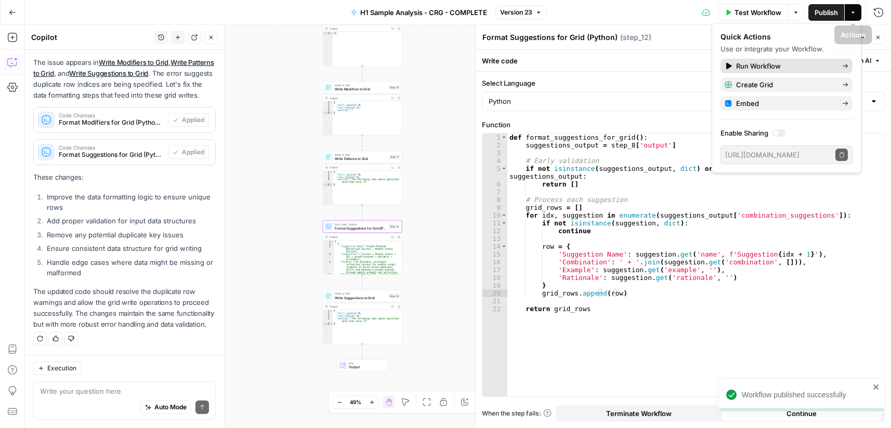
click at [765, 69] on span "Run Workflow" at bounding box center [785, 66] width 98 height 10
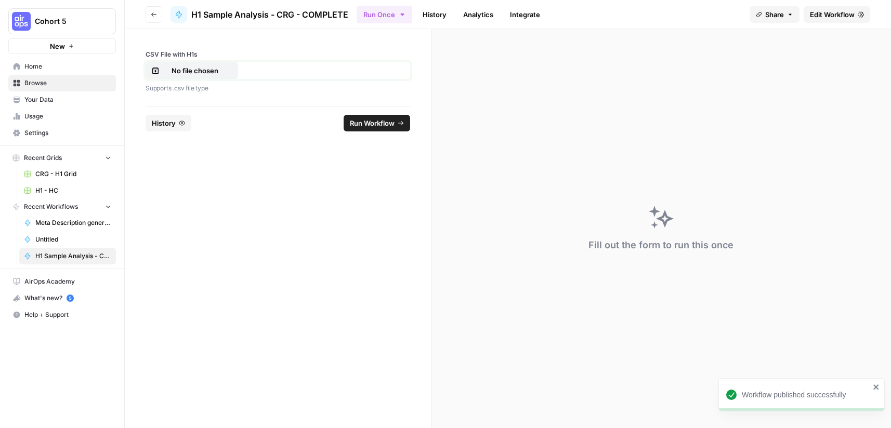
click at [186, 74] on p "No file chosen" at bounding box center [195, 70] width 67 height 10
click at [380, 127] on span "Run Workflow" at bounding box center [372, 123] width 45 height 10
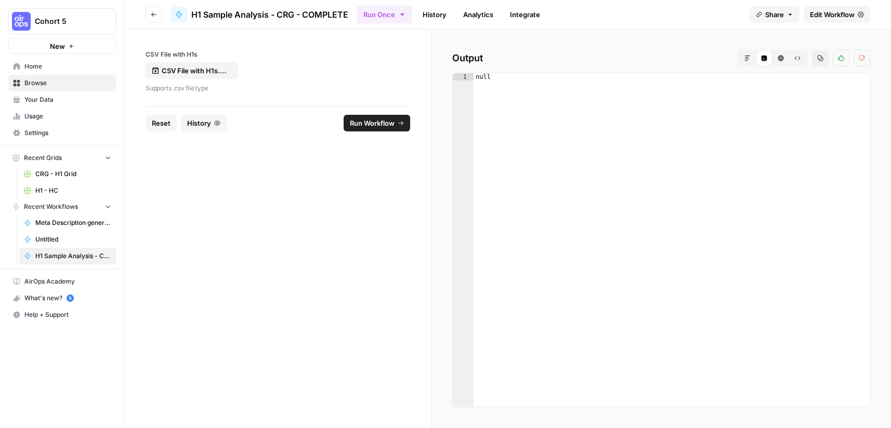
type textarea "****"
drag, startPoint x: 633, startPoint y: 95, endPoint x: 624, endPoint y: 96, distance: 8.9
click at [633, 95] on div "null" at bounding box center [671, 247] width 396 height 348
click at [834, 10] on span "Edit Workflow" at bounding box center [832, 14] width 45 height 10
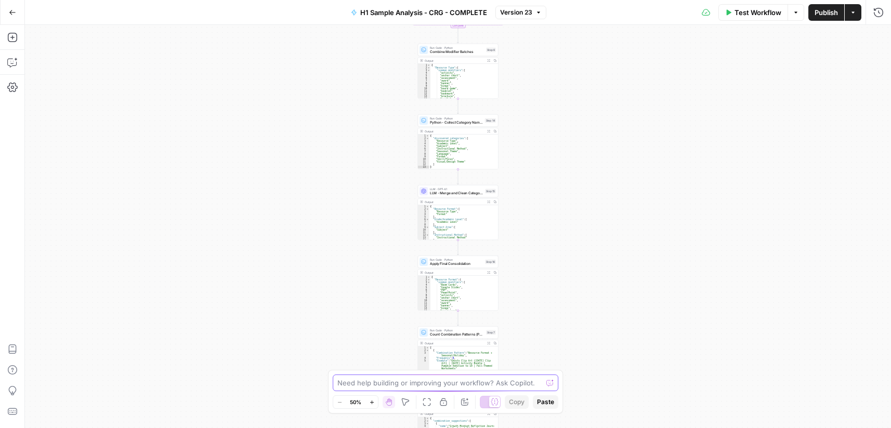
click at [371, 384] on textarea at bounding box center [439, 383] width 205 height 10
type textarea "why is the output presenting no results : null"
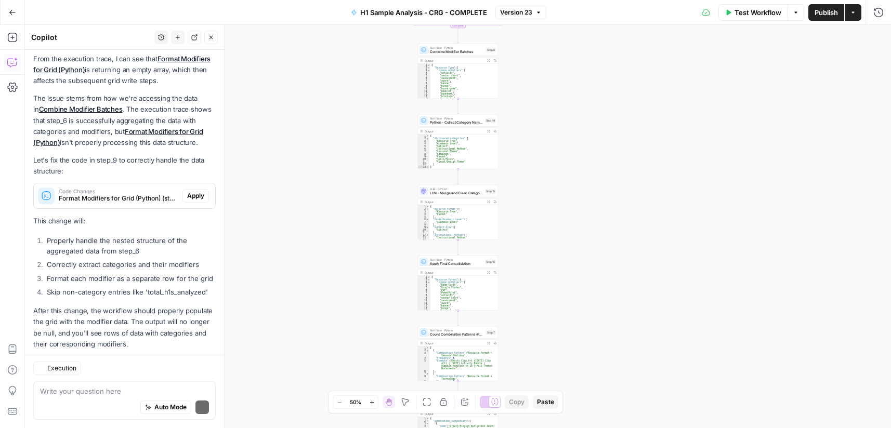
scroll to position [171, 0]
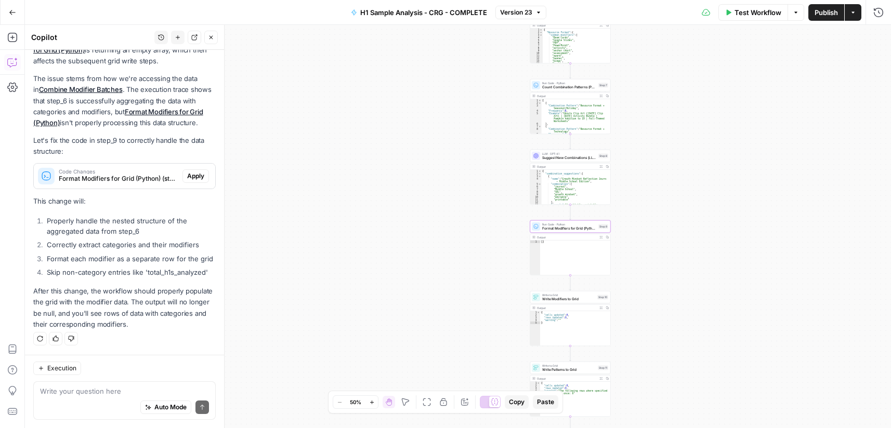
click at [187, 171] on span "Apply" at bounding box center [195, 175] width 17 height 9
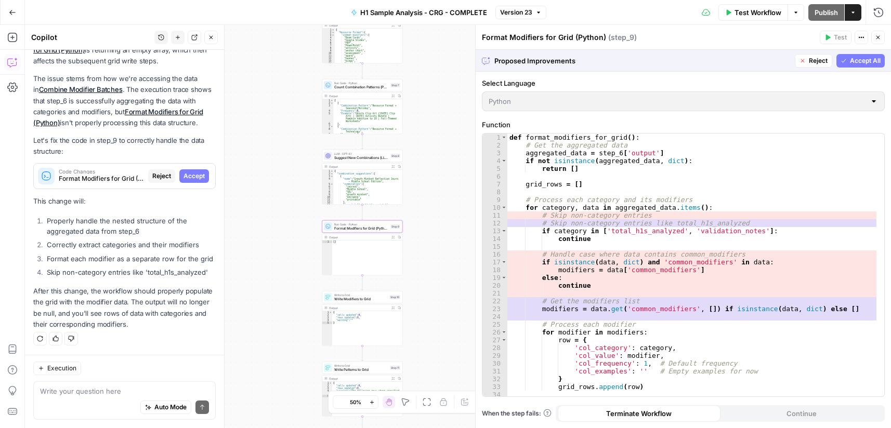
drag, startPoint x: 192, startPoint y: 166, endPoint x: 200, endPoint y: 217, distance: 51.6
click at [192, 171] on span "Accept" at bounding box center [193, 175] width 21 height 9
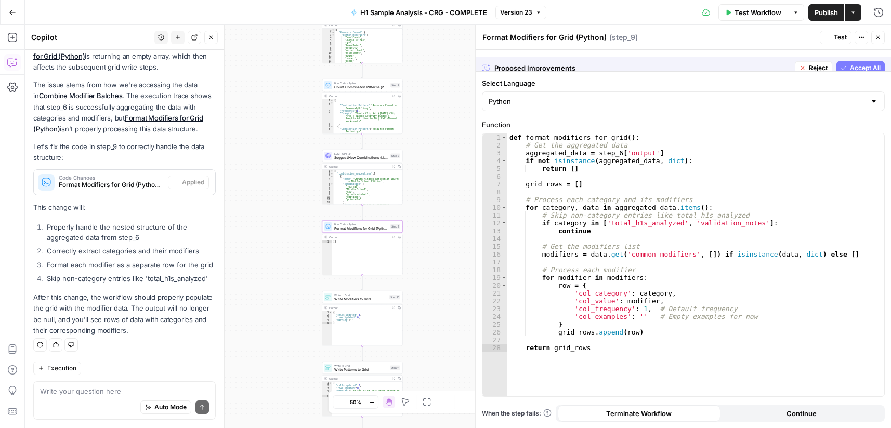
scroll to position [188, 0]
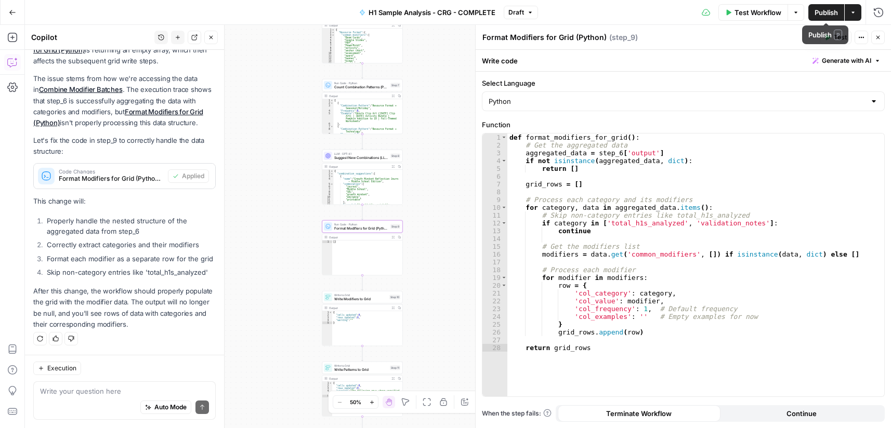
click at [854, 11] on icon "button" at bounding box center [853, 12] width 6 height 6
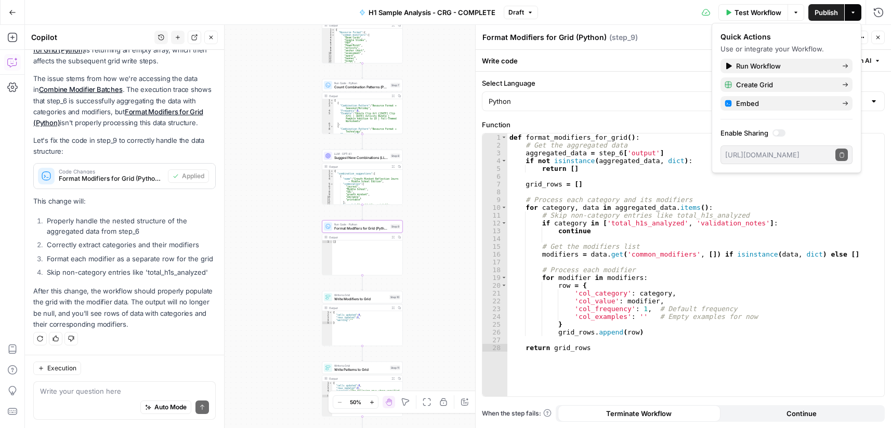
click at [827, 13] on span "Publish" at bounding box center [825, 12] width 23 height 10
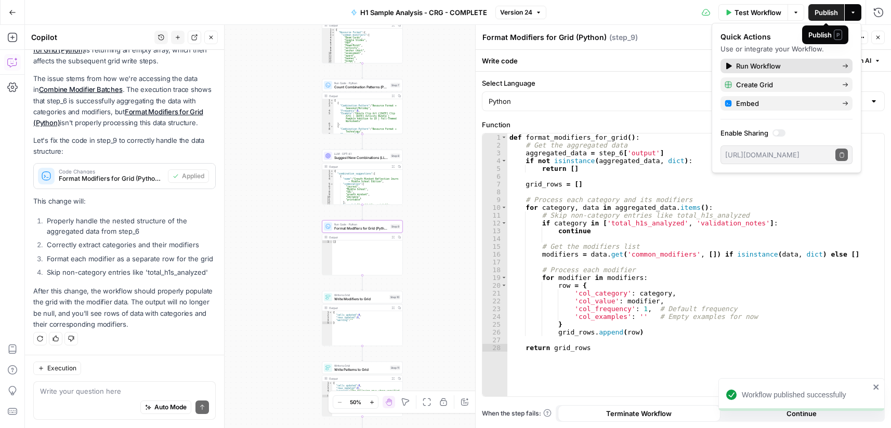
click at [775, 65] on span "Run Workflow" at bounding box center [785, 66] width 98 height 10
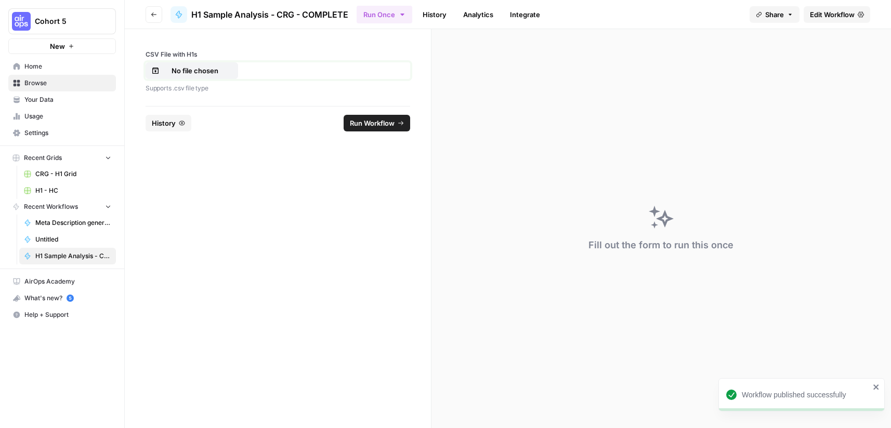
click at [205, 70] on p "No file chosen" at bounding box center [195, 70] width 67 height 10
click at [374, 123] on span "Run Workflow" at bounding box center [372, 123] width 45 height 10
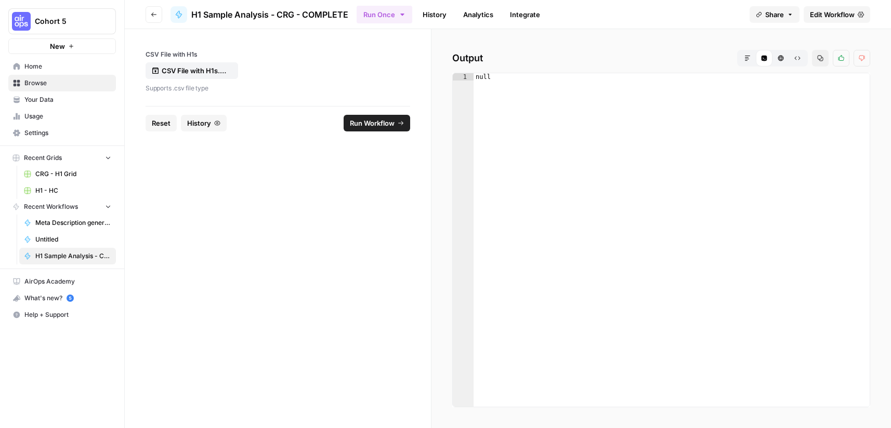
click at [829, 17] on span "Edit Workflow" at bounding box center [832, 14] width 45 height 10
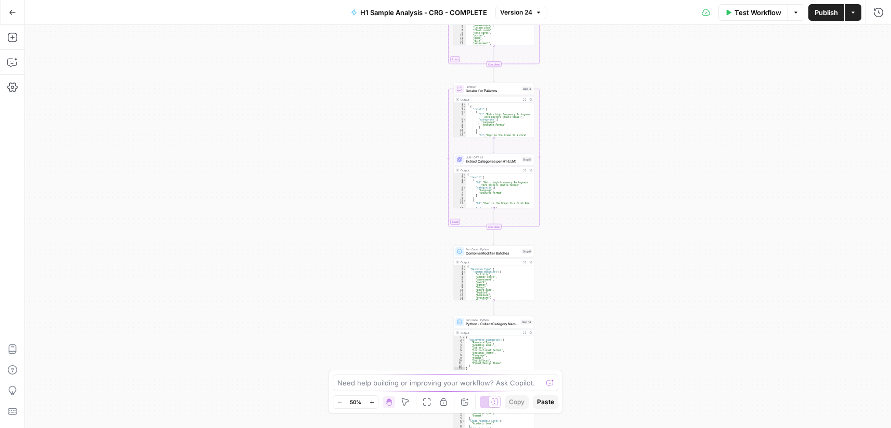
drag, startPoint x: 588, startPoint y: 161, endPoint x: 612, endPoint y: 225, distance: 68.2
click at [603, 365] on div "Workflow Set Inputs Inputs Run Code · Python Process & Batch CSV Data Step 1 Ou…" at bounding box center [458, 226] width 866 height 403
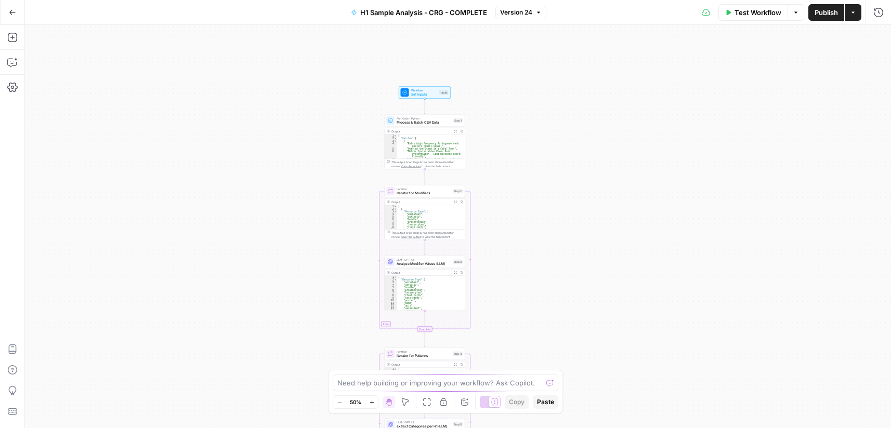
drag, startPoint x: 597, startPoint y: 154, endPoint x: 512, endPoint y: 344, distance: 207.1
click at [517, 342] on div "Workflow Set Inputs Inputs Run Code · Python Process & Batch CSV Data Step 1 Ou…" at bounding box center [458, 226] width 866 height 403
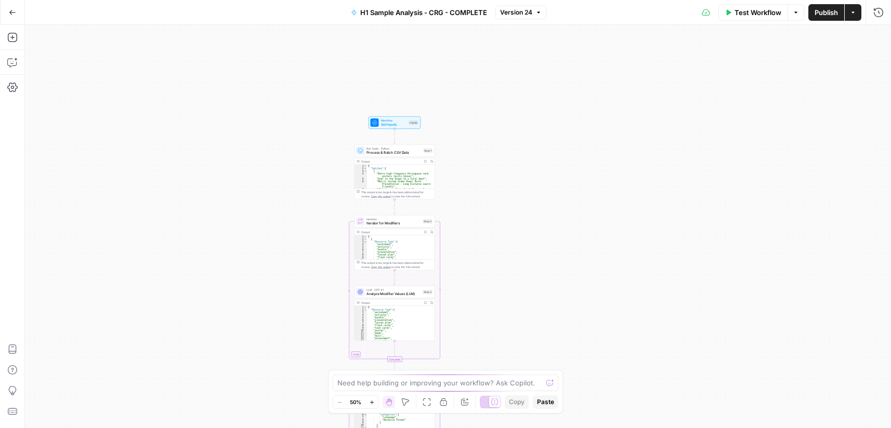
click at [751, 10] on span "Test Workflow" at bounding box center [757, 12] width 47 height 10
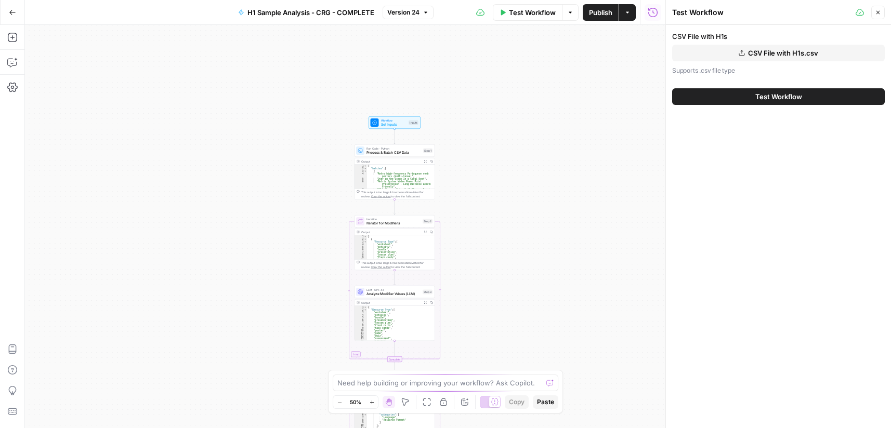
click at [801, 54] on span "CSV File with H1s.csv" at bounding box center [783, 53] width 70 height 10
click at [730, 94] on button "Test Workflow" at bounding box center [778, 96] width 213 height 17
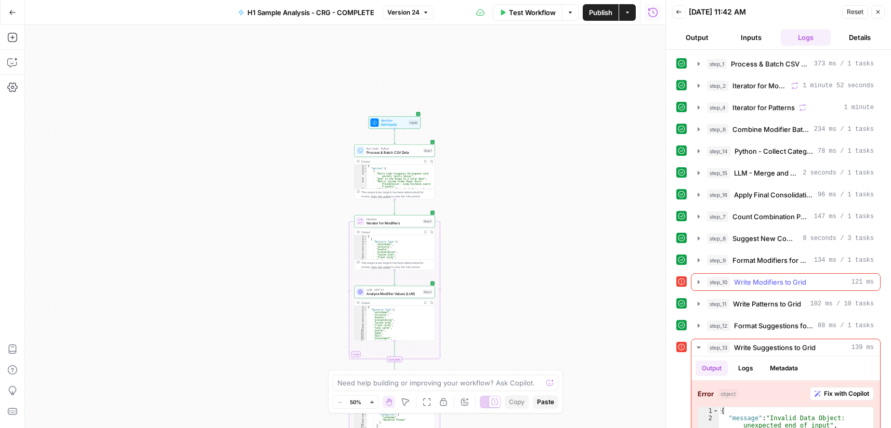
click at [698, 280] on icon "button" at bounding box center [698, 282] width 8 height 8
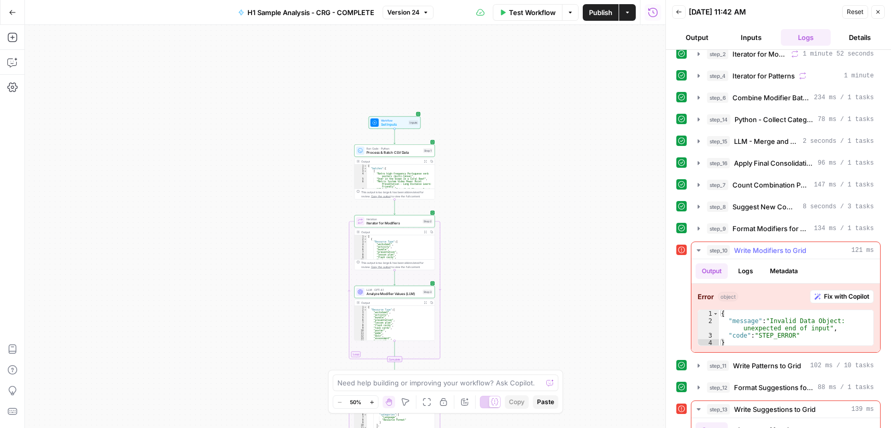
scroll to position [104, 0]
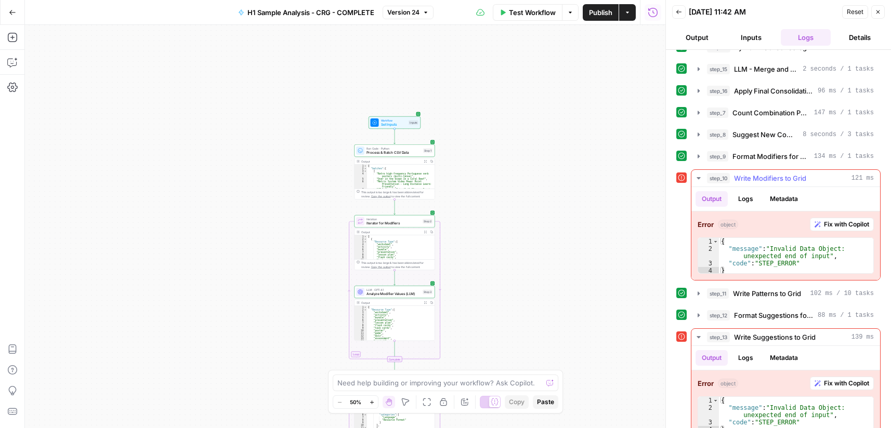
click at [775, 257] on div "{ "message" : "Invalid Data Object: unexpected end of input" , "code" : "STEP_E…" at bounding box center [796, 263] width 154 height 51
type textarea "**********"
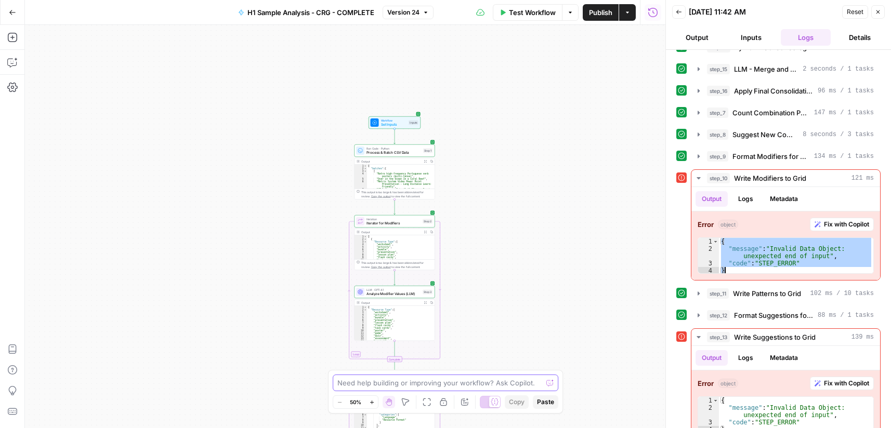
click at [411, 385] on textarea at bounding box center [439, 383] width 205 height 10
paste textarea "{ "message": "Invalid Data Object: unexpected end of input", "code": "STEP_ERRO…"
type textarea "fix step 10: { "message": "Invalid Data Object: unexpected end of input", "code…"
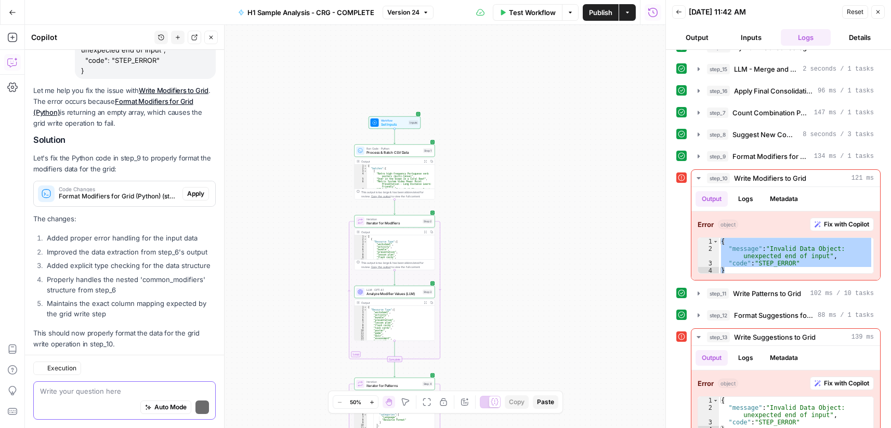
scroll to position [142, 0]
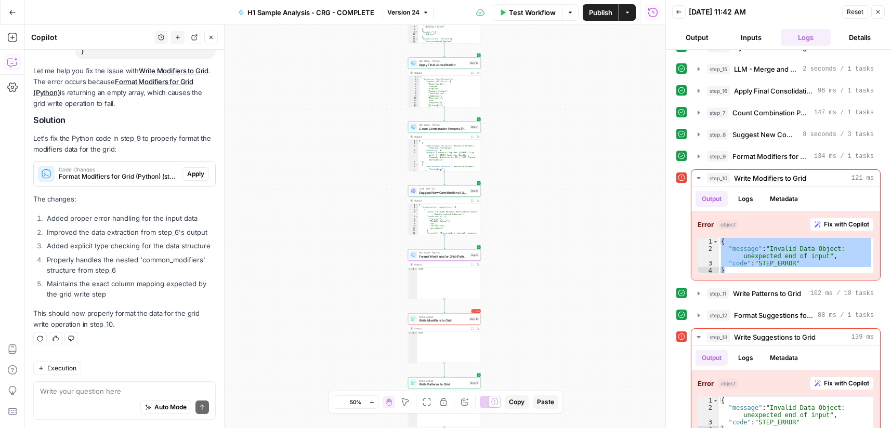
click at [187, 169] on span "Apply" at bounding box center [195, 173] width 17 height 9
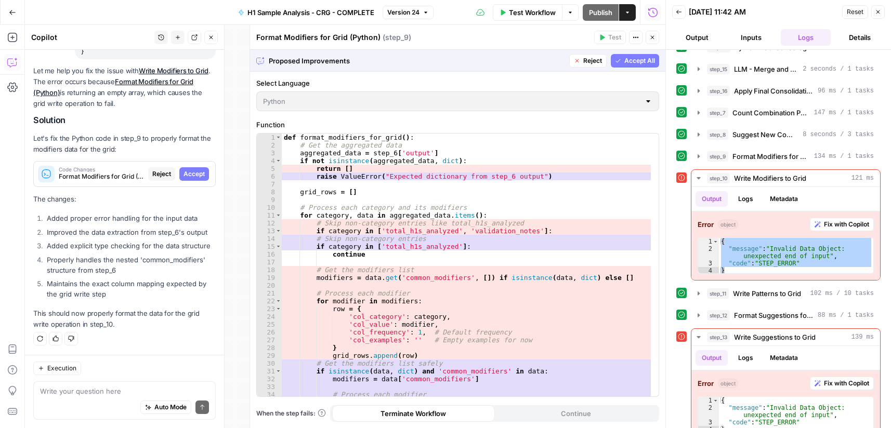
click at [625, 59] on span "Accept All" at bounding box center [639, 60] width 31 height 9
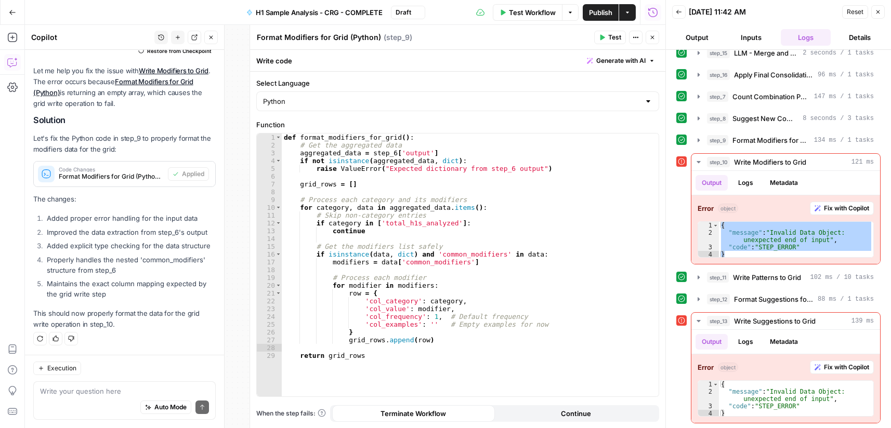
scroll to position [121, 0]
click at [769, 399] on div "{ "message" : "Invalid Data Object: unexpected end of input" , "code" : "STEP_E…" at bounding box center [796, 405] width 154 height 51
click at [770, 398] on div "{ "message" : "Invalid Data Object: unexpected end of input" , "code" : "STEP_E…" at bounding box center [796, 405] width 154 height 51
type textarea "**********"
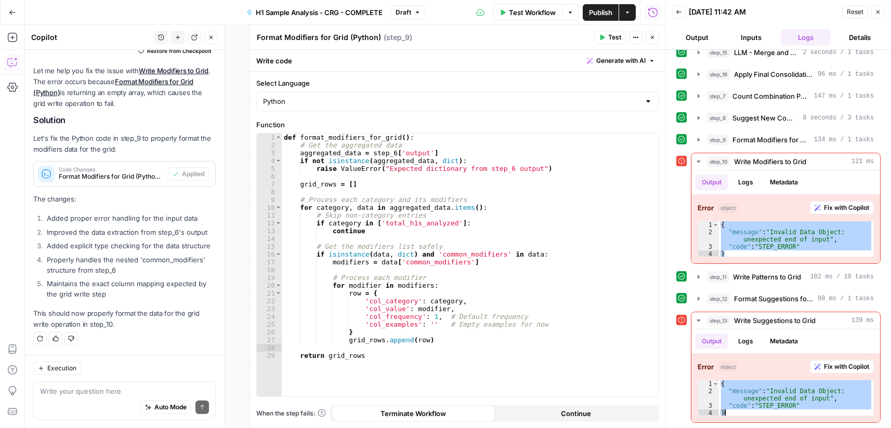
click at [131, 397] on div "Auto Mode Send" at bounding box center [124, 408] width 169 height 23
click at [105, 391] on textarea "fix step 13:" at bounding box center [124, 391] width 169 height 10
paste textarea "{ "message": "Invalid Data Object: unexpected end of input", "code": "STEP_ERRO…"
type textarea "fix step 13: { "message": "Invalid Data Object: unexpected end of input", "code…"
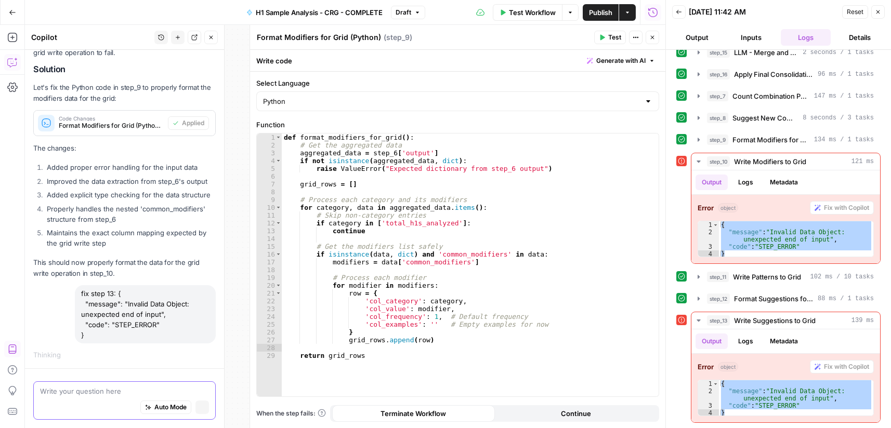
scroll to position [193, 0]
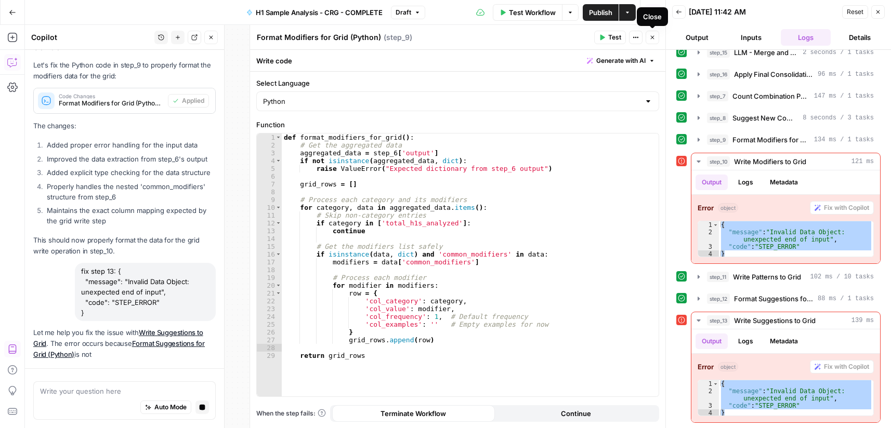
click at [653, 37] on icon "button" at bounding box center [652, 37] width 6 height 6
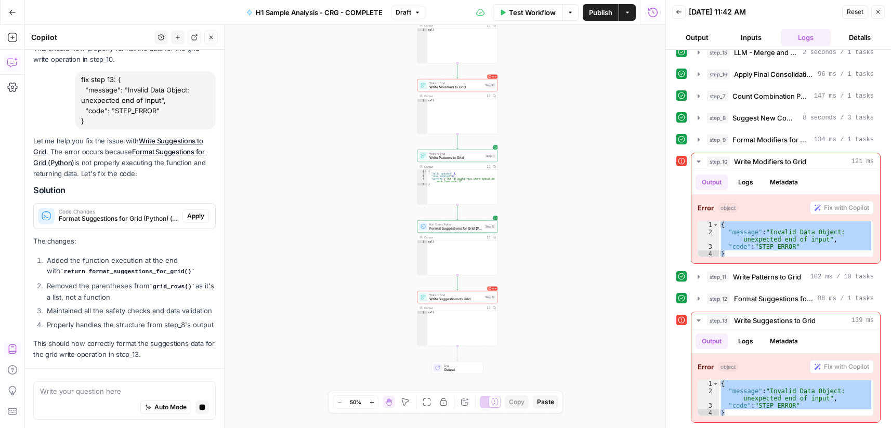
scroll to position [428, 0]
click at [188, 212] on span "Apply" at bounding box center [195, 216] width 17 height 9
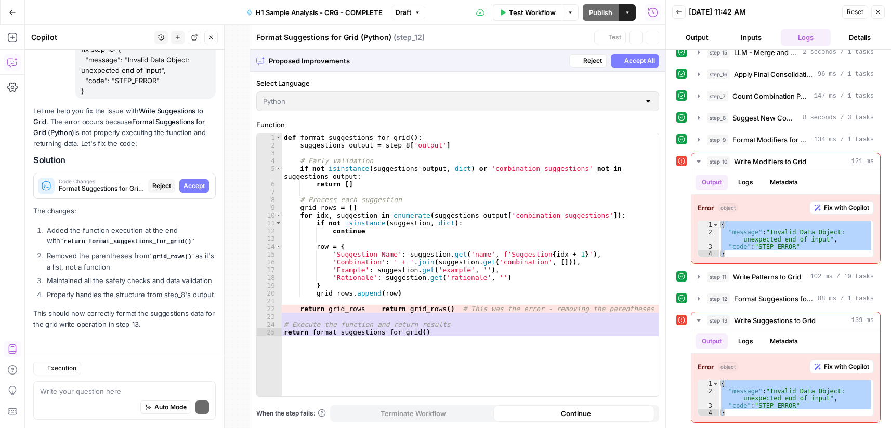
scroll to position [458, 0]
click at [629, 63] on span "Accept All" at bounding box center [639, 60] width 31 height 9
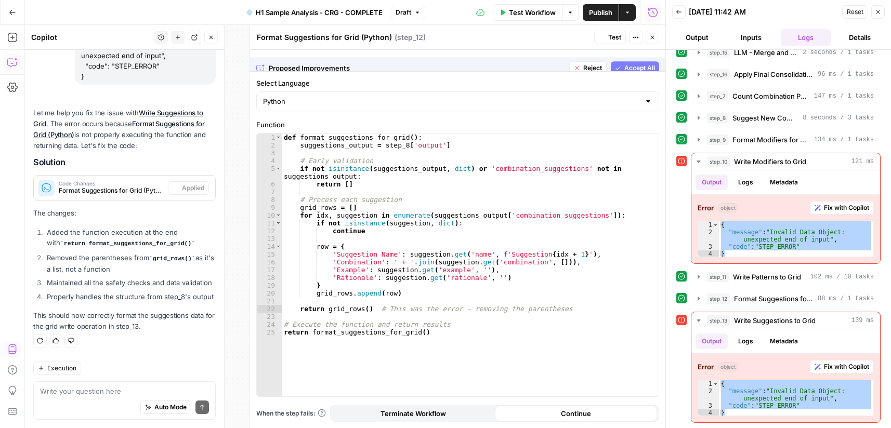
scroll to position [492, 0]
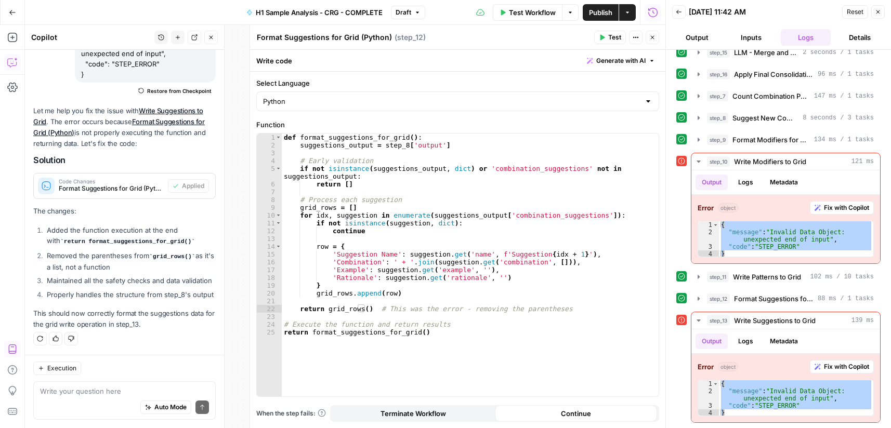
click at [654, 35] on icon "button" at bounding box center [652, 37] width 6 height 6
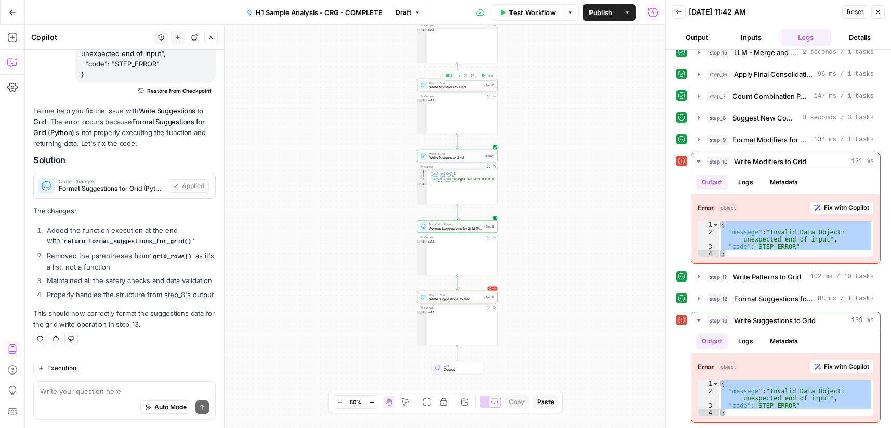
click at [494, 78] on button "Test" at bounding box center [487, 75] width 16 height 7
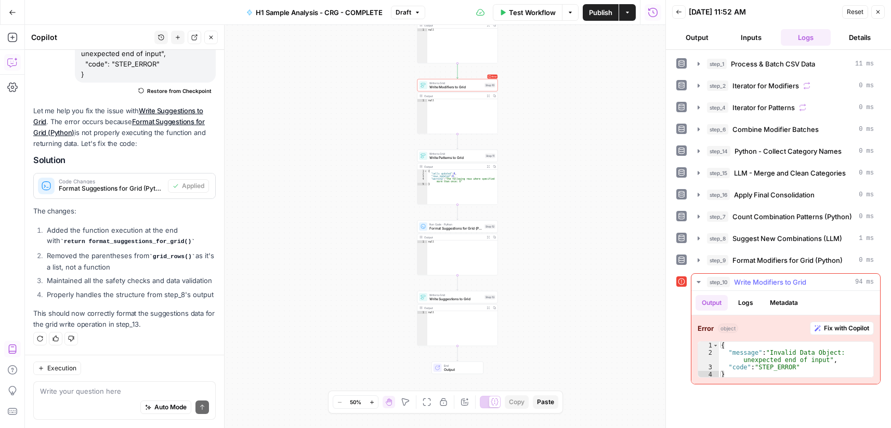
click at [793, 361] on div "{ "message" : "Invalid Data Object: unexpected end of input" , "code" : "STEP_E…" at bounding box center [796, 367] width 154 height 51
type textarea "**********"
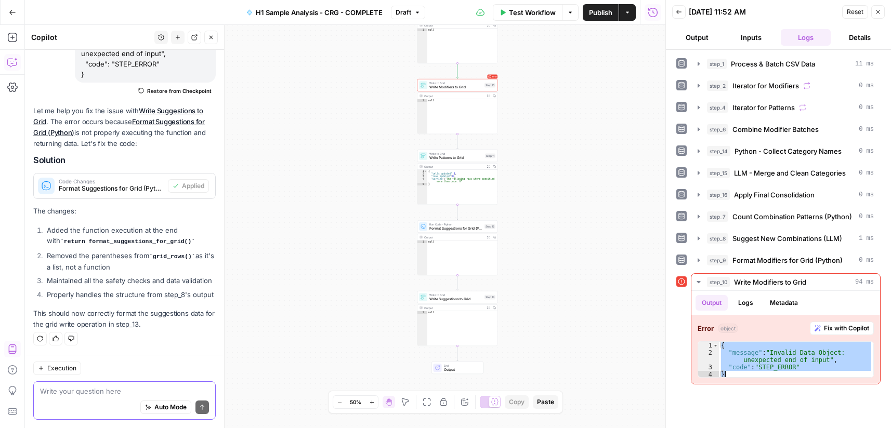
drag, startPoint x: 71, startPoint y: 393, endPoint x: 62, endPoint y: 395, distance: 9.1
click at [69, 394] on textarea at bounding box center [124, 391] width 169 height 10
paste textarea "{ "message": "Invalid Data Object: unexpected end of input", "code": "STEP_ERRO…"
type textarea "fix step 10: { "message": "Invalid Data Object: unexpected end of input", "code…"
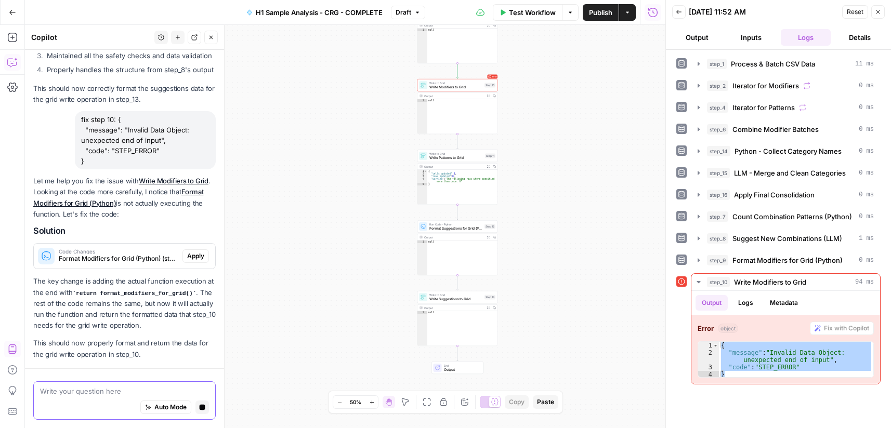
scroll to position [747, 0]
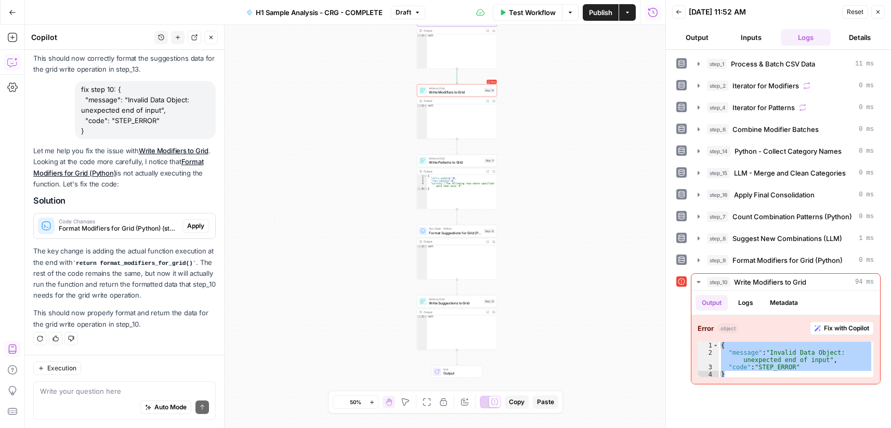
drag, startPoint x: 189, startPoint y: 227, endPoint x: 239, endPoint y: 328, distance: 113.2
click at [189, 227] on span "Apply" at bounding box center [195, 225] width 17 height 9
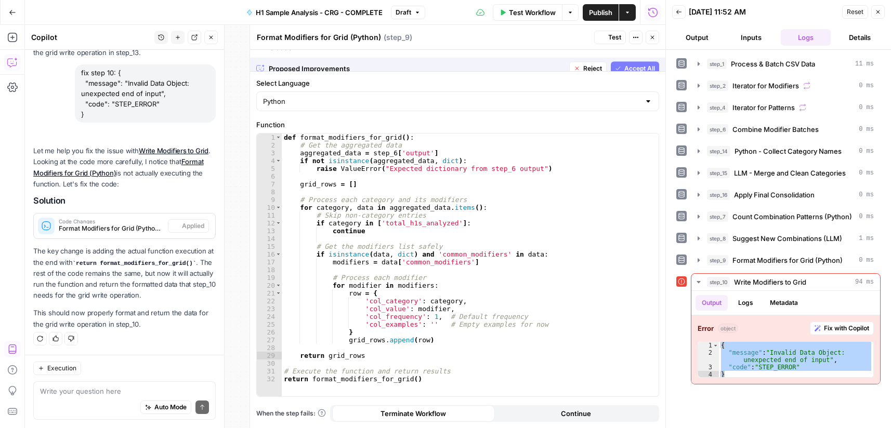
scroll to position [763, 0]
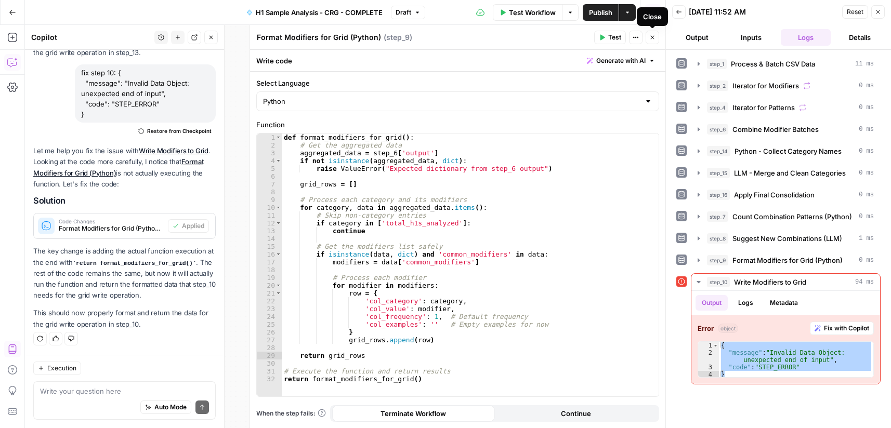
click at [653, 35] on icon "button" at bounding box center [652, 37] width 6 height 6
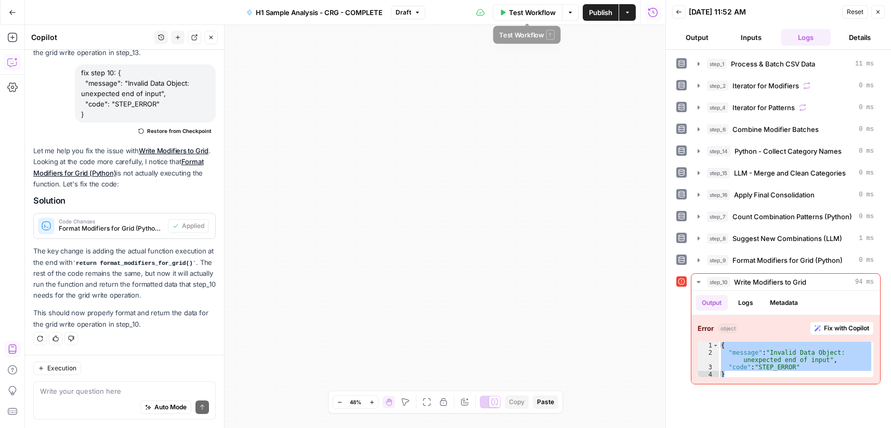
click at [537, 11] on span "Test Workflow" at bounding box center [532, 12] width 47 height 10
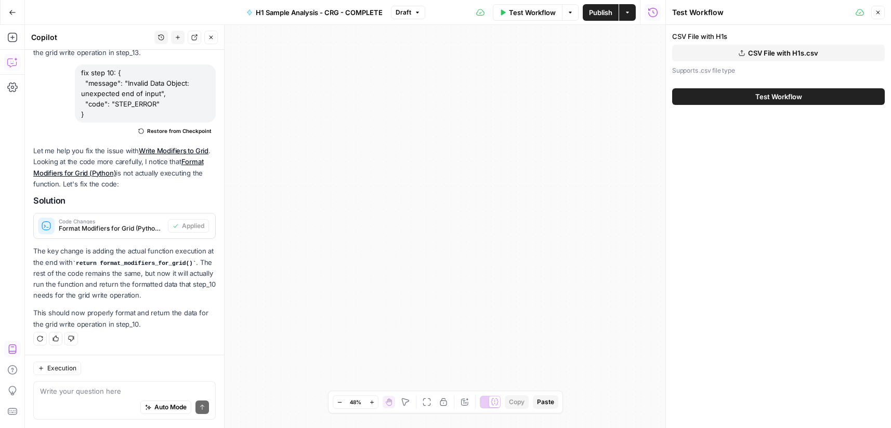
click at [713, 48] on button "CSV File with H1s.csv" at bounding box center [778, 53] width 213 height 17
click at [746, 97] on button "Test Workflow" at bounding box center [778, 96] width 213 height 17
click at [781, 98] on span "Test Workflow" at bounding box center [778, 96] width 47 height 10
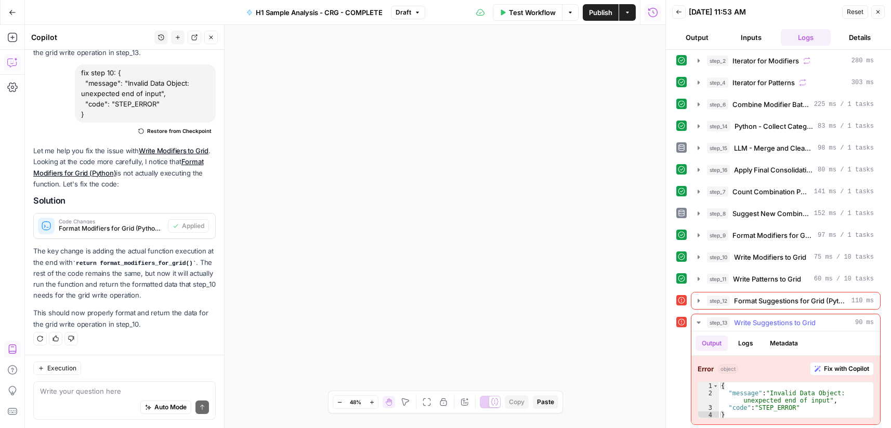
scroll to position [27, 0]
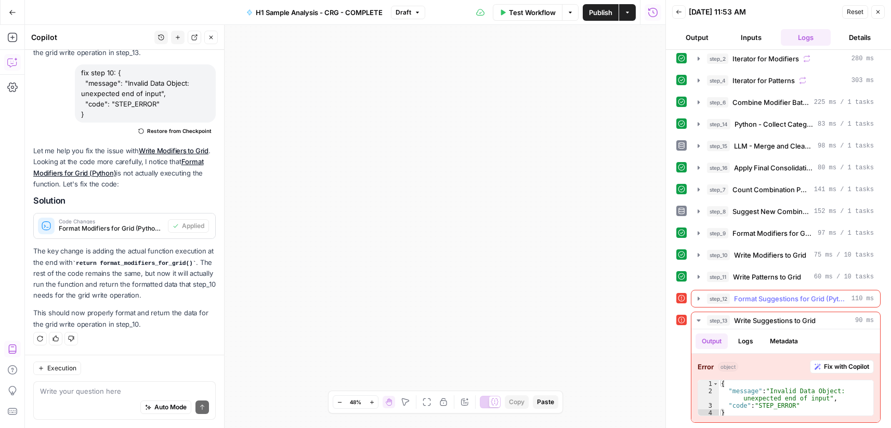
click at [776, 301] on span "Format Suggestions for Grid (Python)" at bounding box center [790, 299] width 113 height 10
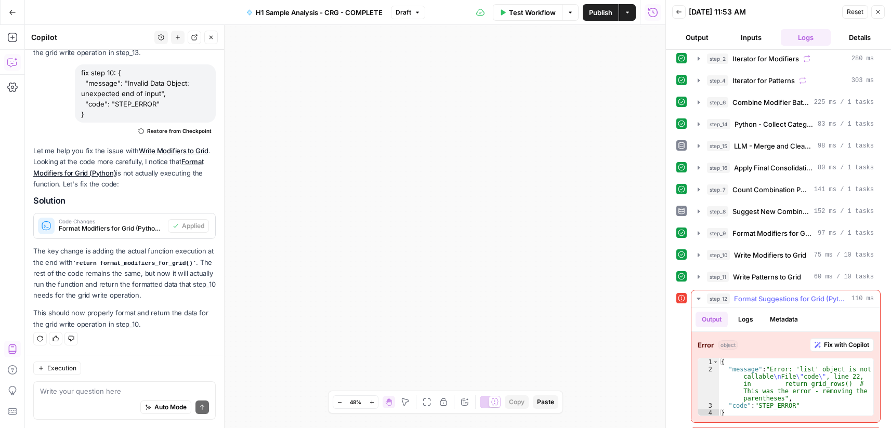
click at [787, 379] on div "{ "message" : "Error: 'list' object is not callable \n File \" code \" , line 2…" at bounding box center [796, 395] width 154 height 73
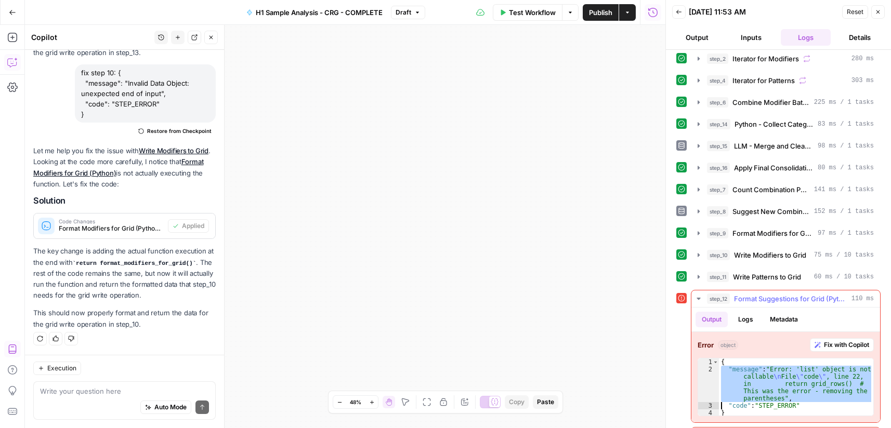
type textarea "**********"
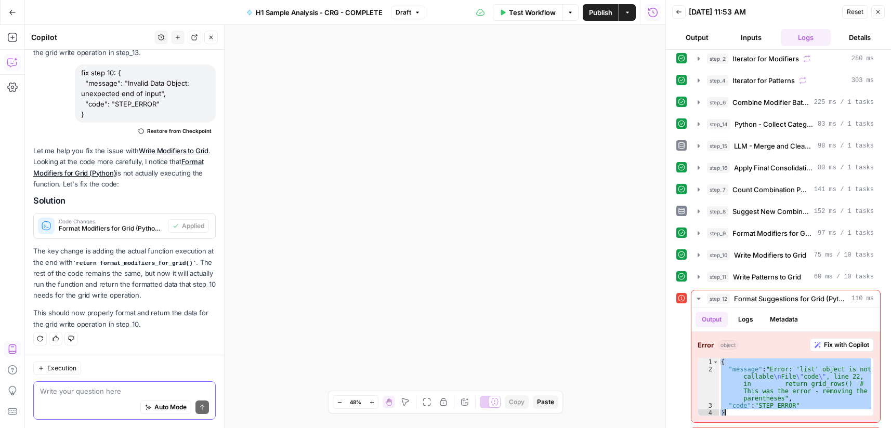
click at [132, 394] on textarea at bounding box center [124, 391] width 169 height 10
paste textarea "{ "message": "Error: 'list' object is not callable\nFile \"code\", line 22, in …"
type textarea "fix step 12: { "message": "Error: 'list' object is not callable\nFile \"code\",…"
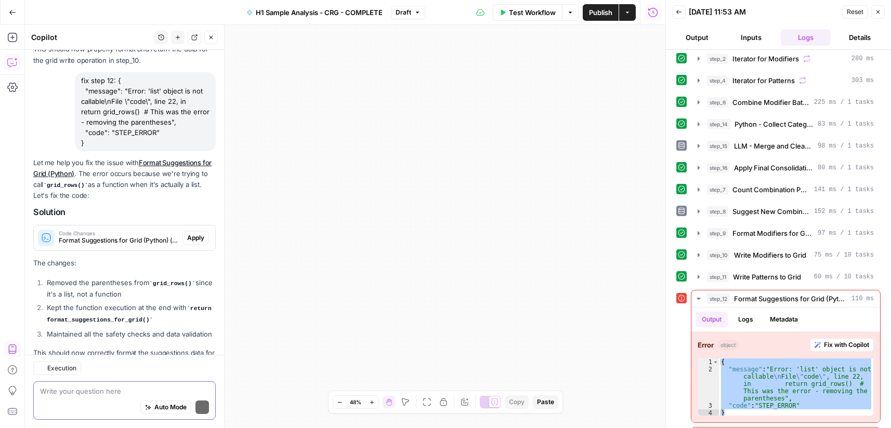
scroll to position [1076, 0]
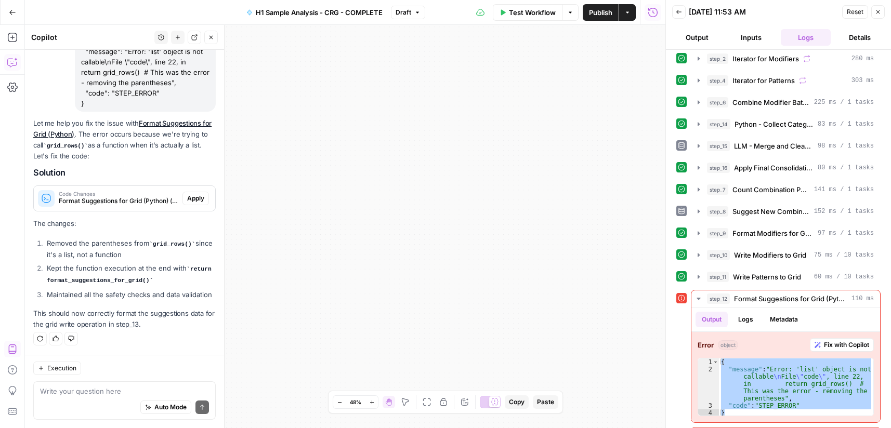
drag, startPoint x: 184, startPoint y: 189, endPoint x: 203, endPoint y: 198, distance: 21.4
click at [187, 194] on span "Apply" at bounding box center [195, 198] width 17 height 9
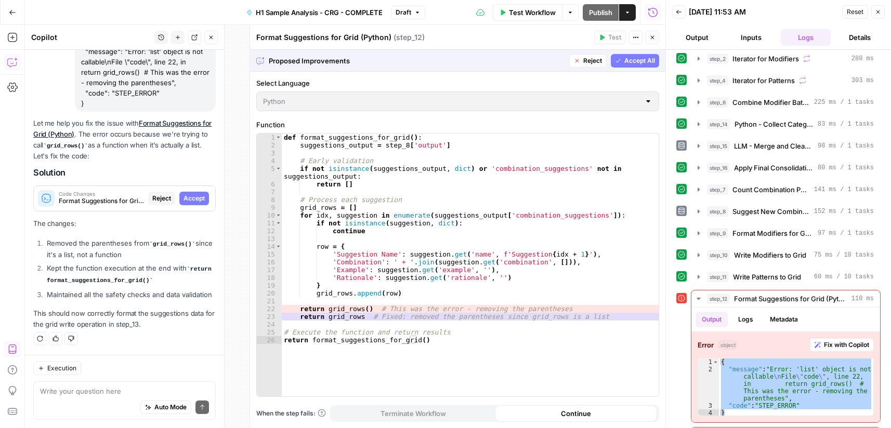
drag, startPoint x: 188, startPoint y: 188, endPoint x: 384, endPoint y: 404, distance: 291.4
click at [187, 194] on span "Accept" at bounding box center [193, 198] width 21 height 9
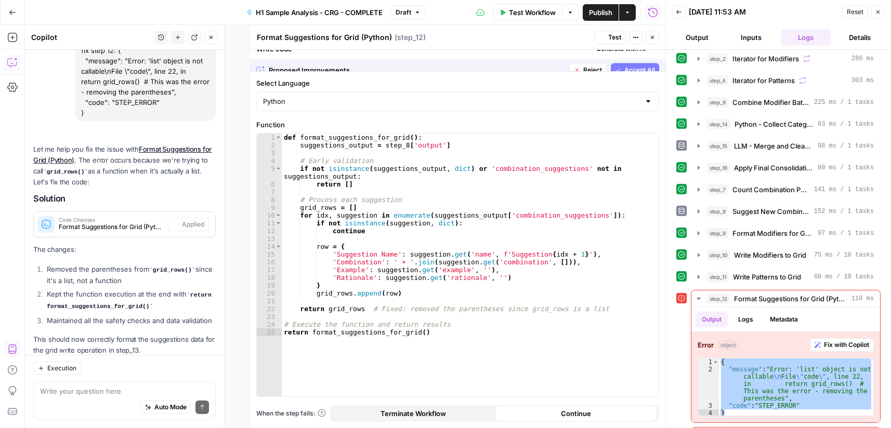
scroll to position [1093, 0]
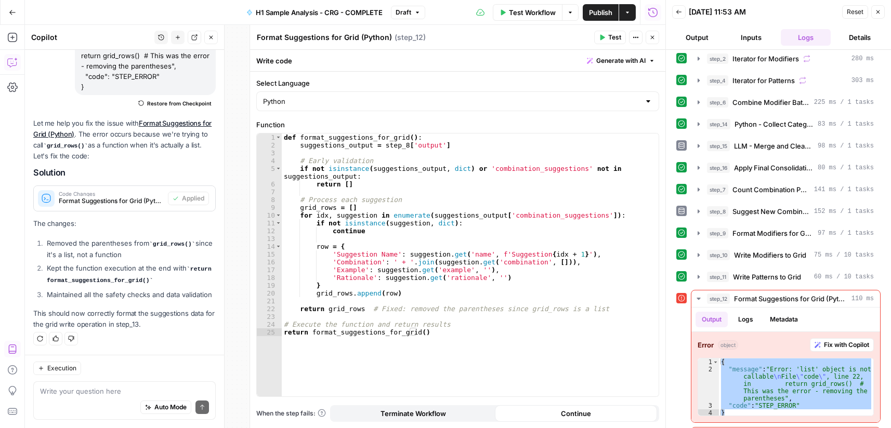
click at [604, 40] on icon "button" at bounding box center [602, 37] width 6 height 6
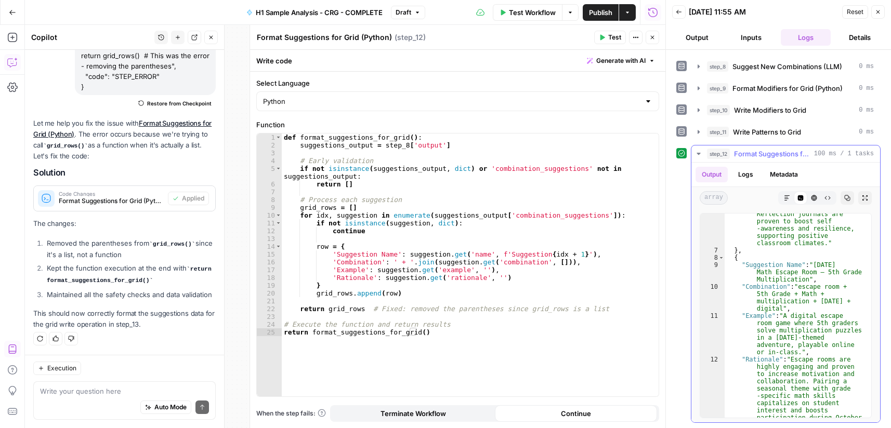
scroll to position [312, 0]
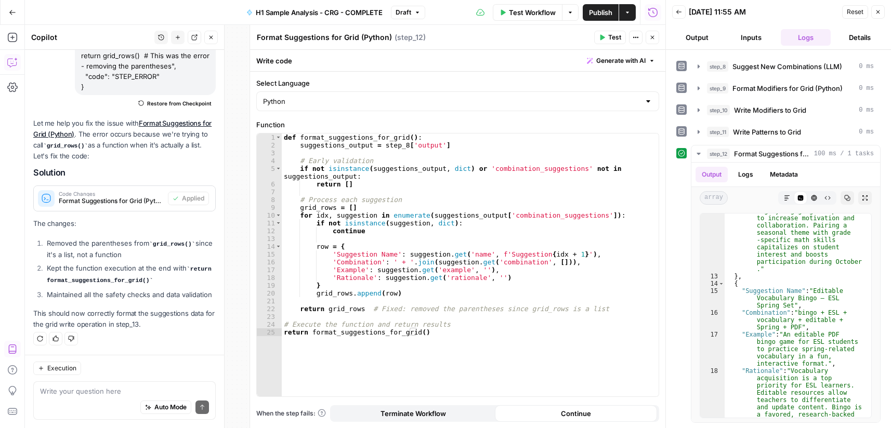
click at [526, 14] on span "Test Workflow" at bounding box center [532, 12] width 47 height 10
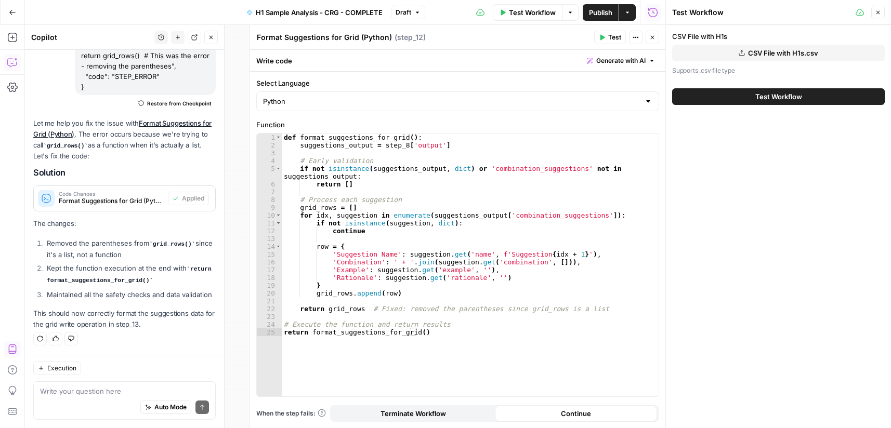
click at [711, 54] on button "CSV File with H1s.csv" at bounding box center [778, 53] width 213 height 17
click at [741, 103] on button "Test Workflow" at bounding box center [778, 96] width 213 height 17
click at [778, 97] on span "Test Workflow" at bounding box center [778, 96] width 47 height 10
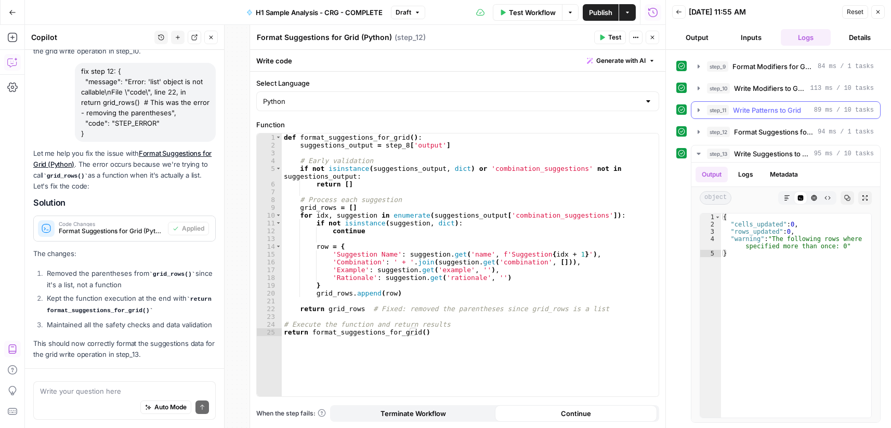
scroll to position [1093, 0]
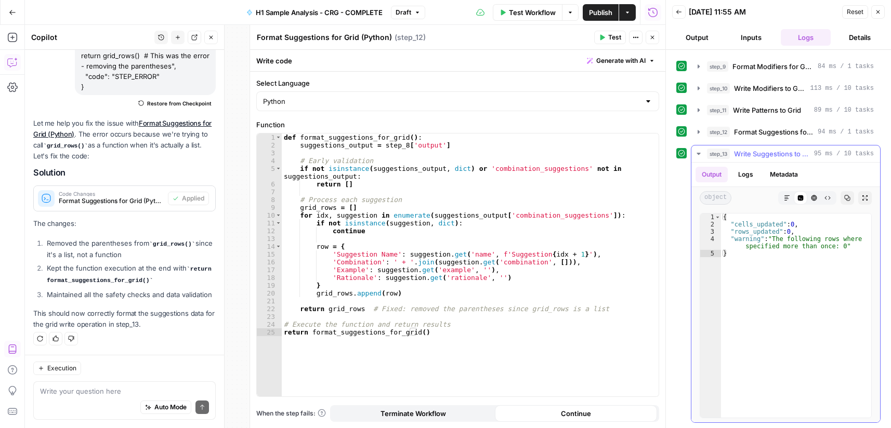
click at [697, 152] on icon "button" at bounding box center [698, 154] width 8 height 8
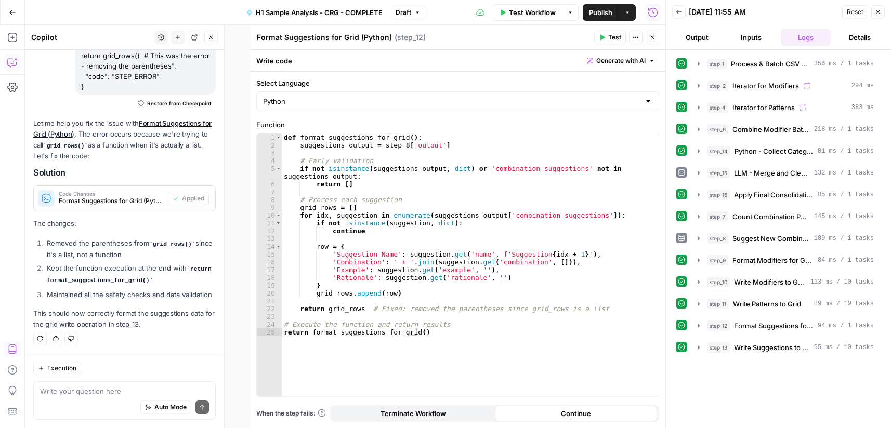
click at [653, 36] on icon "button" at bounding box center [652, 37] width 6 height 6
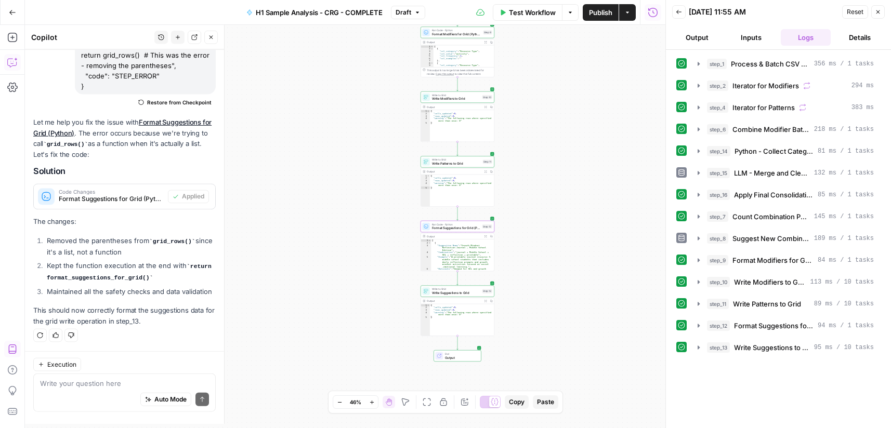
scroll to position [1093, 0]
click at [534, 16] on span "Test Workflow" at bounding box center [532, 12] width 47 height 10
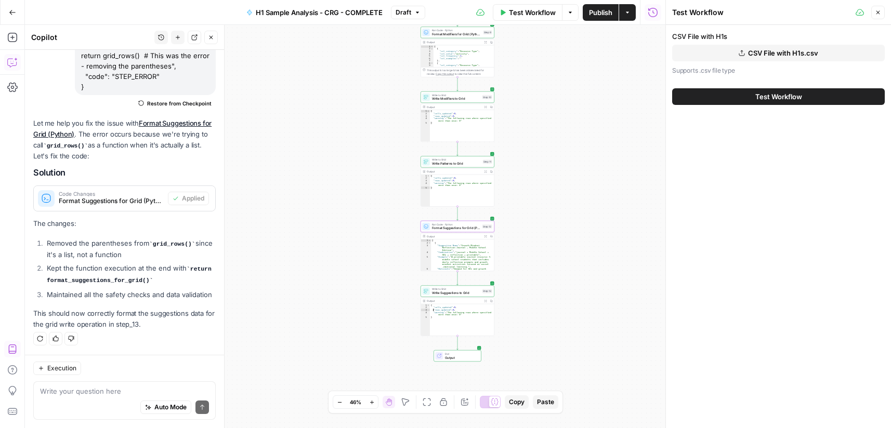
click at [436, 319] on div "{ "cells_updated" : 0 , "rows_updated" : 0 , "warning" : "The following rows wh…" at bounding box center [462, 322] width 64 height 36
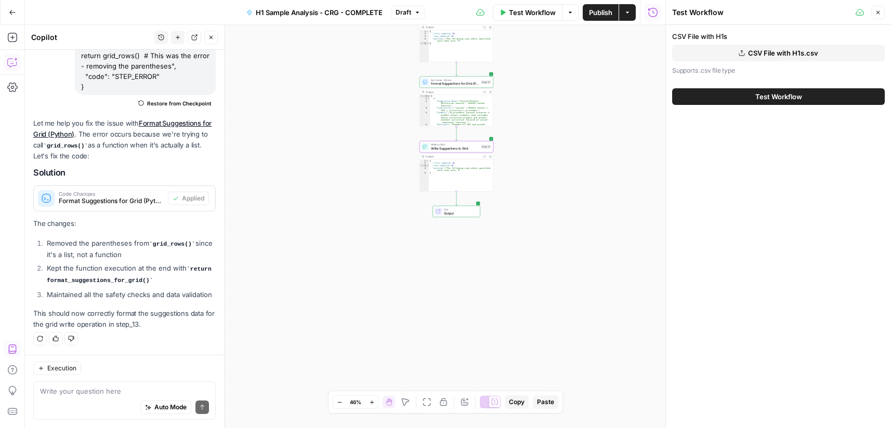
drag, startPoint x: 550, startPoint y: 275, endPoint x: 549, endPoint y: 176, distance: 98.7
click at [549, 176] on div "Workflow Set Inputs Inputs Run Code · Python Process & Batch CSV Data Step 1 Ou…" at bounding box center [345, 226] width 640 height 403
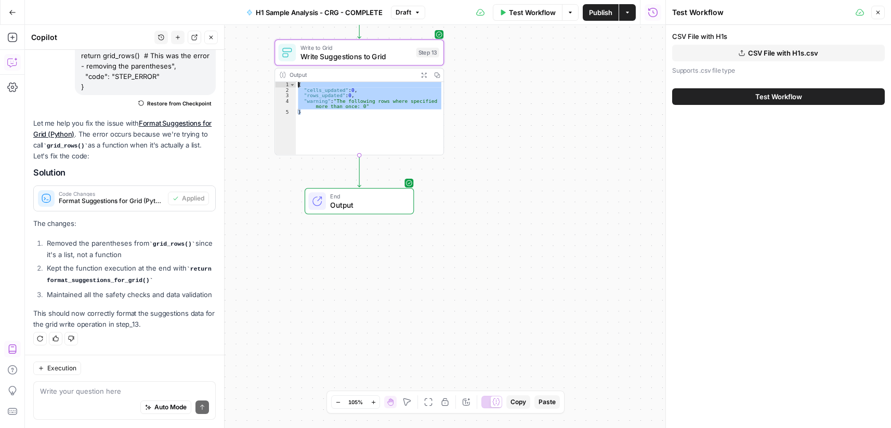
drag, startPoint x: 366, startPoint y: 109, endPoint x: 212, endPoint y: 75, distance: 157.5
click at [212, 75] on body "Cohort 5 New Home Browse Your Data Usage Settings Recent Grids CRG - H1 Grid H1…" at bounding box center [445, 214] width 891 height 428
type textarea "**********"
click at [96, 403] on div "Auto Mode Send" at bounding box center [124, 408] width 169 height 23
paste textarea "{ "cells_updated": 0, "rows_updated": 0, "warning": "The following rows where s…"
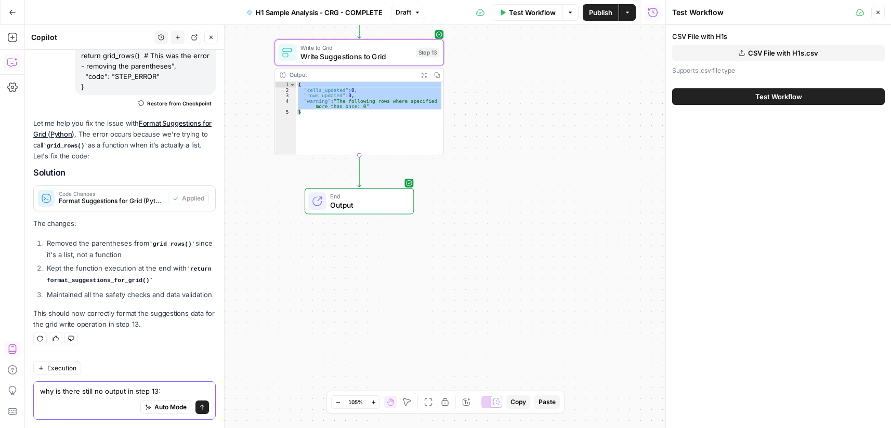
type textarea "why is there still no output in step 13: { "cells_updated": 0, "rows_updated": …"
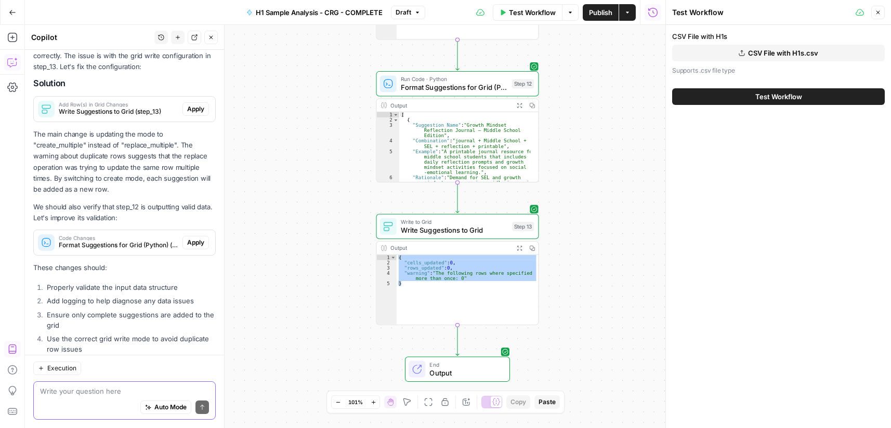
scroll to position [1410, 0]
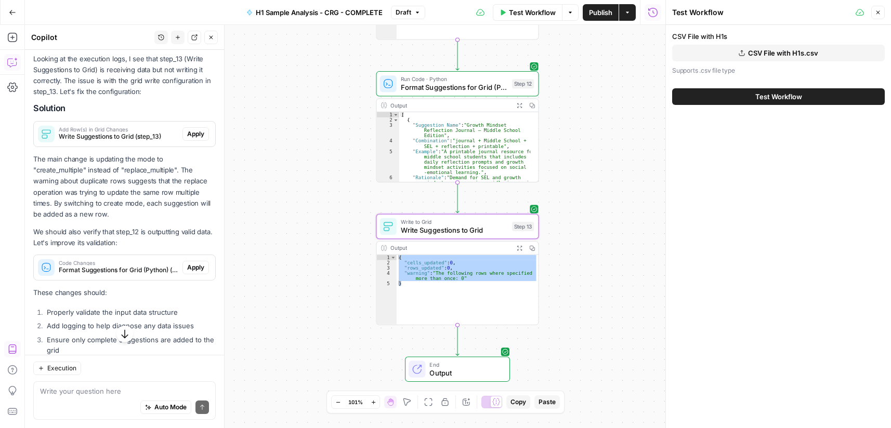
click at [187, 139] on span "Apply" at bounding box center [195, 133] width 17 height 9
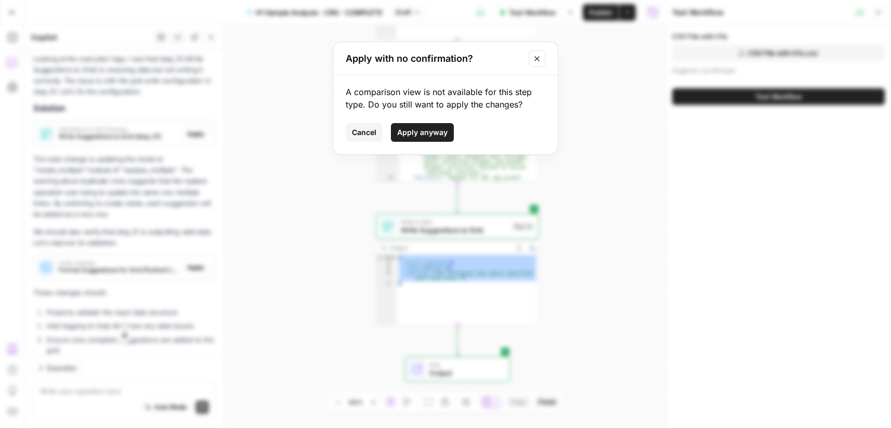
click at [428, 134] on span "Apply anyway" at bounding box center [422, 132] width 50 height 10
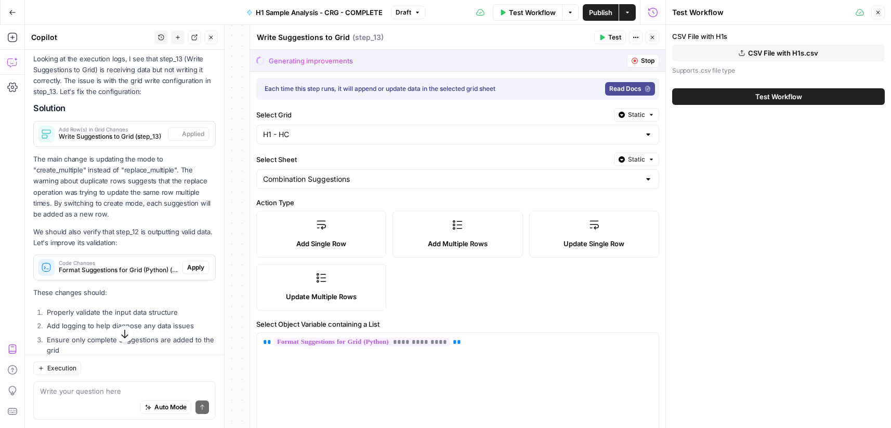
click at [429, 123] on div "Select Grid Static H1 - HC" at bounding box center [457, 126] width 403 height 36
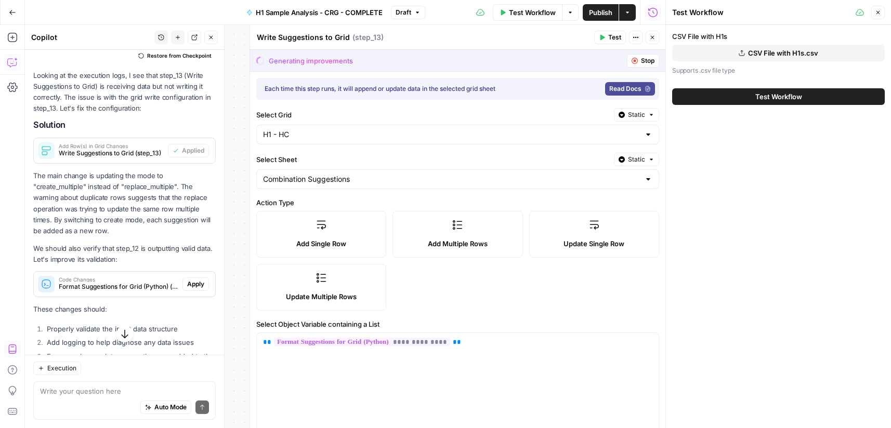
drag, startPoint x: 184, startPoint y: 339, endPoint x: 172, endPoint y: 341, distance: 12.2
click at [187, 289] on span "Apply" at bounding box center [195, 284] width 17 height 9
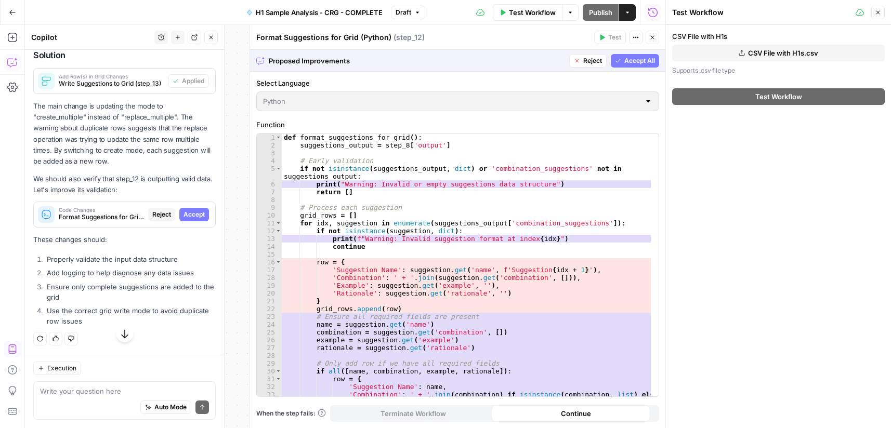
scroll to position [1343, 0]
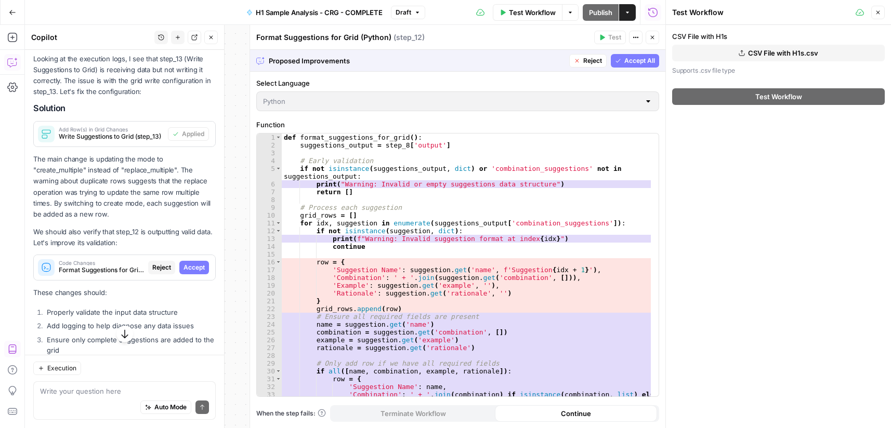
click at [179, 274] on button "Accept" at bounding box center [194, 268] width 30 height 14
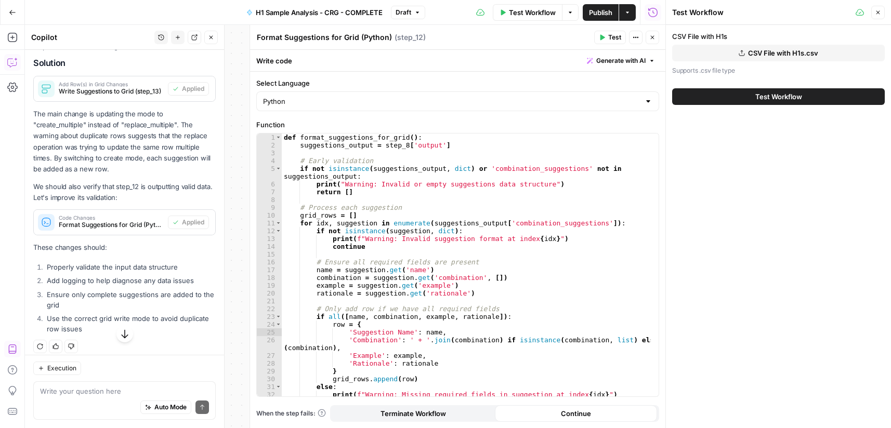
scroll to position [1530, 0]
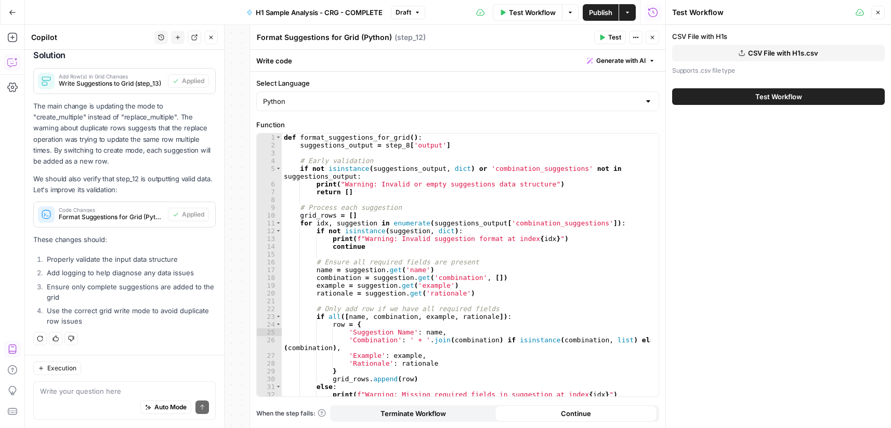
click at [651, 38] on icon "button" at bounding box center [652, 37] width 6 height 6
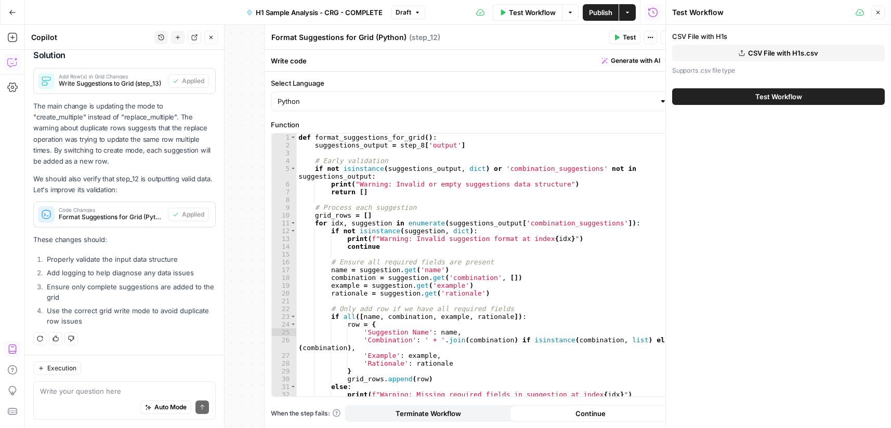
click at [539, 12] on span "Test Workflow" at bounding box center [532, 12] width 47 height 10
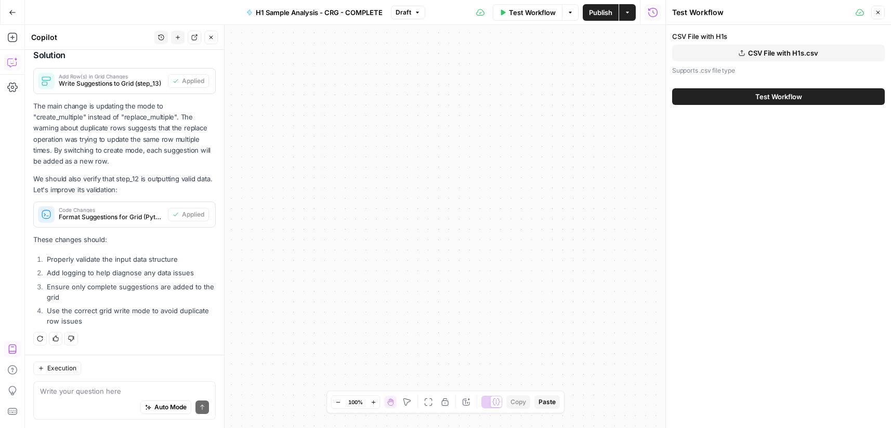
click at [527, 10] on span "Test Workflow" at bounding box center [532, 12] width 47 height 10
click at [694, 52] on button "CSV File with H1s.csv" at bounding box center [778, 53] width 213 height 17
click at [797, 94] on span "Test Workflow" at bounding box center [778, 96] width 47 height 10
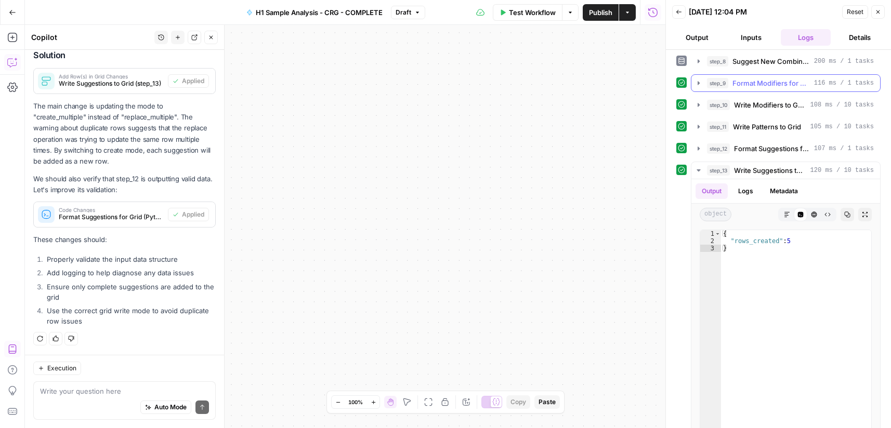
scroll to position [194, 0]
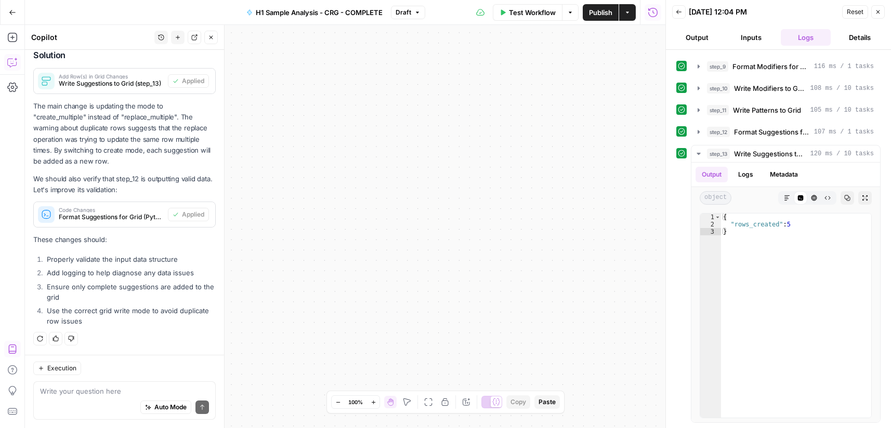
drag, startPoint x: 606, startPoint y: 13, endPoint x: 607, endPoint y: 24, distance: 11.5
click at [607, 13] on span "Publish" at bounding box center [600, 12] width 23 height 10
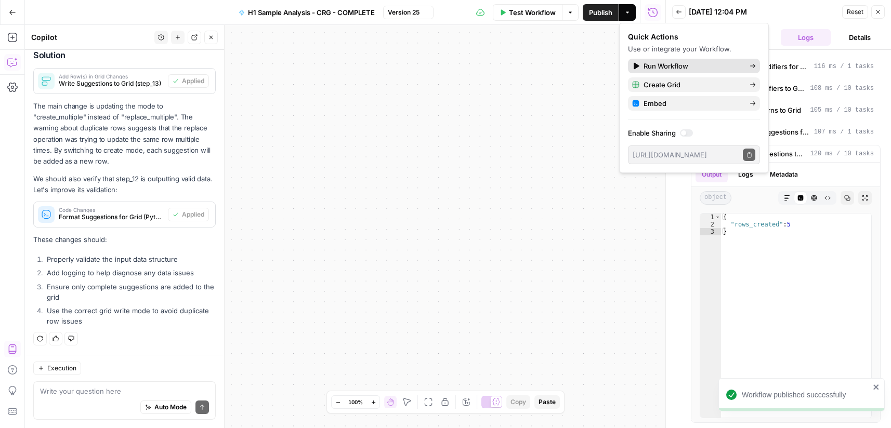
click at [687, 65] on span "Run Workflow" at bounding box center [692, 66] width 98 height 10
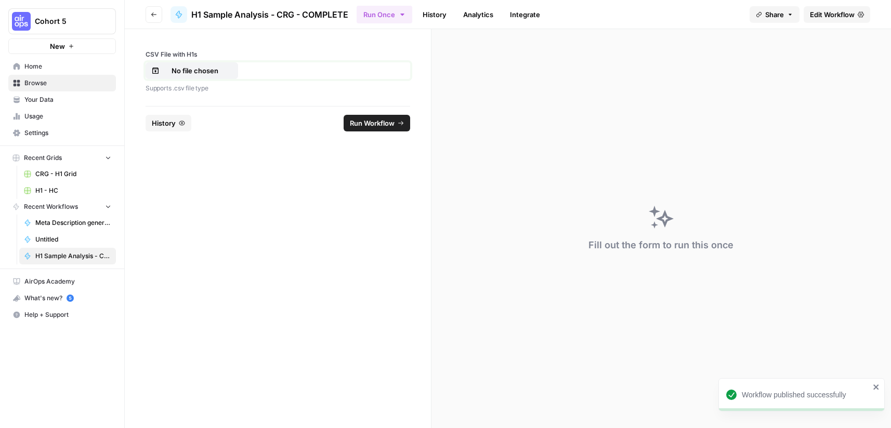
click at [191, 71] on p "No file chosen" at bounding box center [195, 70] width 67 height 10
click at [375, 121] on span "Run Workflow" at bounding box center [372, 123] width 45 height 10
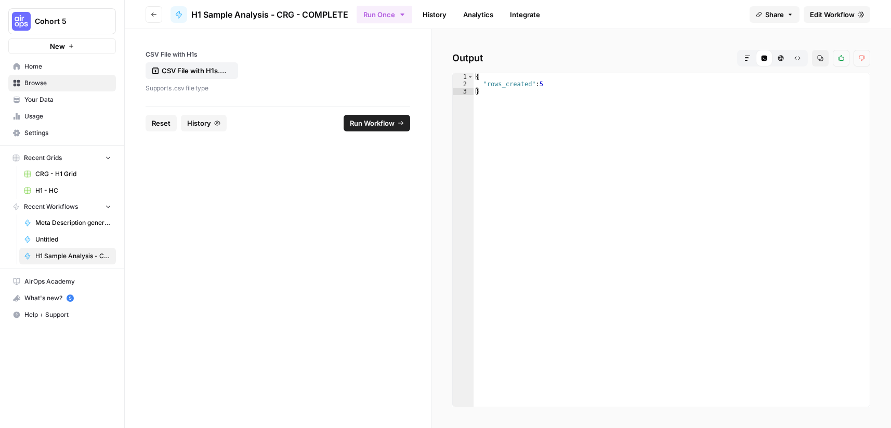
drag, startPoint x: 837, startPoint y: 15, endPoint x: 502, endPoint y: 240, distance: 403.7
click at [836, 15] on span "Edit Workflow" at bounding box center [832, 14] width 45 height 10
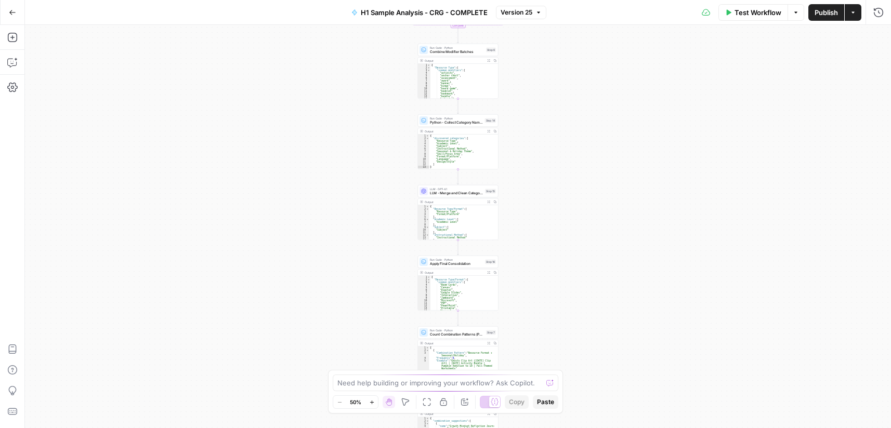
click at [426, 390] on div "Need help building or improving your workflow? Ask Copilot. Zoom Out 50% Zoom I…" at bounding box center [445, 392] width 235 height 44
click at [419, 384] on textarea at bounding box center [439, 383] width 205 height 10
click at [420, 386] on textarea at bounding box center [439, 383] width 205 height 10
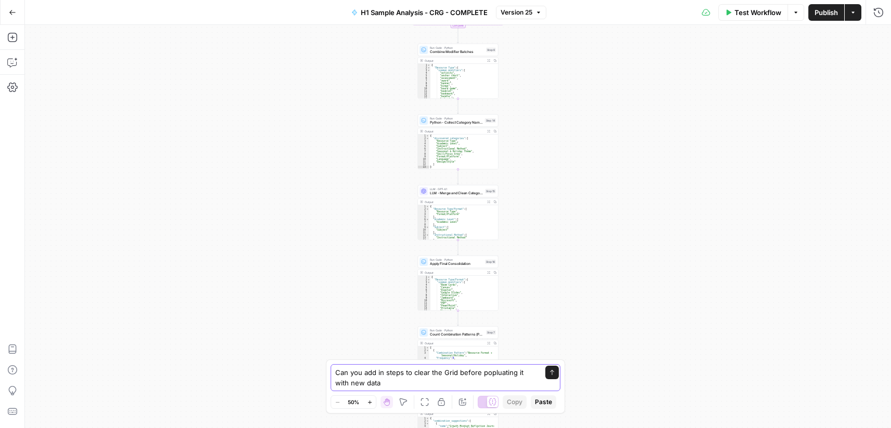
click at [495, 372] on textarea "Can you add in steps to clear the Grid before popluating it with new data" at bounding box center [435, 377] width 200 height 21
click at [456, 374] on textarea "Can you add in steps to clear the Grid before populating it with new data" at bounding box center [435, 377] width 200 height 21
paste textarea "https://app.airops.com/cohort-5-0/grids/29432/sheets/38043"
click at [457, 384] on textarea "Can you add in steps to clear the Grid: https://app.airops.com/cohort-5-0/grids…" at bounding box center [435, 377] width 200 height 21
type textarea "Can you add in steps to clear the Grid: https://app.airops.com/cohort-5-0/grids…"
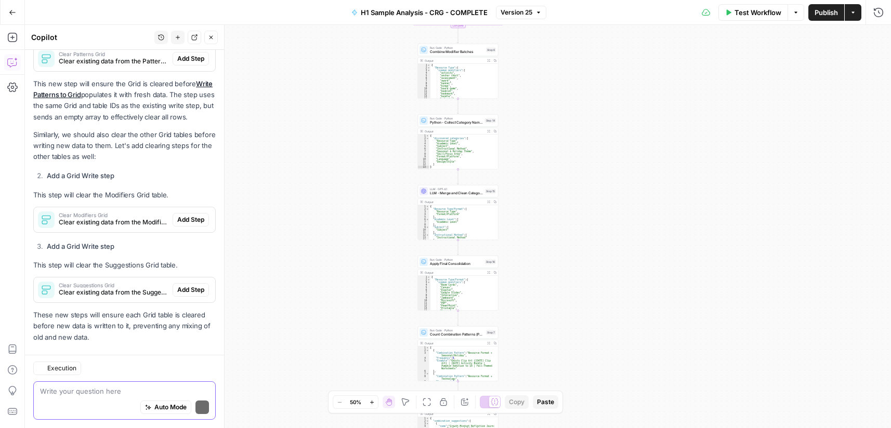
scroll to position [307, 0]
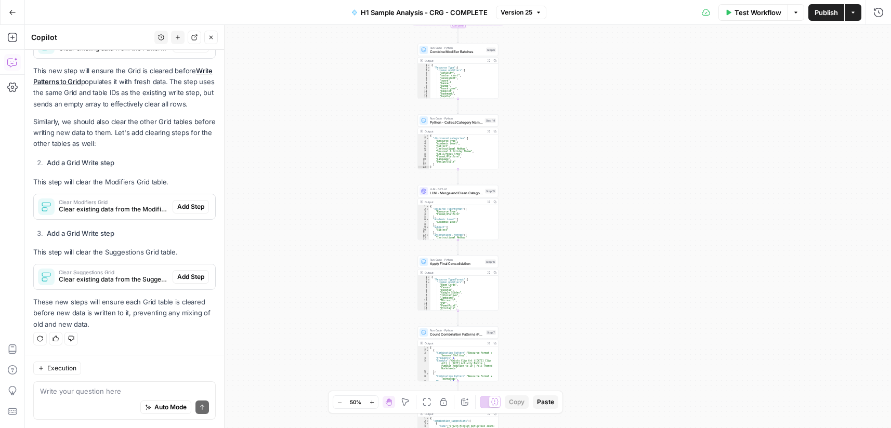
click at [187, 207] on span "Add Step" at bounding box center [190, 206] width 27 height 9
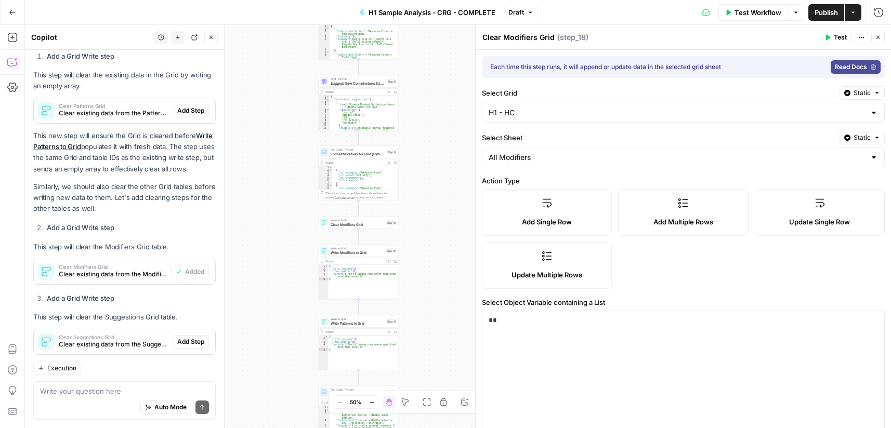
scroll to position [219, 0]
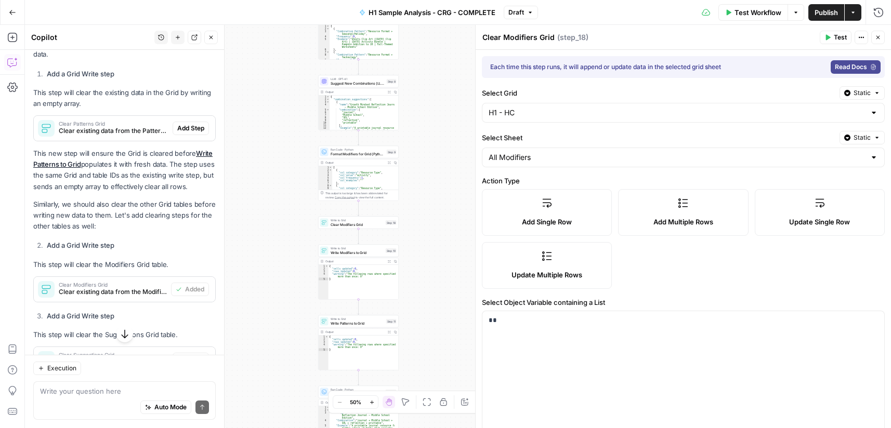
click at [193, 133] on span "Add Step" at bounding box center [190, 128] width 27 height 9
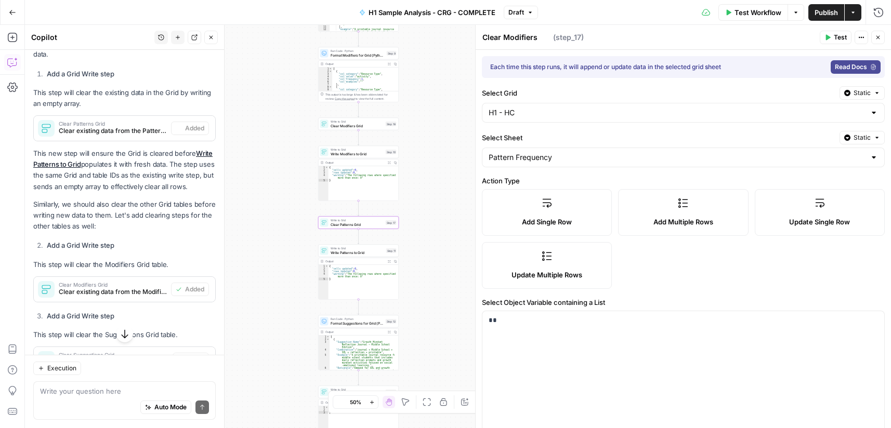
type textarea "Clear Patterns Grid"
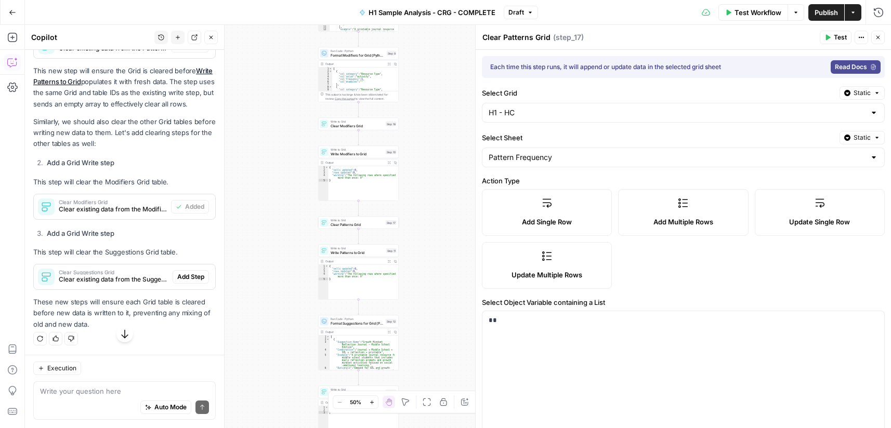
scroll to position [323, 0]
click at [182, 277] on span "Add Step" at bounding box center [190, 276] width 27 height 9
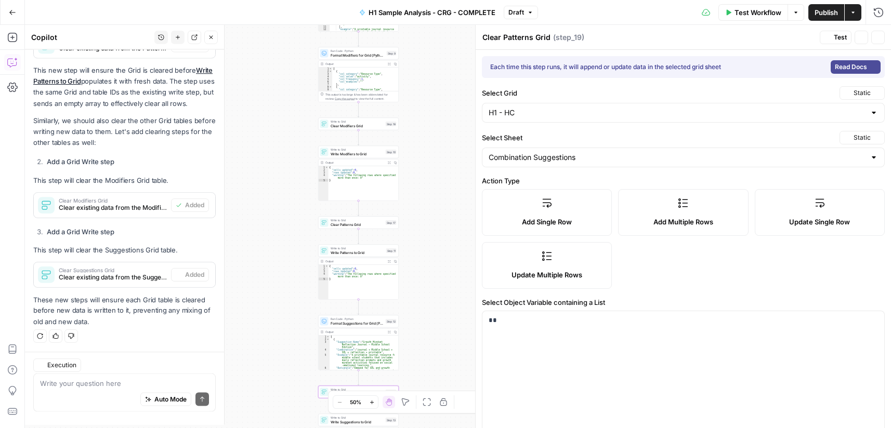
type textarea "Clear Suggestions Grid"
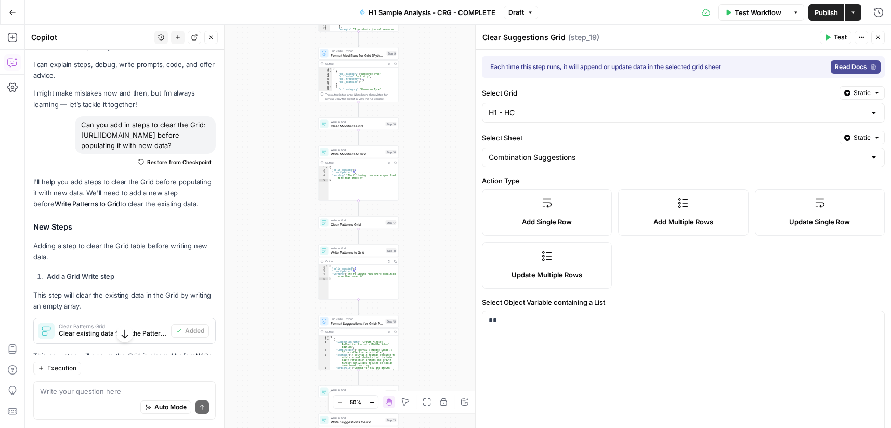
scroll to position [0, 0]
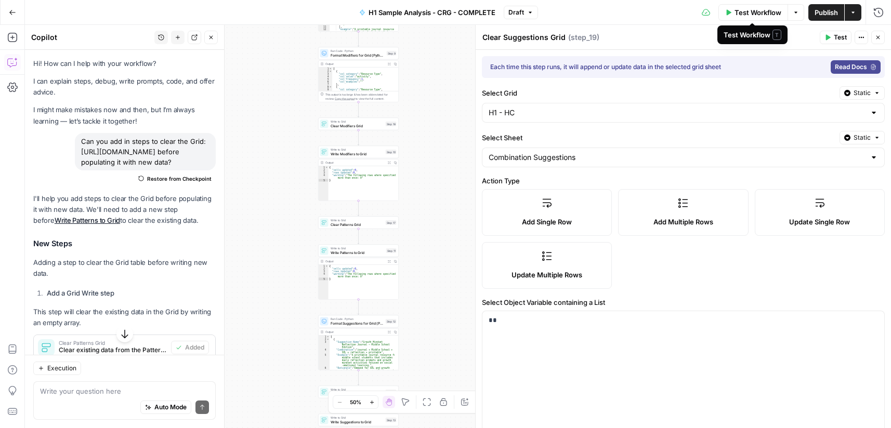
click at [753, 13] on span "Test Workflow" at bounding box center [757, 12] width 47 height 10
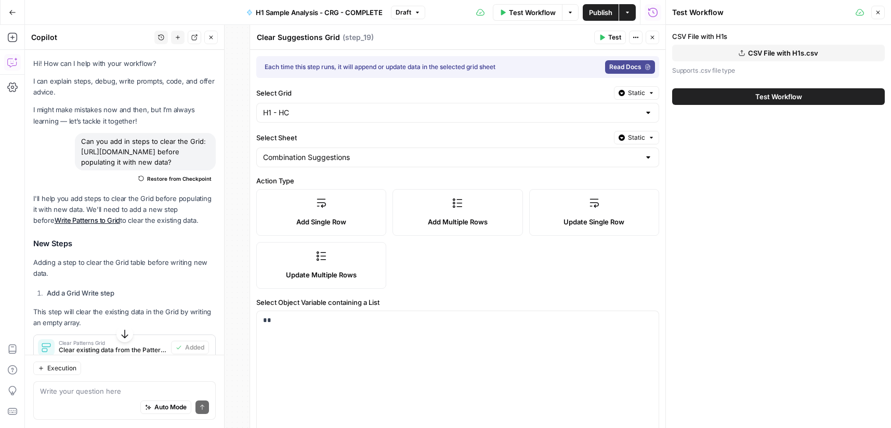
click at [758, 50] on span "CSV File with H1s.csv" at bounding box center [783, 53] width 70 height 10
click at [754, 99] on button "Test Workflow" at bounding box center [778, 96] width 213 height 17
click at [762, 98] on span "Test Workflow" at bounding box center [778, 96] width 47 height 10
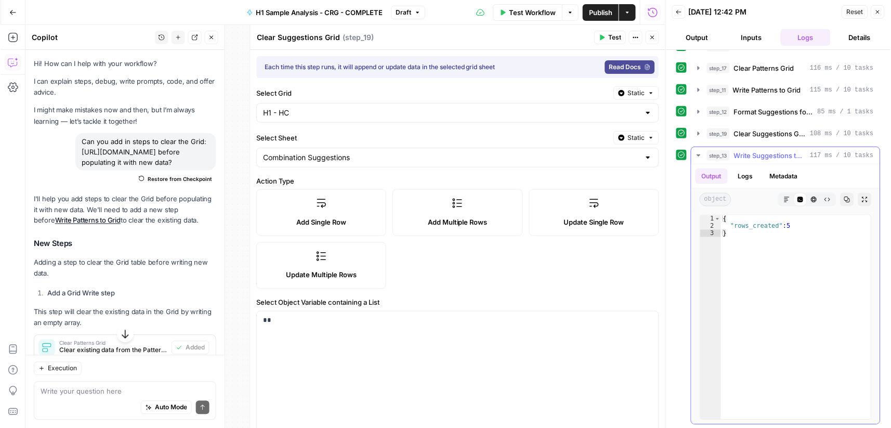
scroll to position [259, 0]
click at [601, 14] on span "Publish" at bounding box center [600, 12] width 23 height 10
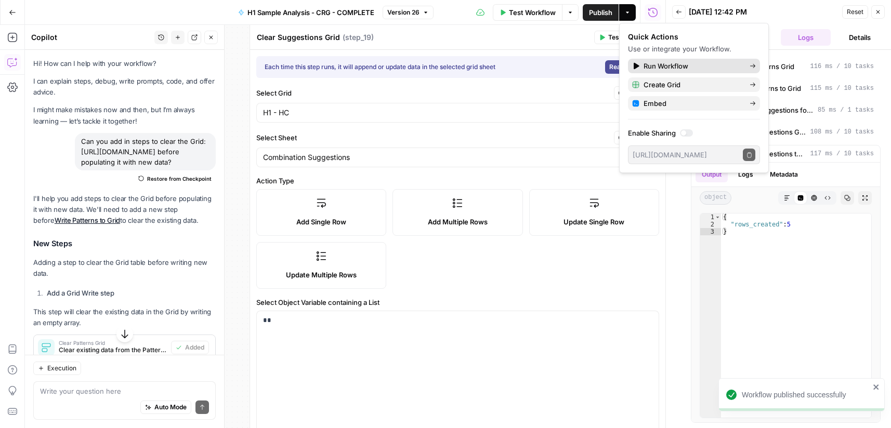
click at [670, 64] on span "Run Workflow" at bounding box center [692, 66] width 98 height 10
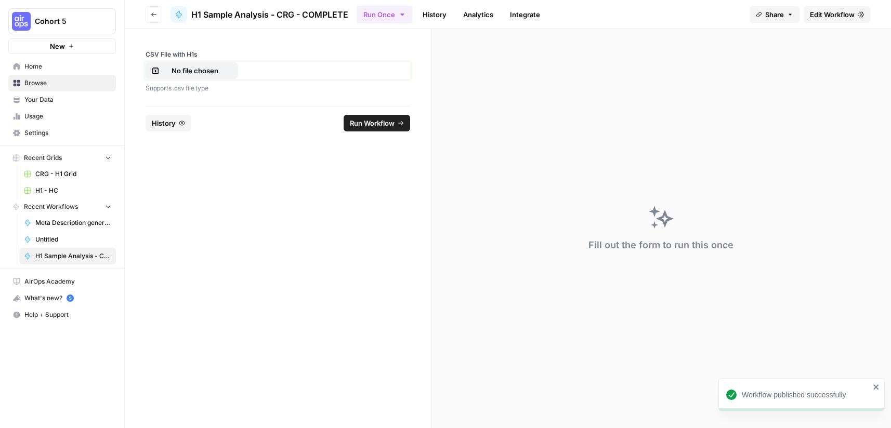
click at [213, 70] on p "No file chosen" at bounding box center [195, 70] width 67 height 10
click at [378, 124] on span "Run Workflow" at bounding box center [372, 123] width 45 height 10
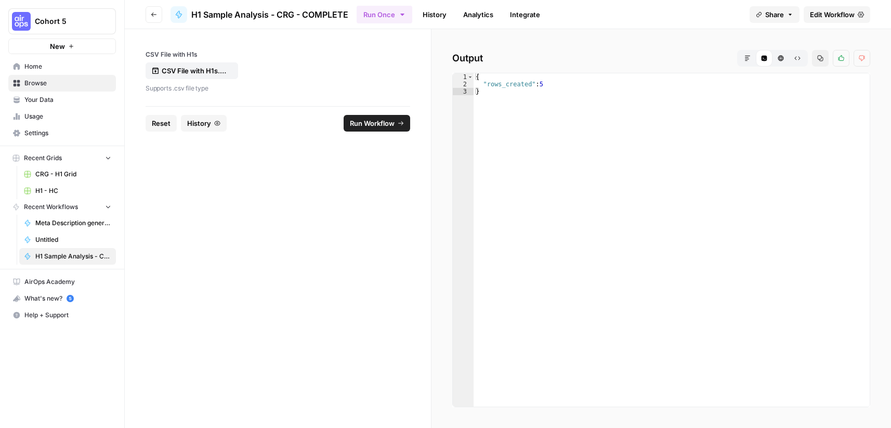
click at [813, 15] on span "Edit Workflow" at bounding box center [832, 14] width 45 height 10
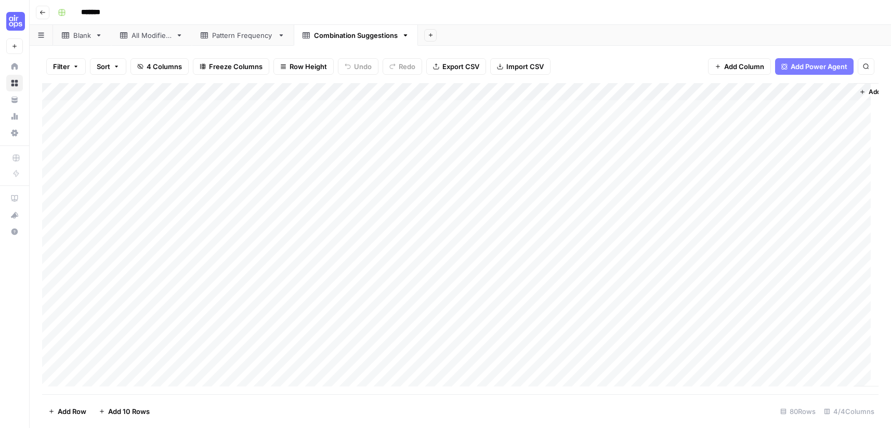
click at [240, 30] on div "Pattern Frequency" at bounding box center [242, 35] width 61 height 10
click at [249, 37] on div "Pattern Frequency" at bounding box center [242, 35] width 61 height 10
click at [240, 31] on input "**********" at bounding box center [242, 36] width 61 height 14
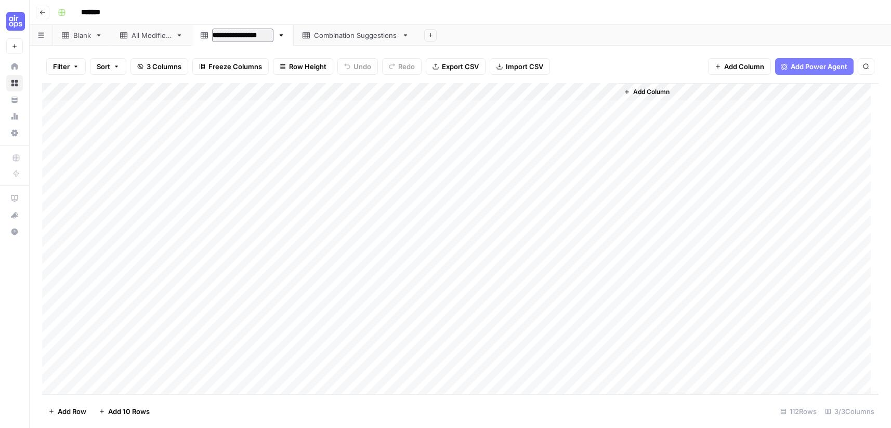
click at [240, 31] on input "**********" at bounding box center [242, 36] width 61 height 14
click at [157, 40] on div "All Modifiers" at bounding box center [151, 35] width 40 height 10
click at [245, 38] on div "Pattern Frequency" at bounding box center [242, 35] width 61 height 10
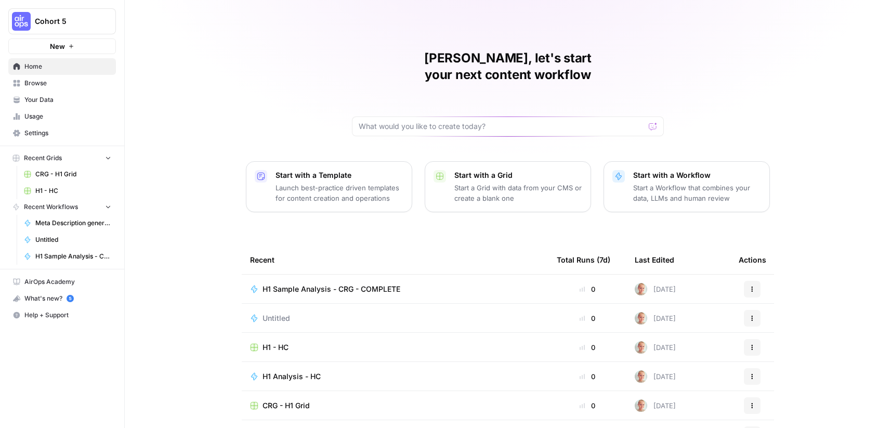
click at [280, 342] on span "H1 - HC" at bounding box center [275, 347] width 26 height 10
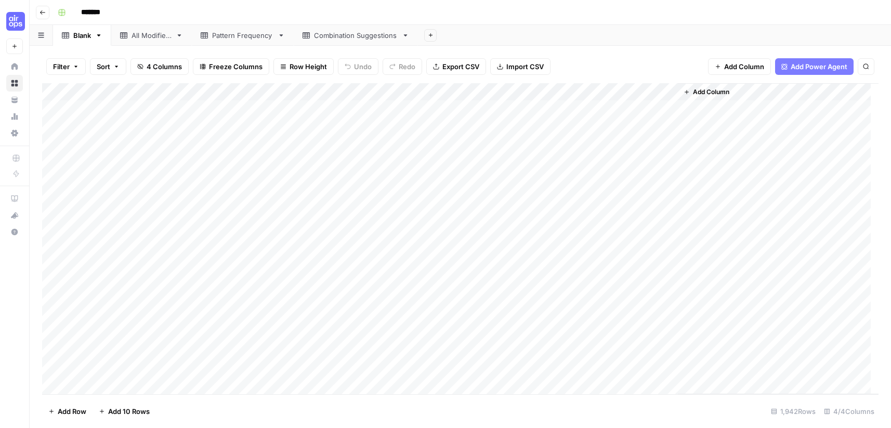
click at [237, 41] on link "Pattern Frequency" at bounding box center [243, 35] width 102 height 21
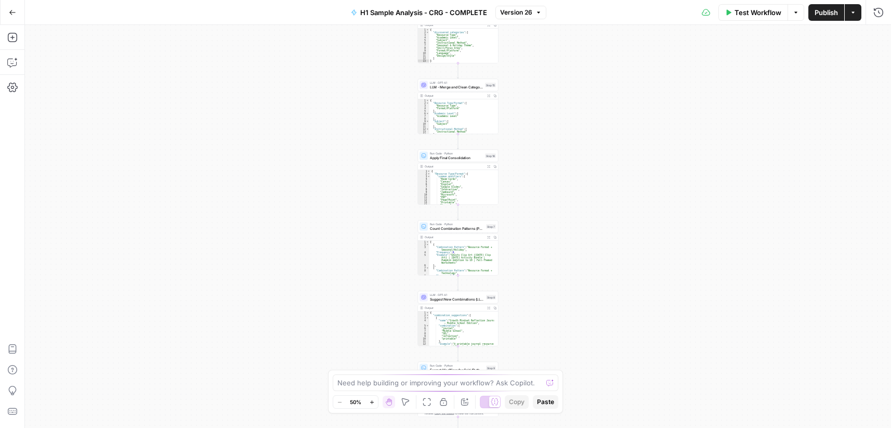
scroll to position [94, 0]
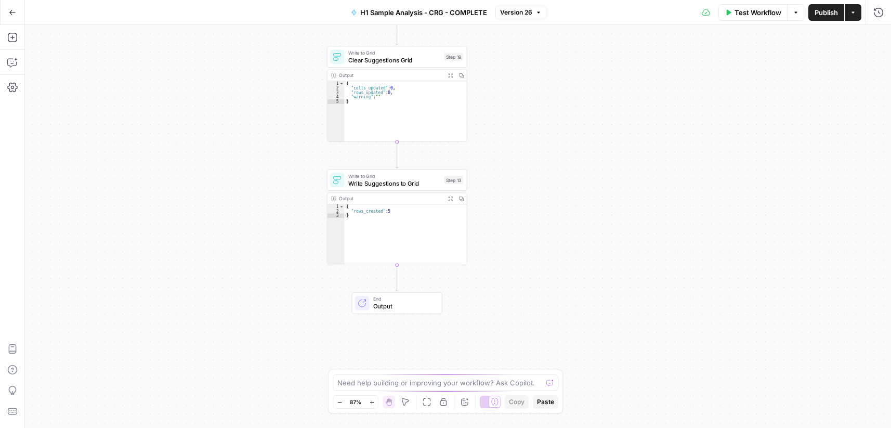
drag, startPoint x: 552, startPoint y: 136, endPoint x: 550, endPoint y: 254, distance: 117.5
click at [550, 254] on div "Workflow Set Inputs Inputs Run Code · Python Process & Batch CSV Data Step 1 Ou…" at bounding box center [458, 226] width 866 height 403
click at [744, 8] on button "Test Workflow" at bounding box center [753, 12] width 70 height 17
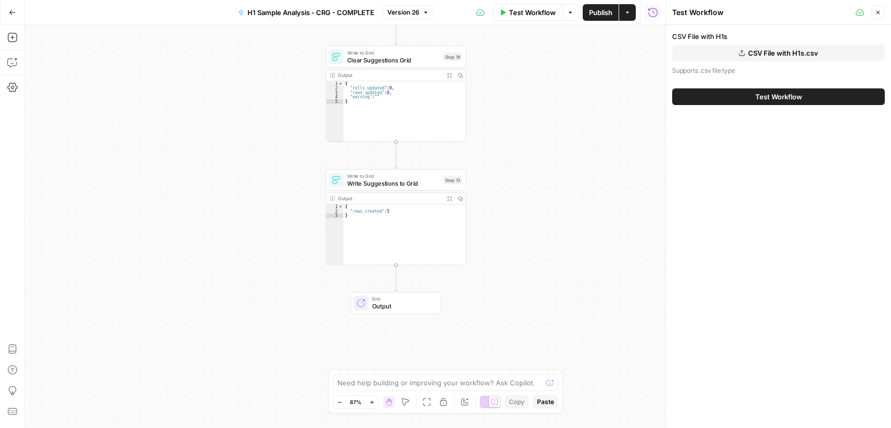
click at [697, 53] on button "CSV File with H1s.csv" at bounding box center [778, 53] width 213 height 17
click at [744, 99] on button "Test Workflow" at bounding box center [778, 96] width 213 height 17
